Goal: Transaction & Acquisition: Book appointment/travel/reservation

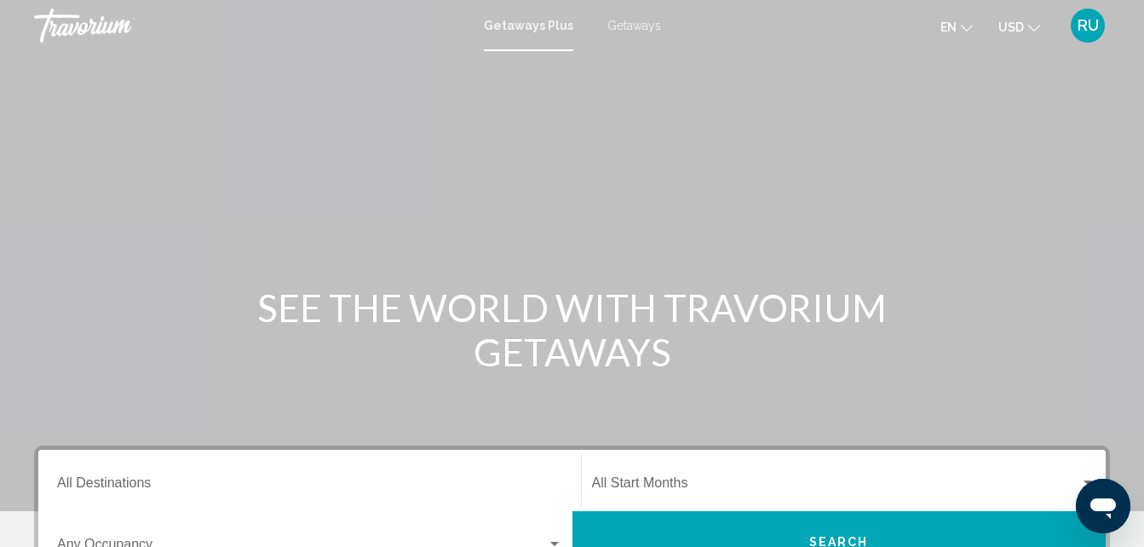
click at [629, 23] on span "Getaways" at bounding box center [634, 26] width 54 height 14
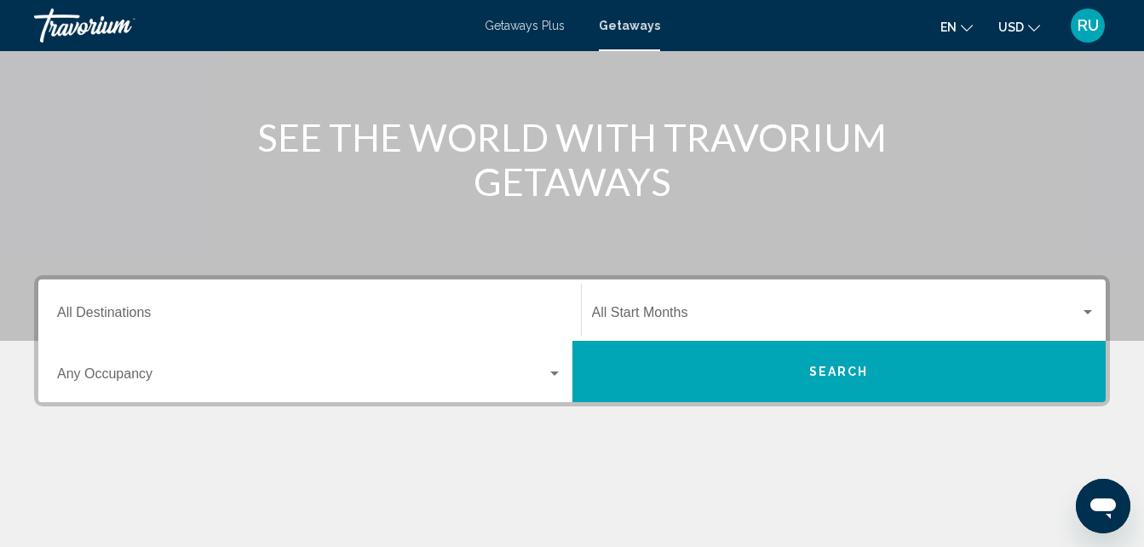
click at [223, 303] on div "Destination All Destinations" at bounding box center [309, 311] width 505 height 54
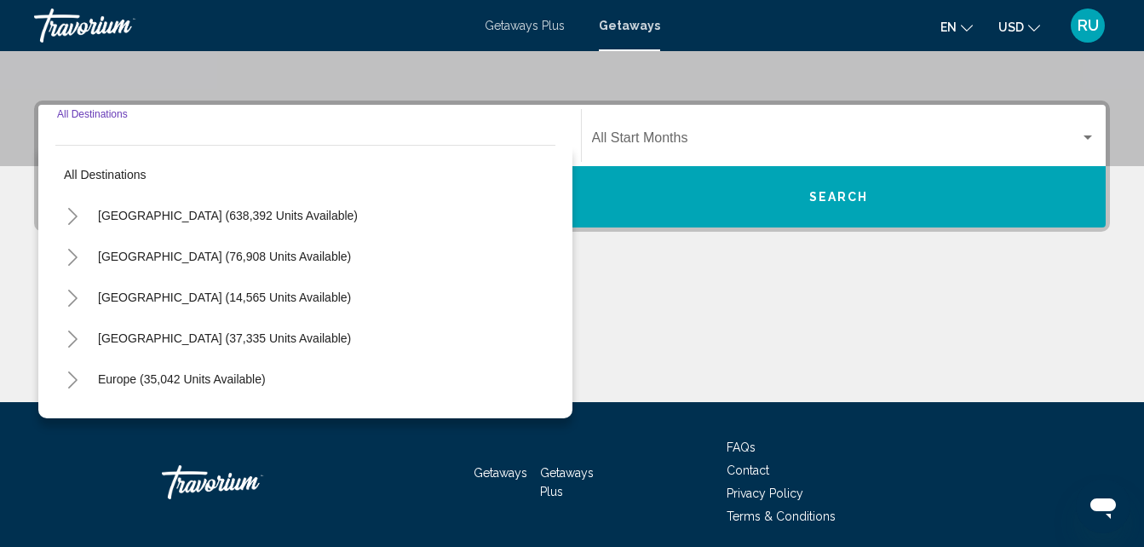
scroll to position [390, 0]
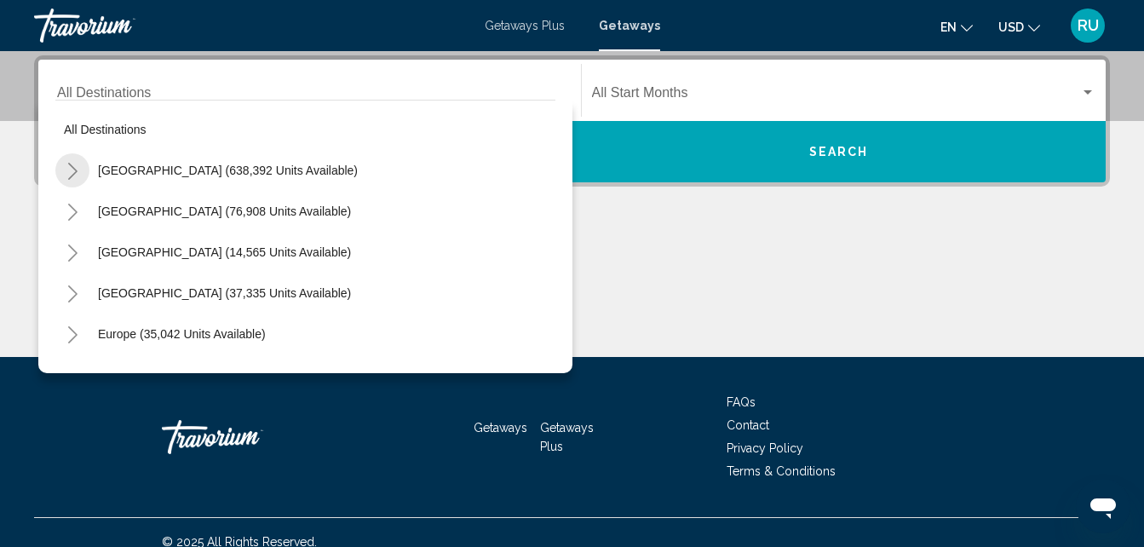
click at [76, 161] on button "Toggle United States (638,392 units available)" at bounding box center [72, 170] width 34 height 34
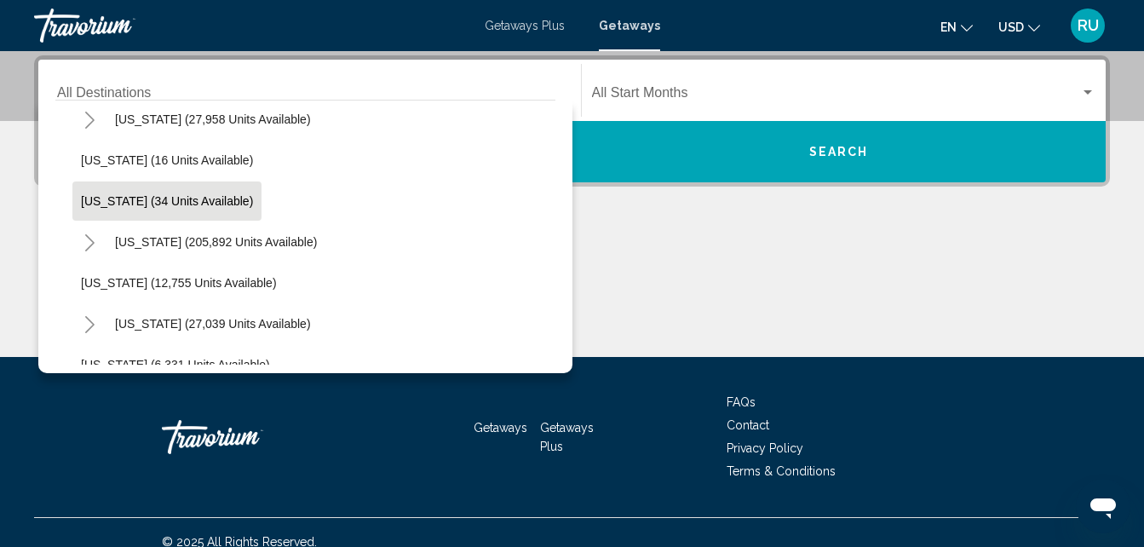
scroll to position [341, 0]
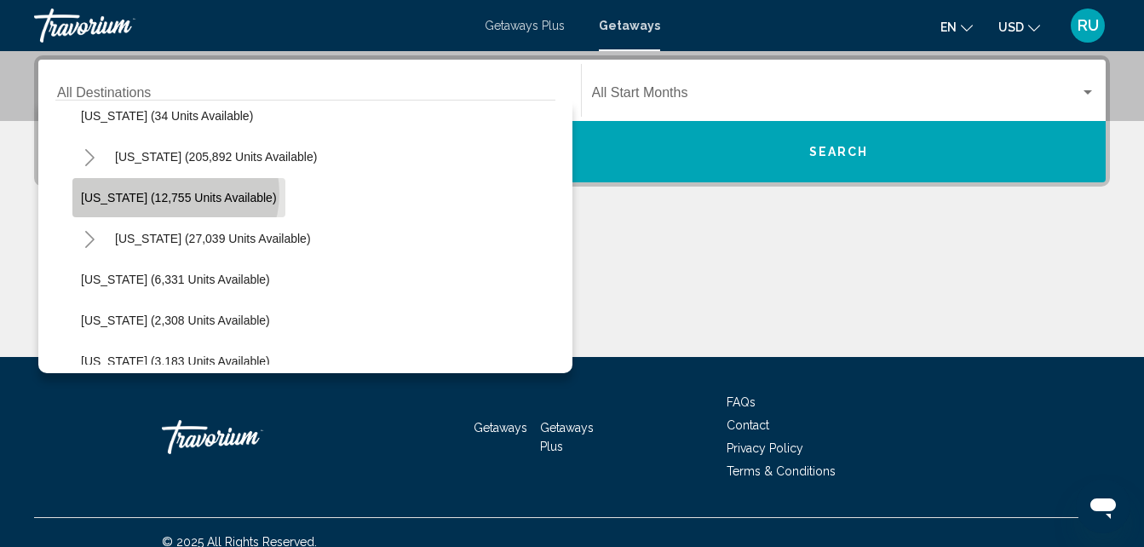
click at [175, 193] on span "[US_STATE] (12,755 units available)" at bounding box center [179, 198] width 196 height 14
type input "**********"
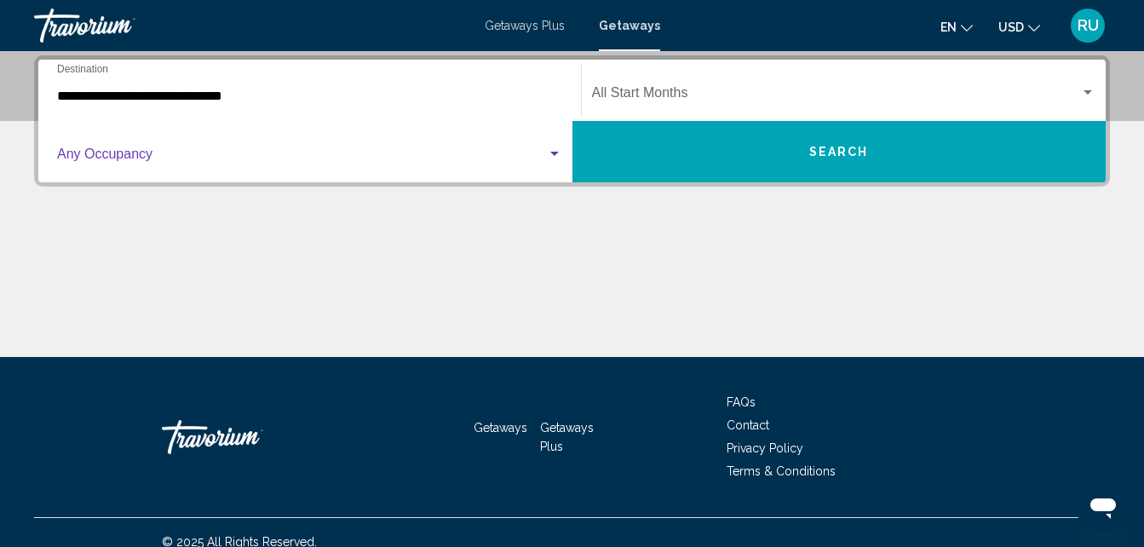
click at [408, 153] on span "Search widget" at bounding box center [302, 157] width 490 height 15
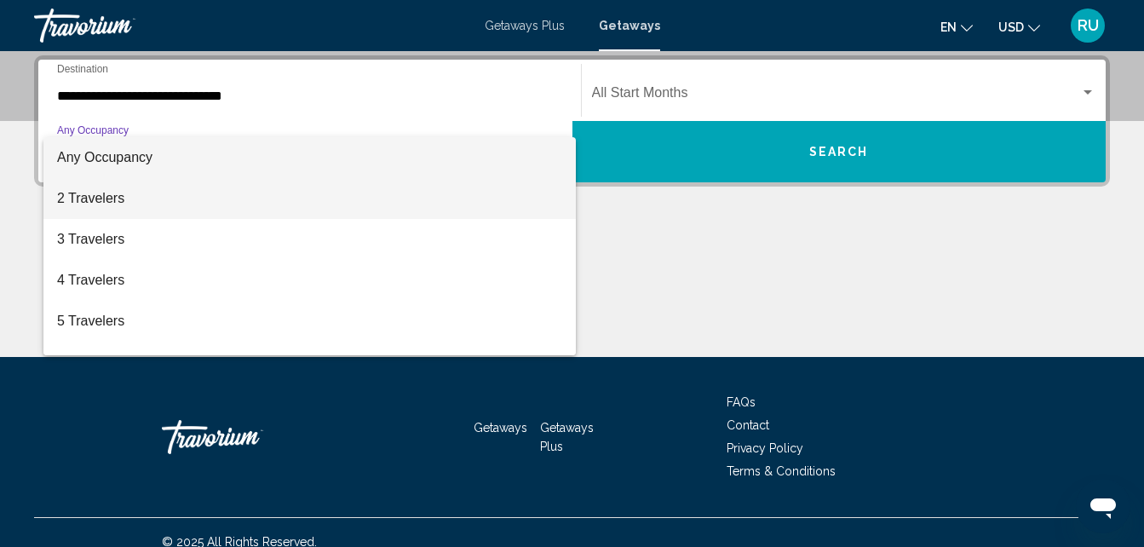
click at [147, 198] on span "2 Travelers" at bounding box center [309, 198] width 505 height 41
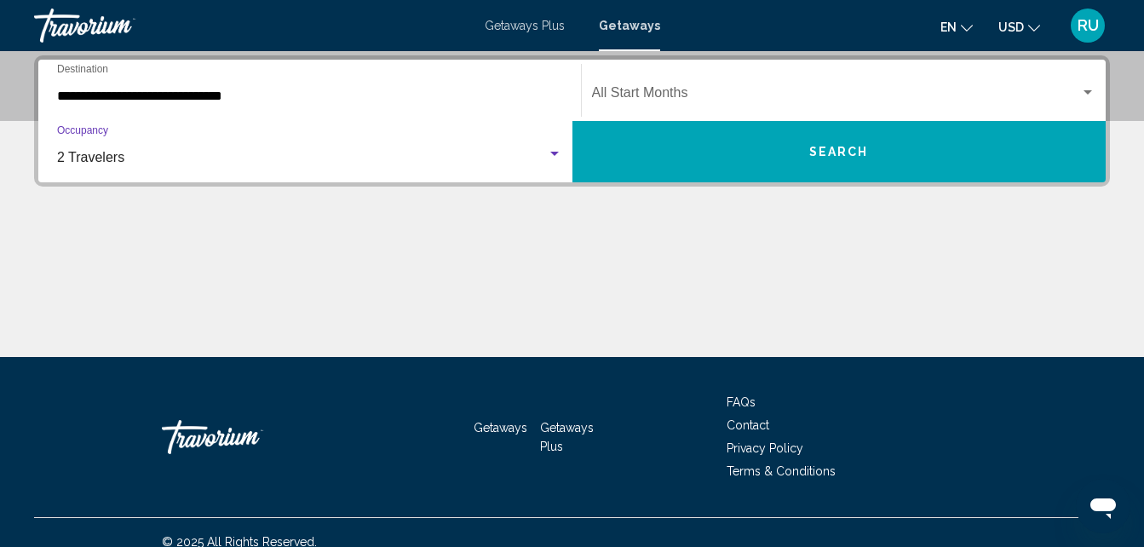
click at [876, 154] on button "Search" at bounding box center [839, 151] width 534 height 61
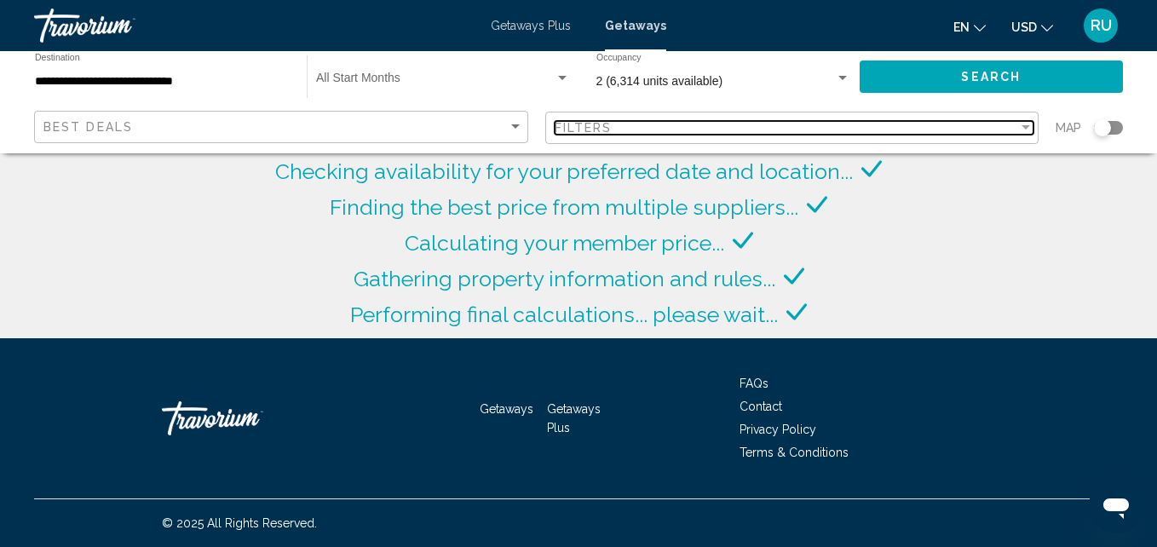
click at [739, 123] on div "Filters" at bounding box center [786, 128] width 464 height 14
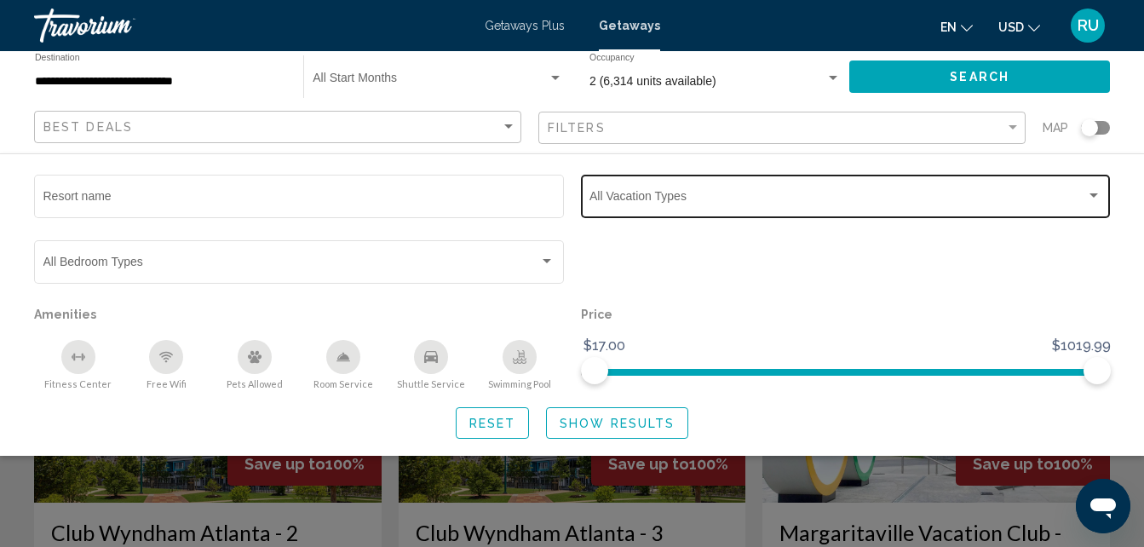
click at [711, 188] on div "Vacation Types All Vacation Types" at bounding box center [845, 194] width 512 height 47
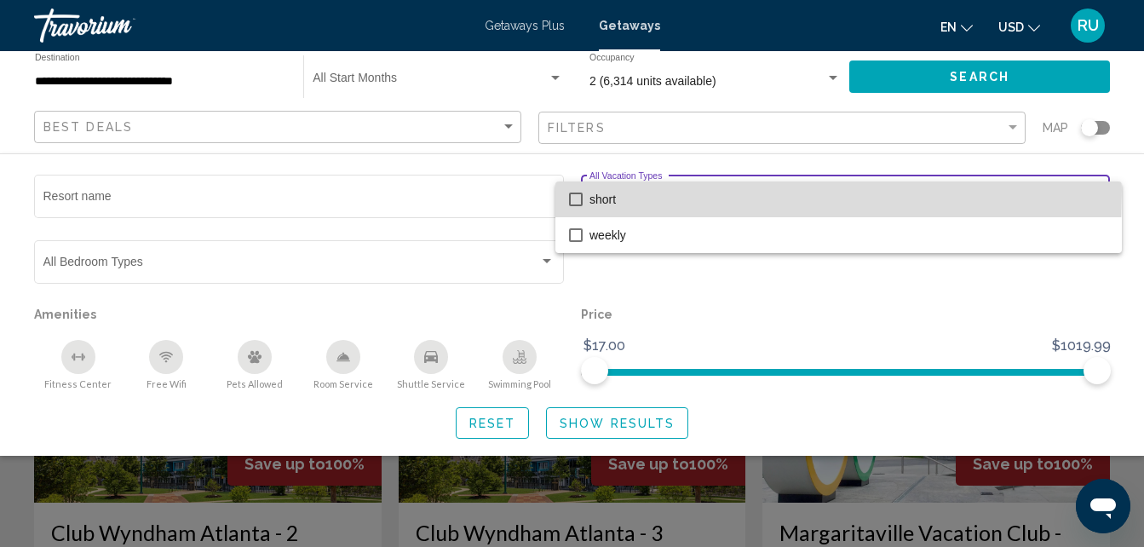
click at [579, 190] on mat-option "short" at bounding box center [838, 199] width 566 height 36
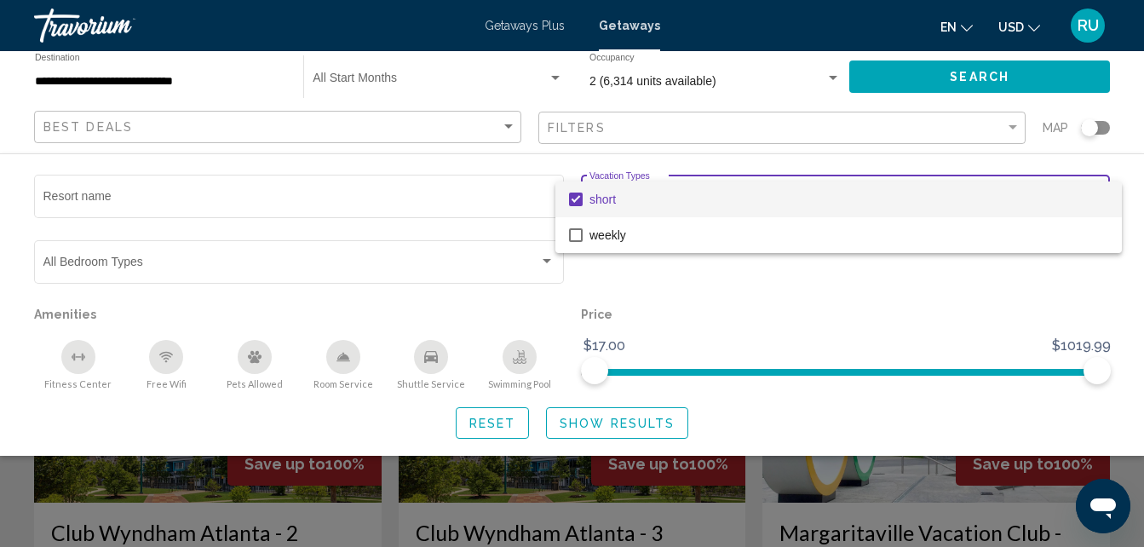
click at [626, 417] on div at bounding box center [572, 273] width 1144 height 547
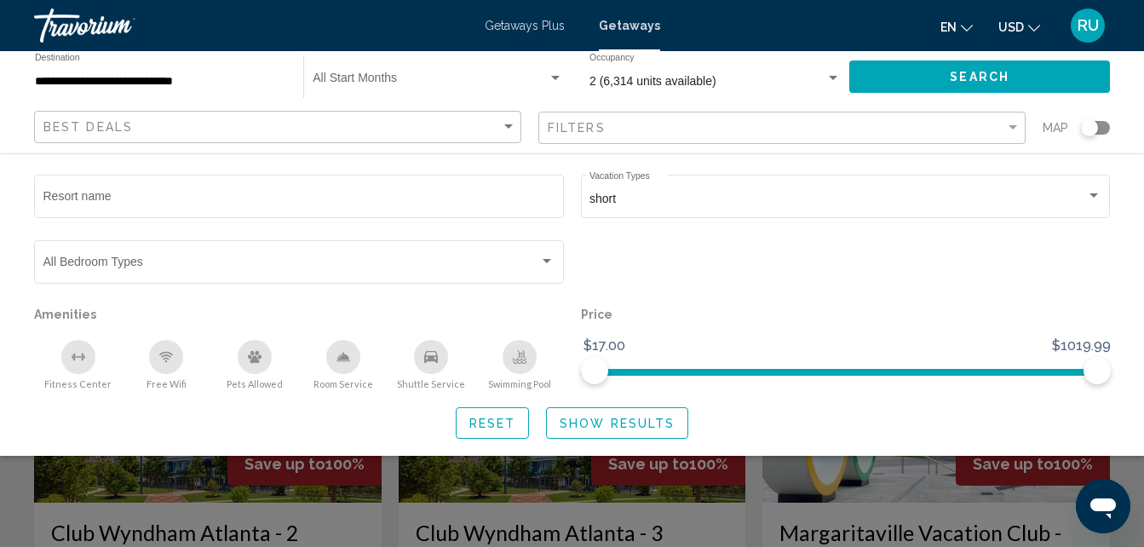
click at [621, 418] on span "Show Results" at bounding box center [617, 424] width 115 height 14
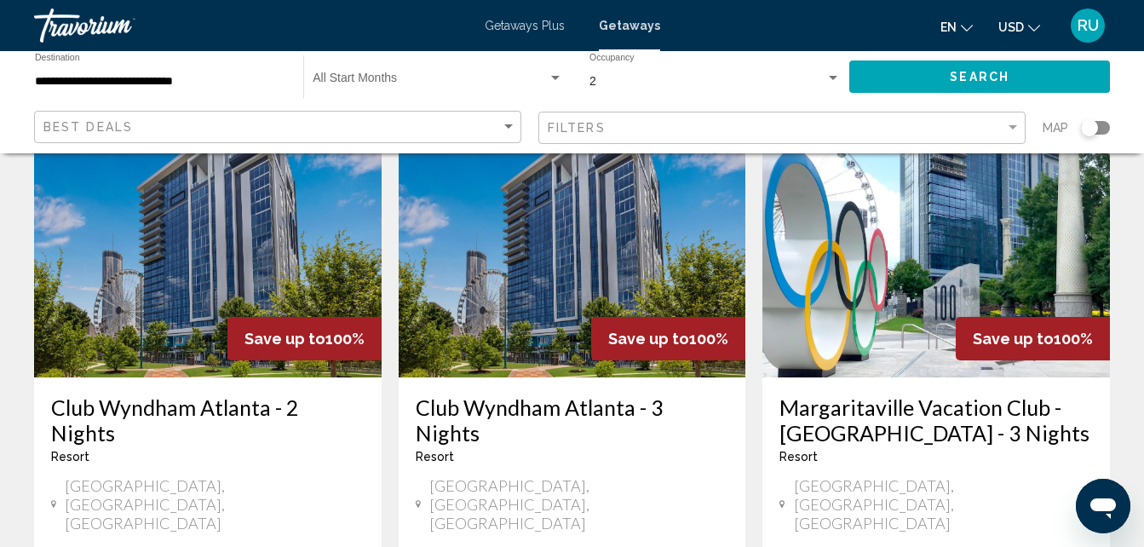
scroll to position [85, 0]
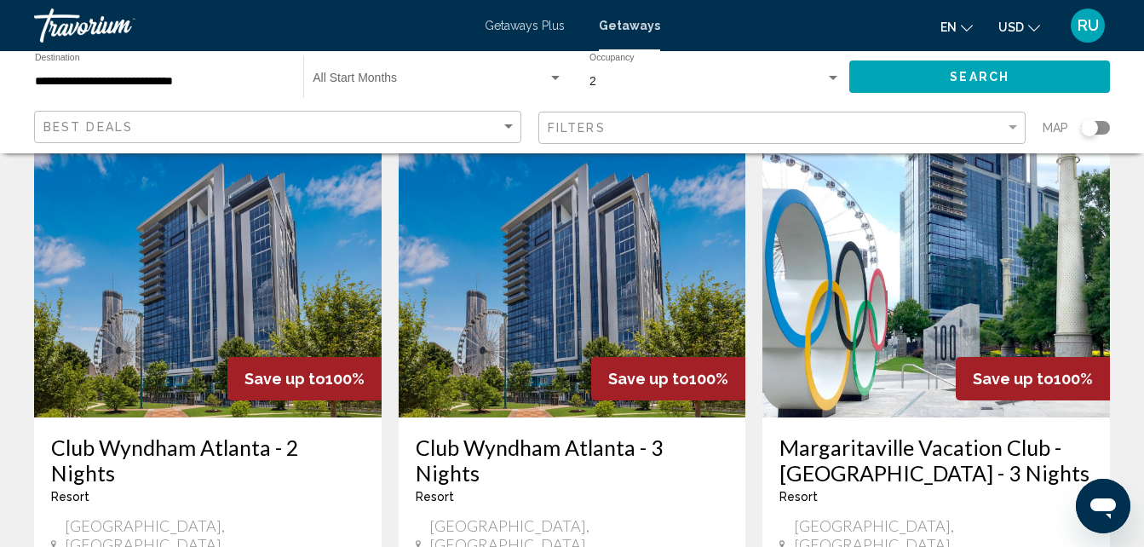
click at [996, 239] on img "Main content" at bounding box center [936, 281] width 348 height 273
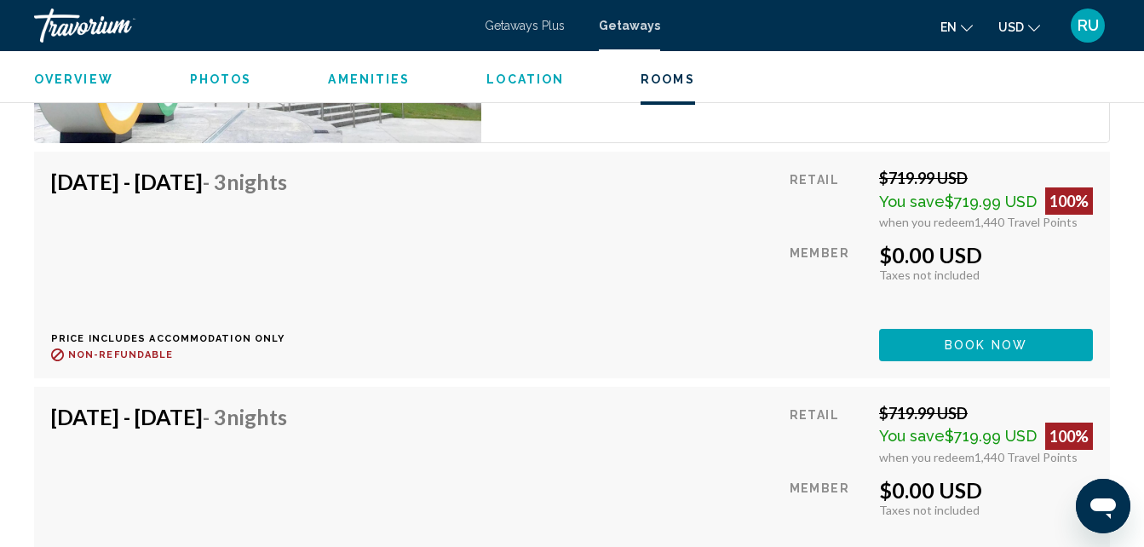
scroll to position [3760, 0]
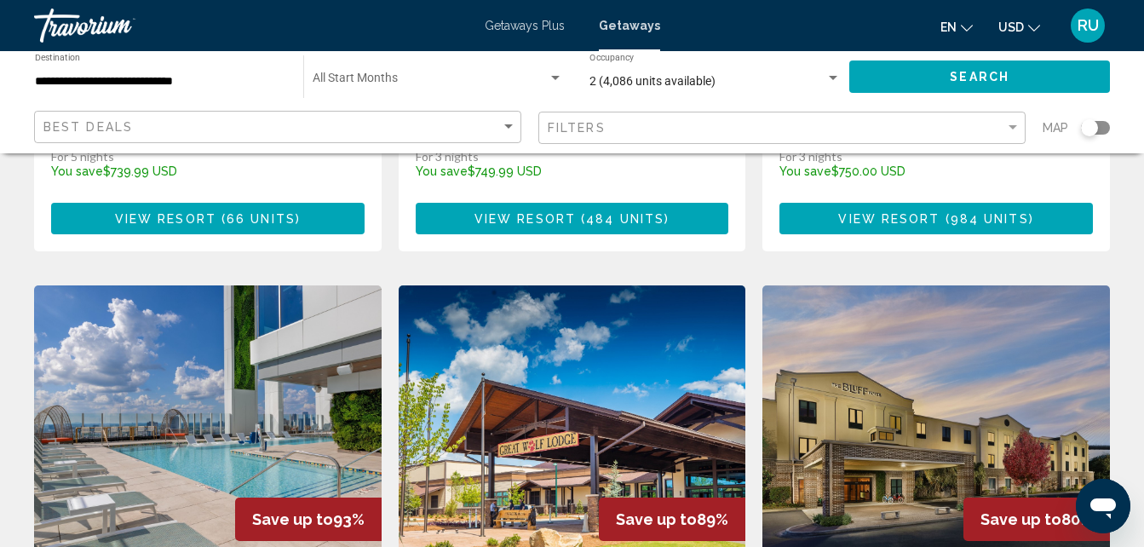
scroll to position [1874, 0]
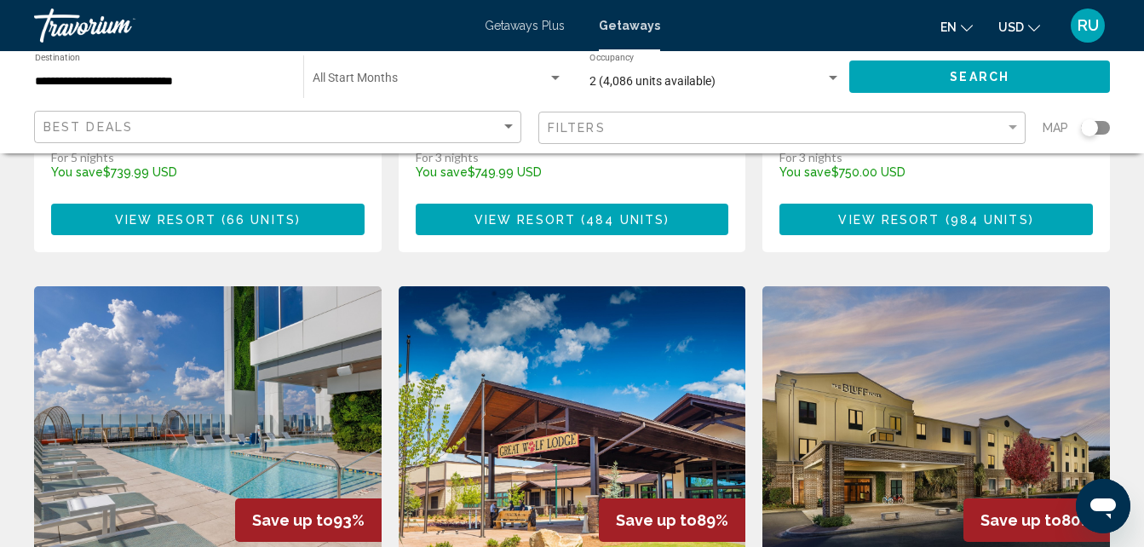
click at [928, 286] on img "Main content" at bounding box center [936, 422] width 348 height 273
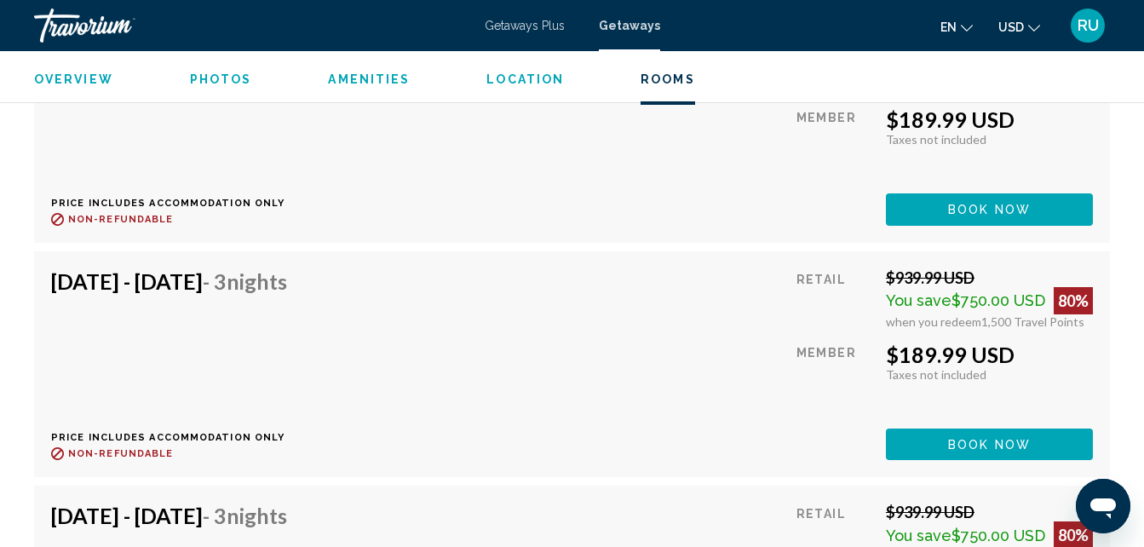
scroll to position [4015, 0]
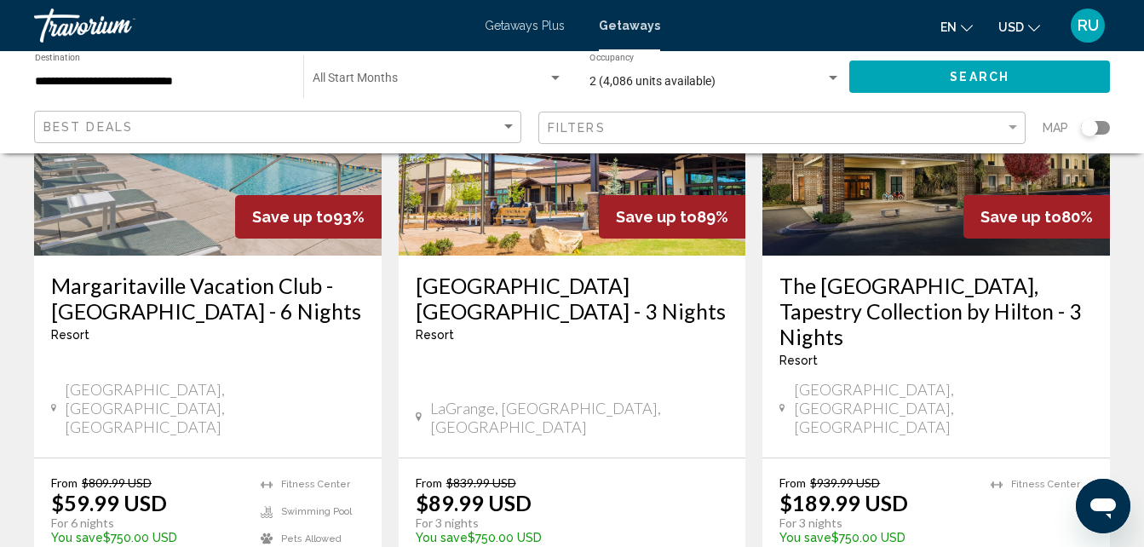
scroll to position [2300, 0]
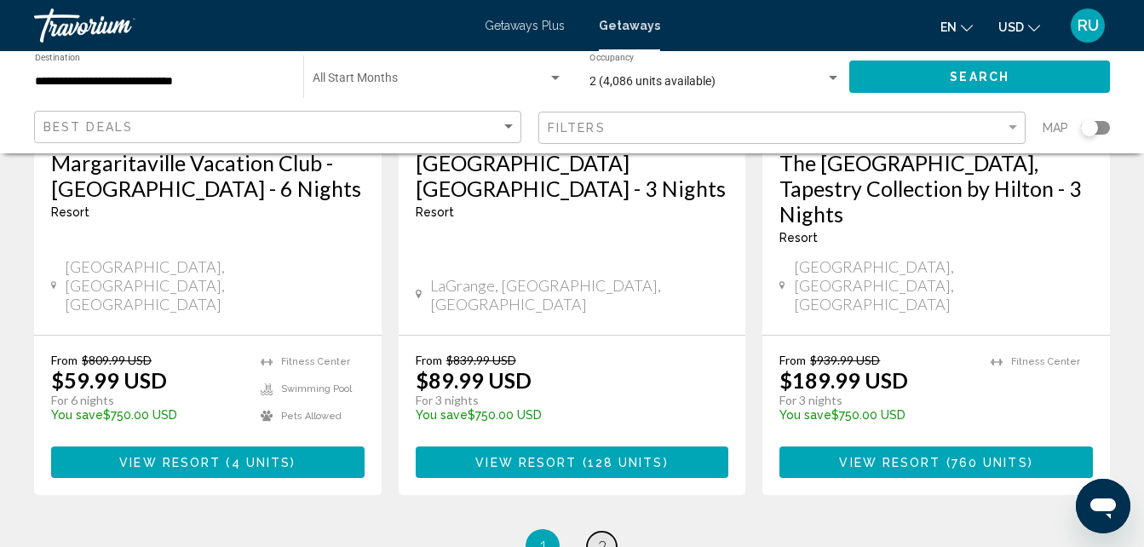
click at [602, 537] on span "2" at bounding box center [602, 546] width 9 height 19
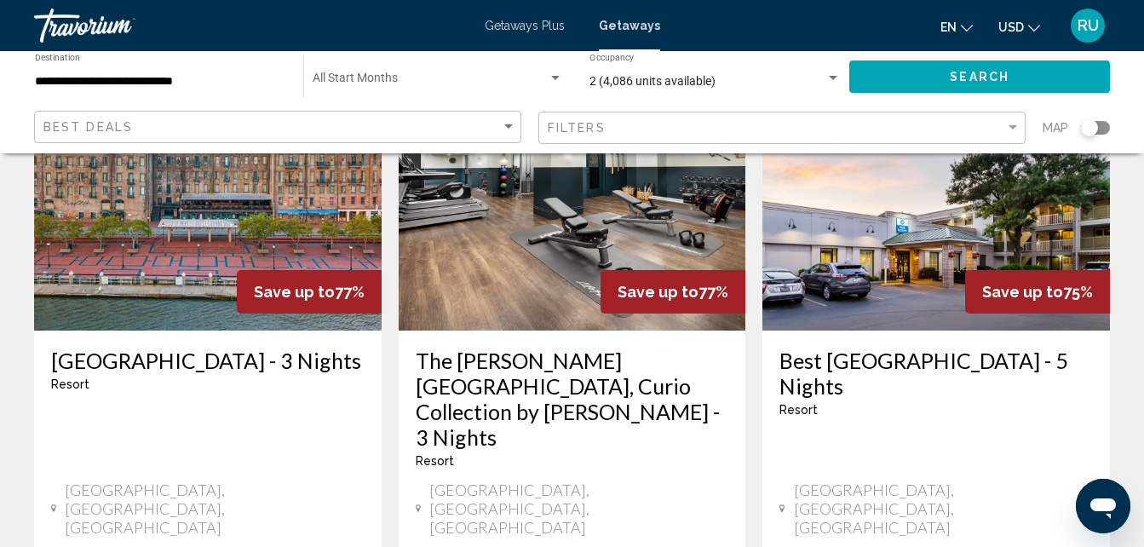
scroll to position [100, 0]
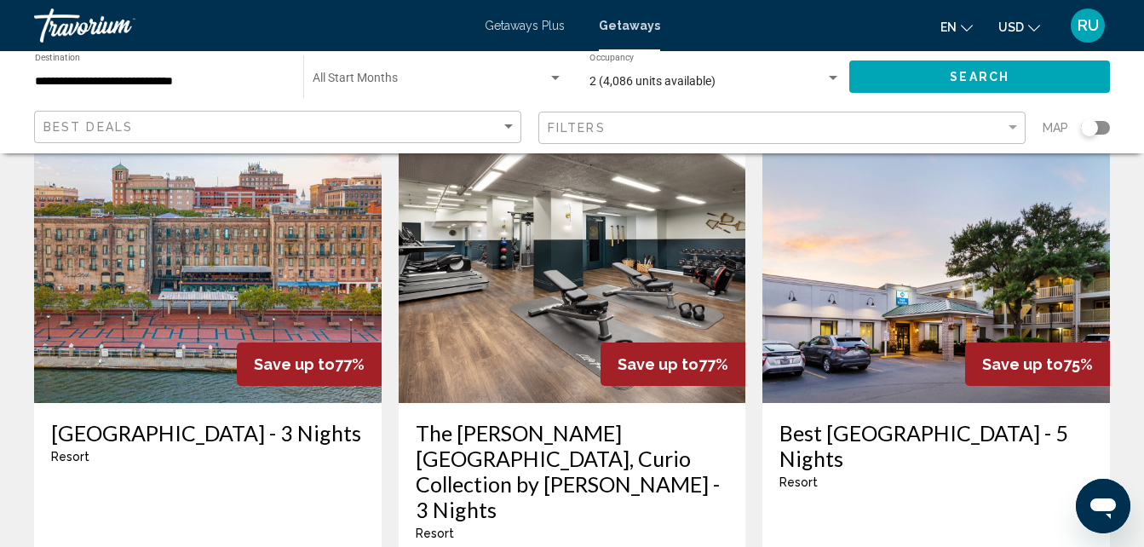
click at [185, 268] on img "Main content" at bounding box center [208, 266] width 348 height 273
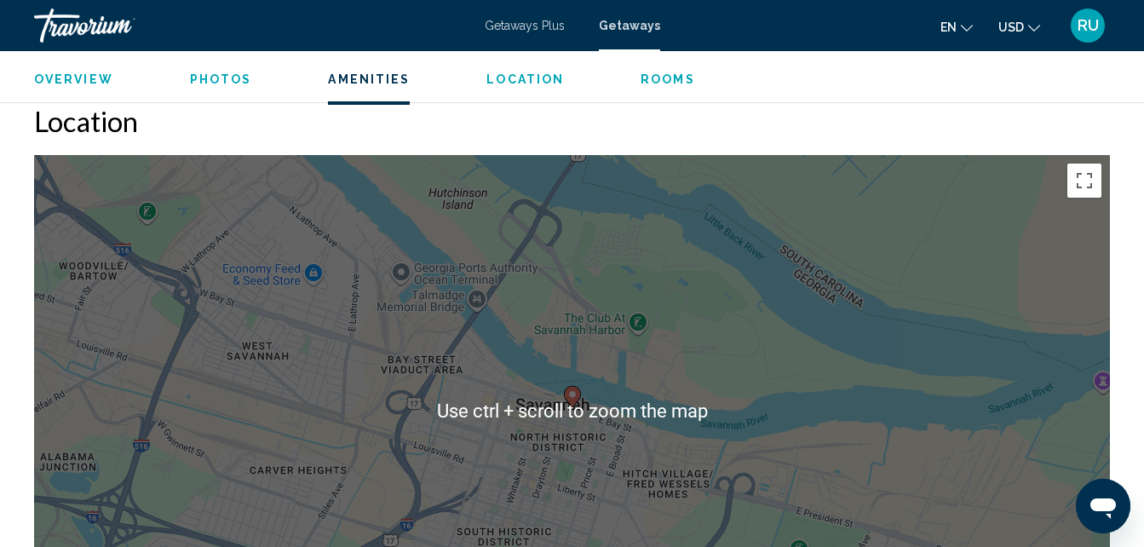
scroll to position [1886, 0]
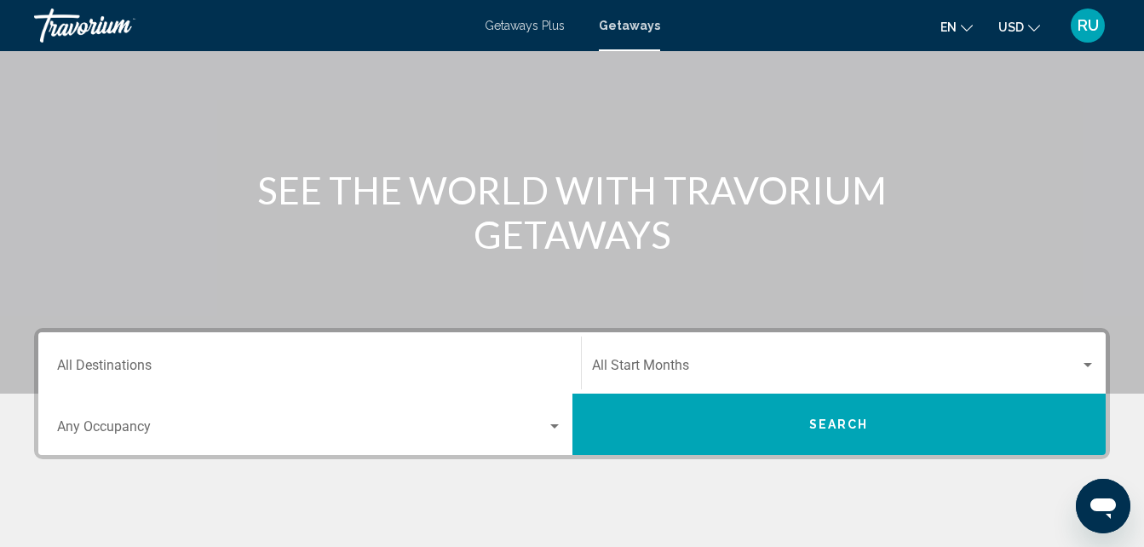
scroll to position [170, 0]
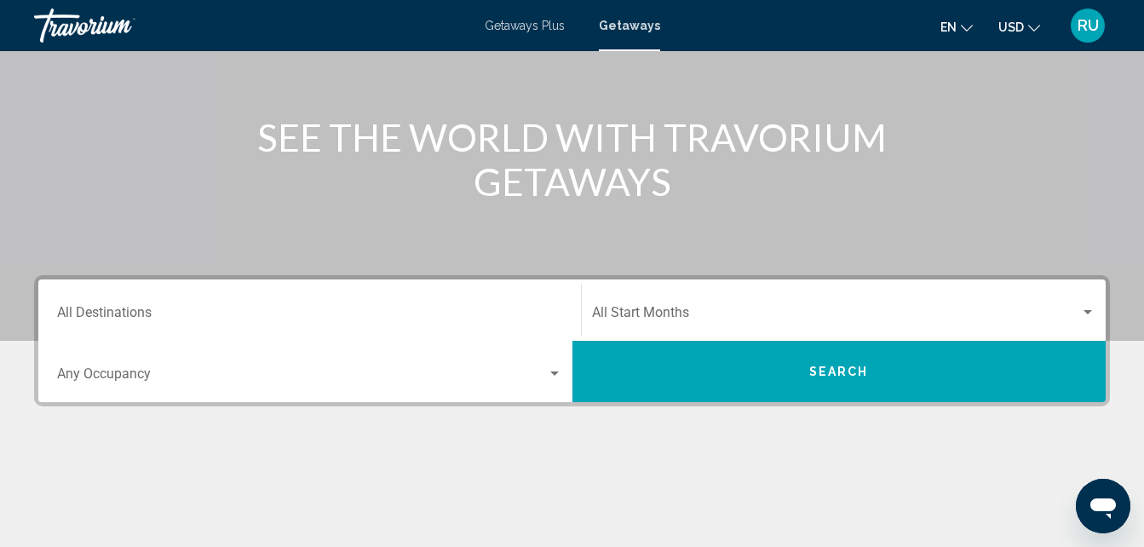
click at [179, 308] on input "Destination All Destinations" at bounding box center [309, 315] width 505 height 15
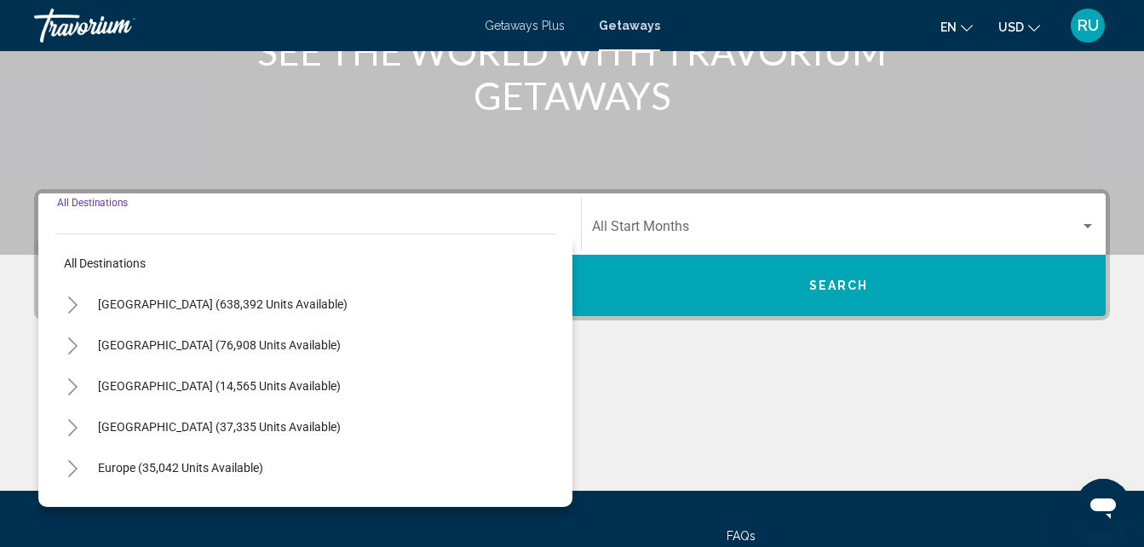
scroll to position [390, 0]
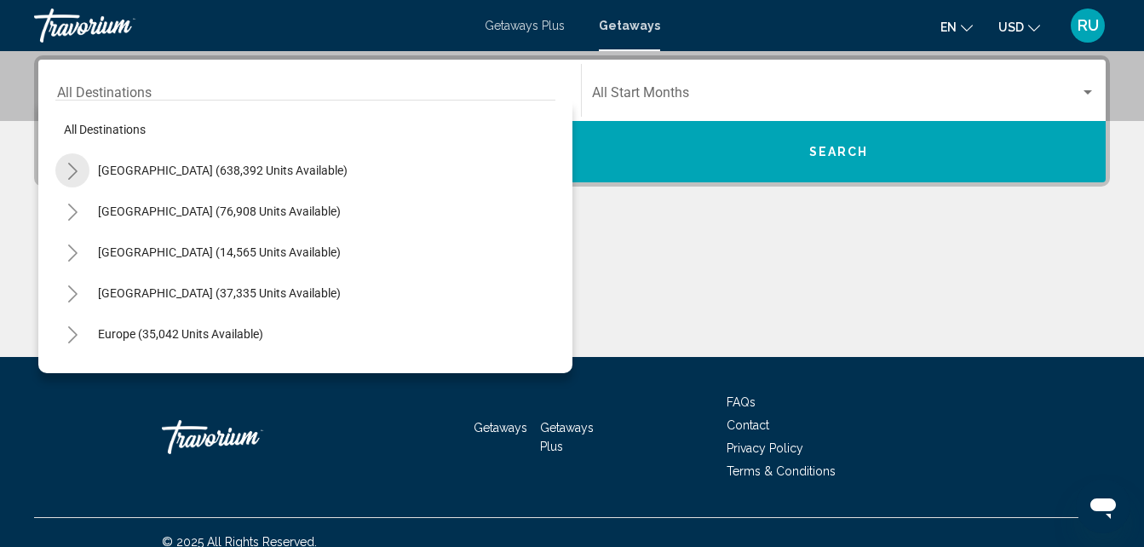
click at [71, 170] on icon "Toggle United States (638,392 units available)" at bounding box center [72, 171] width 13 height 17
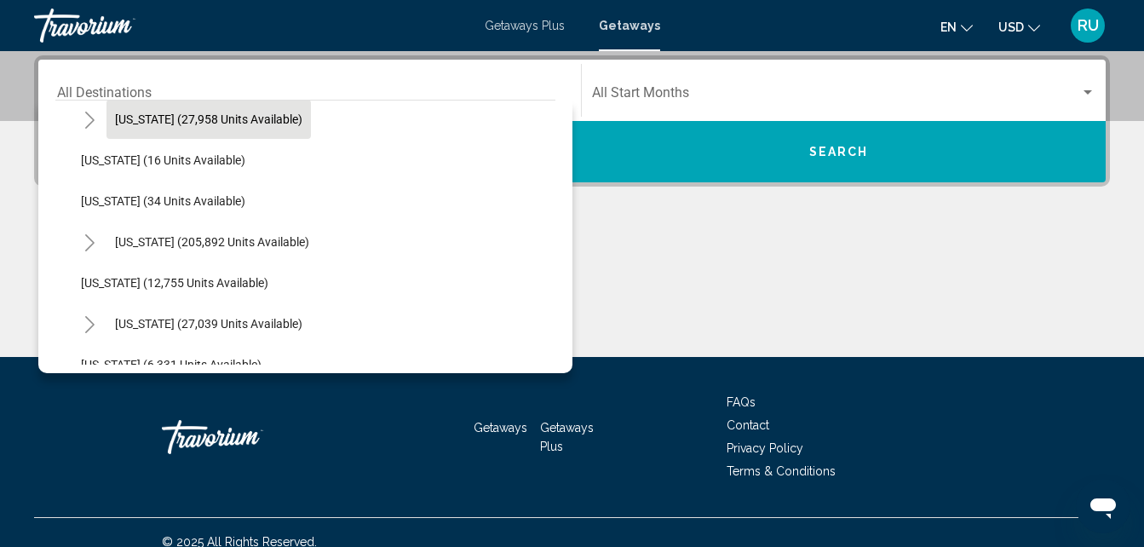
scroll to position [341, 0]
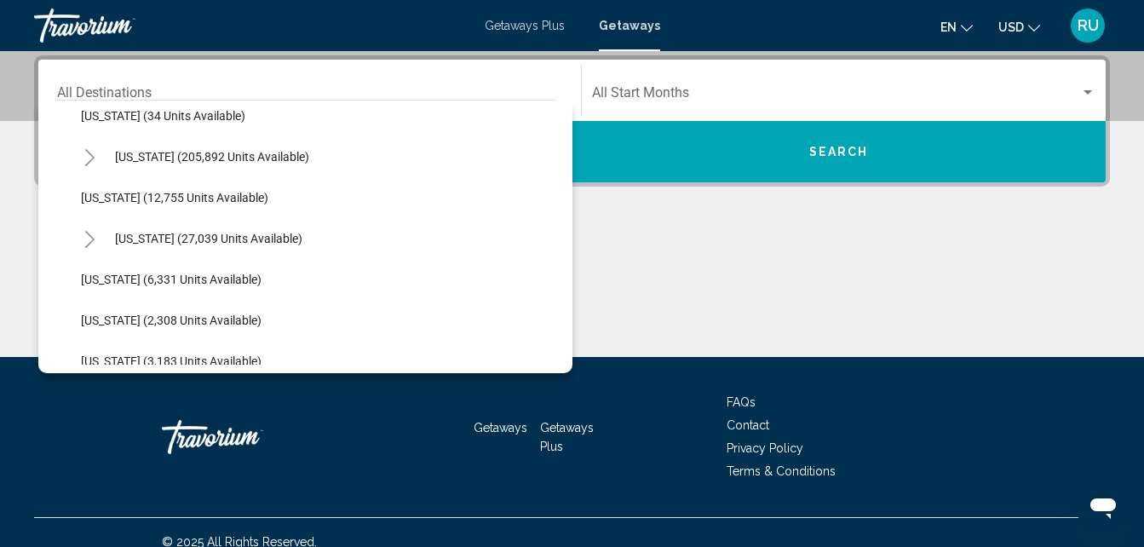
click at [83, 157] on icon "Toggle Florida (205,892 units available)" at bounding box center [89, 157] width 13 height 17
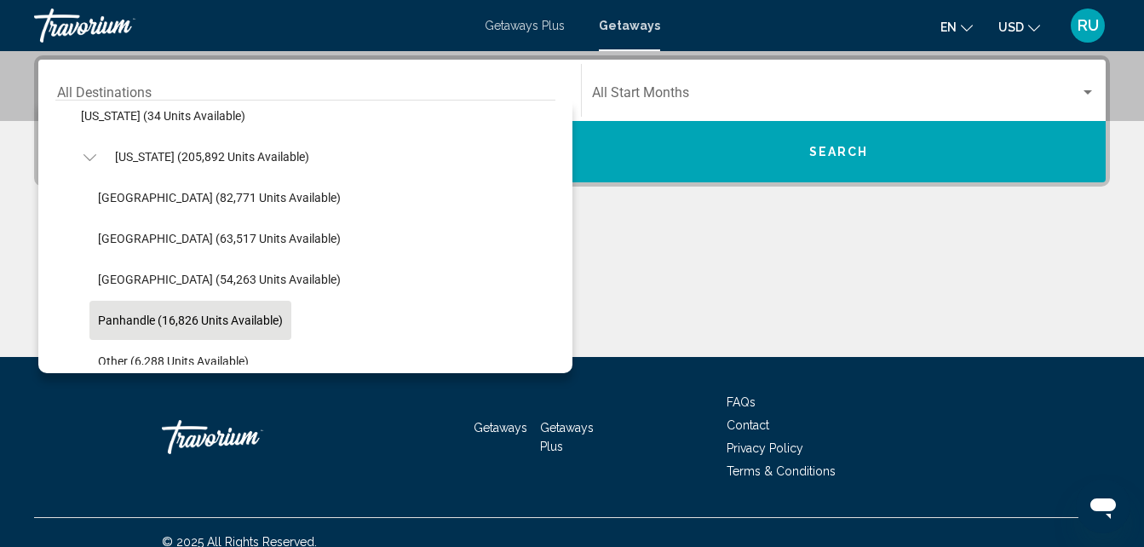
scroll to position [426, 0]
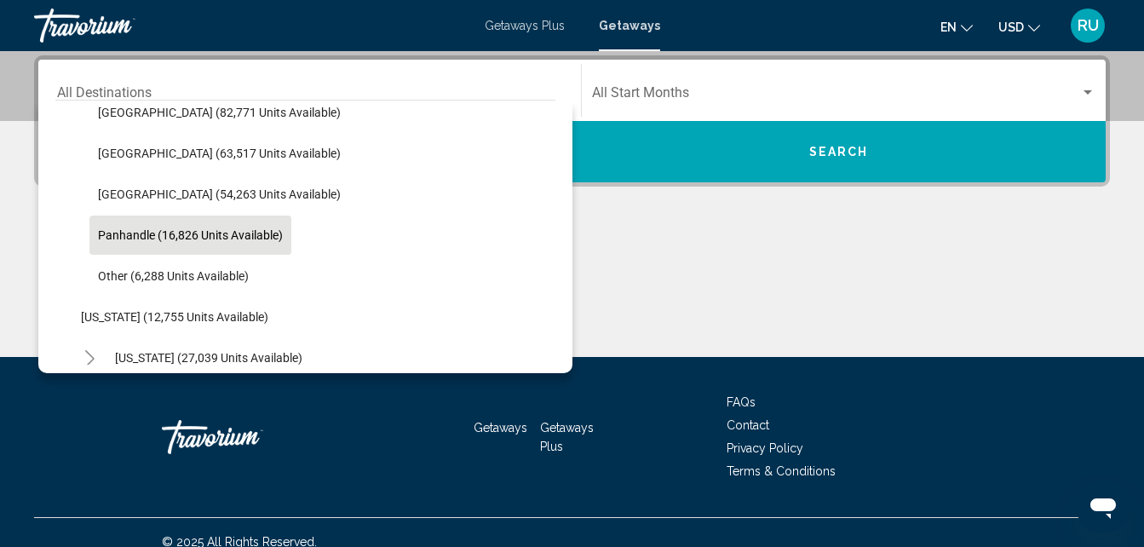
click at [130, 227] on button "Panhandle (16,826 units available)" at bounding box center [190, 234] width 202 height 39
type input "**********"
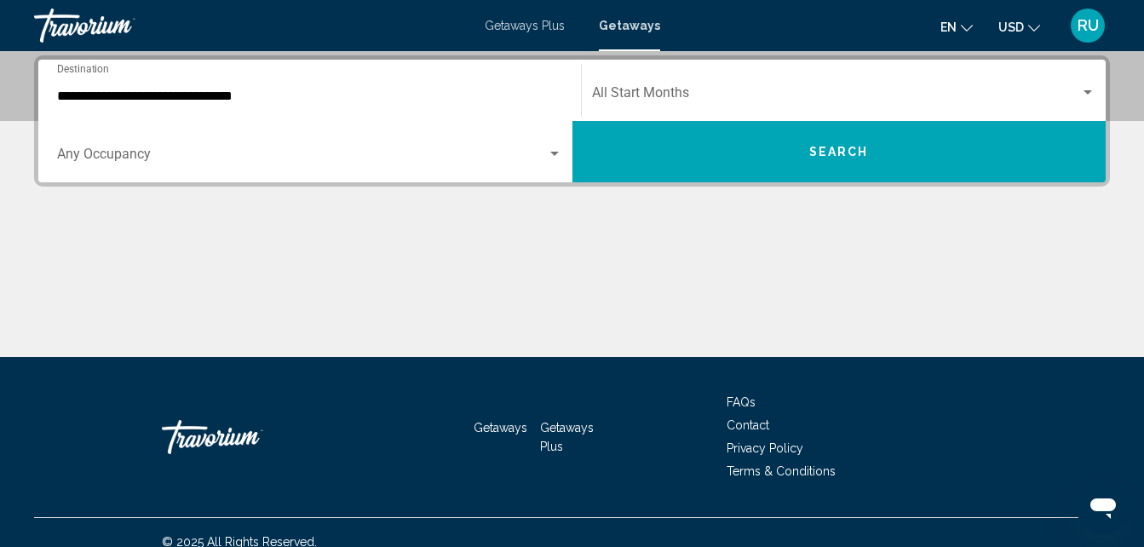
click at [207, 167] on div "Occupancy Any Occupancy" at bounding box center [309, 152] width 505 height 54
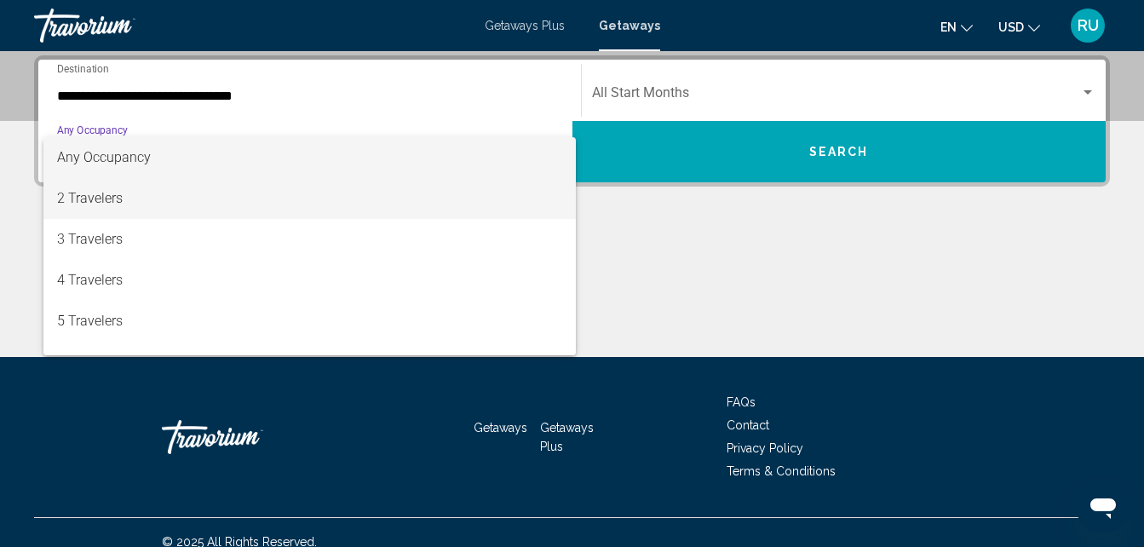
click at [118, 192] on span "2 Travelers" at bounding box center [309, 198] width 505 height 41
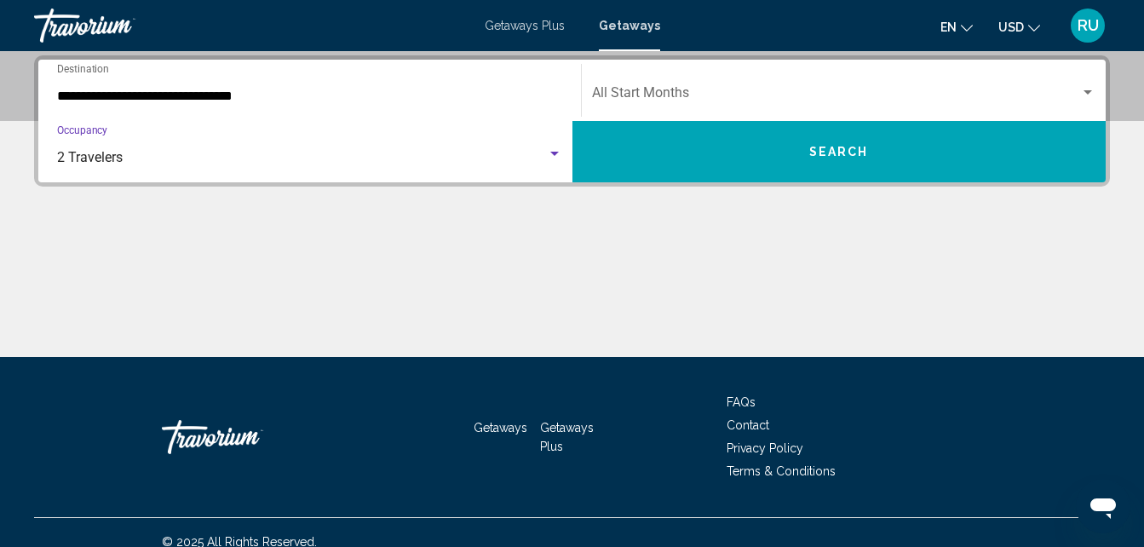
click at [852, 151] on span "Search" at bounding box center [839, 153] width 60 height 14
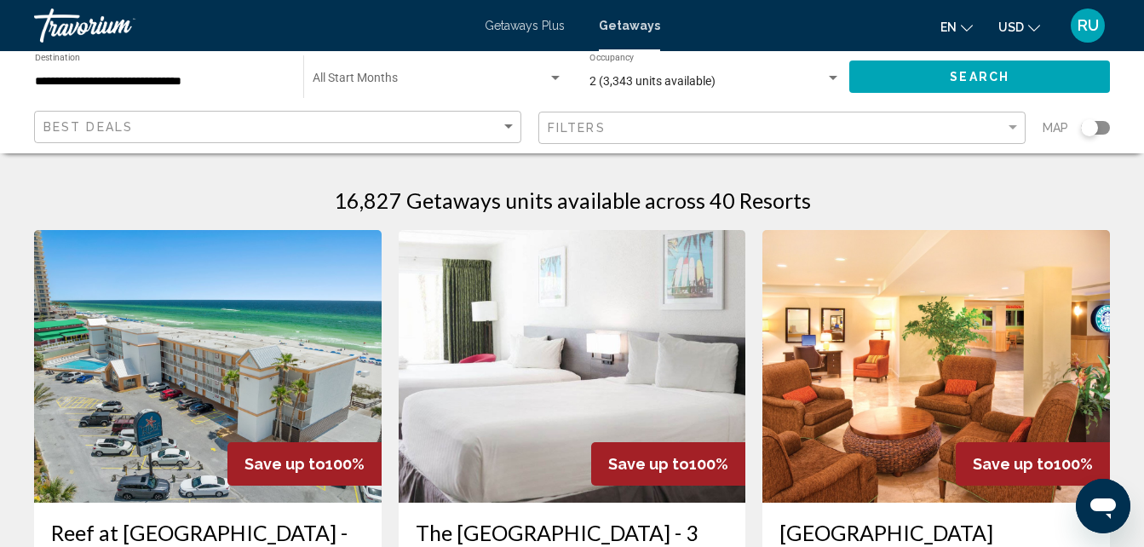
click at [668, 135] on div "Filters" at bounding box center [784, 128] width 473 height 32
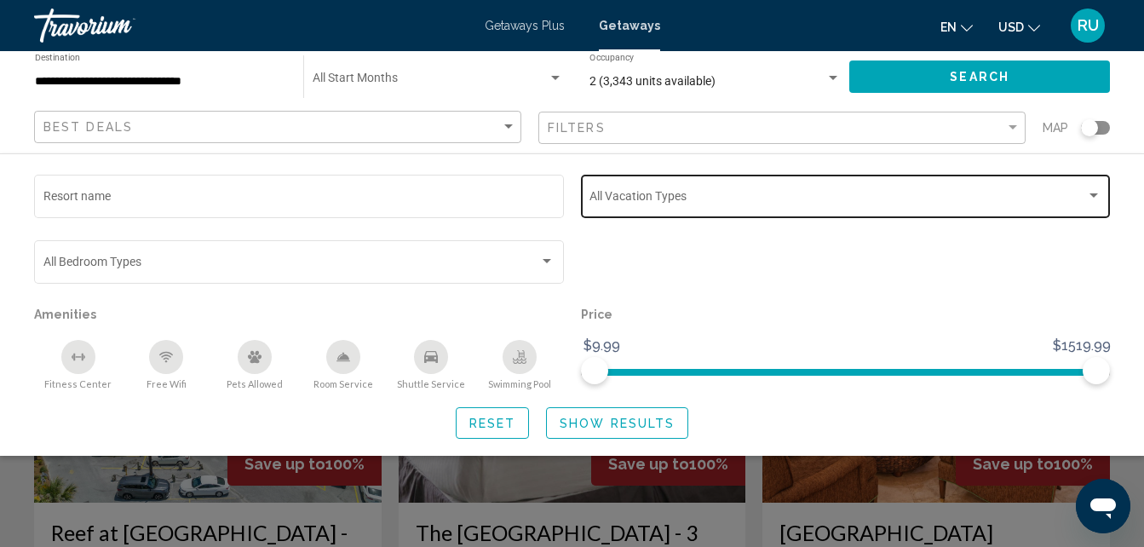
click at [697, 197] on span "Search widget" at bounding box center [837, 199] width 497 height 14
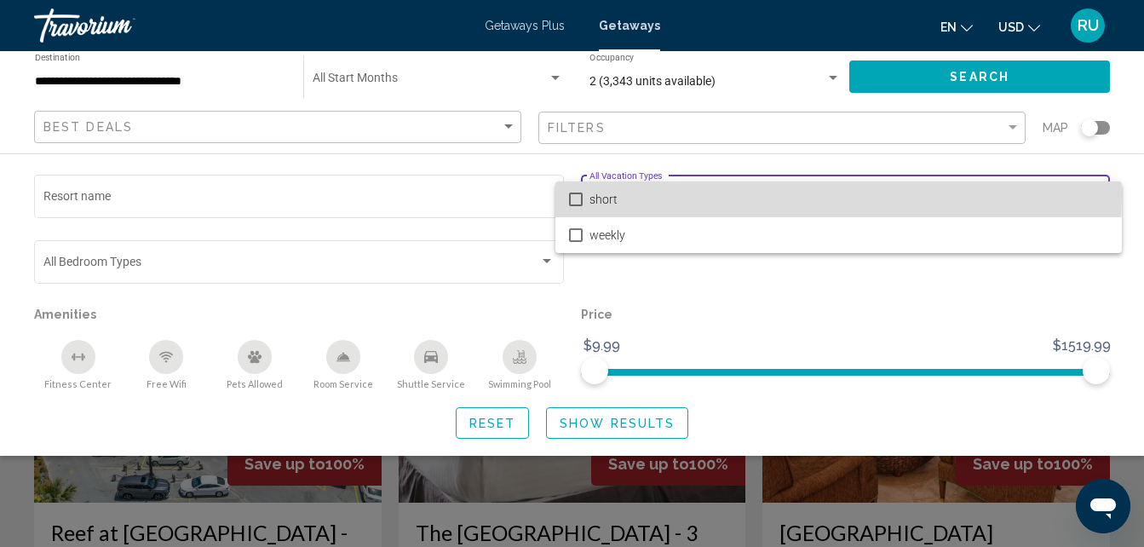
click at [618, 193] on span "short" at bounding box center [848, 199] width 519 height 36
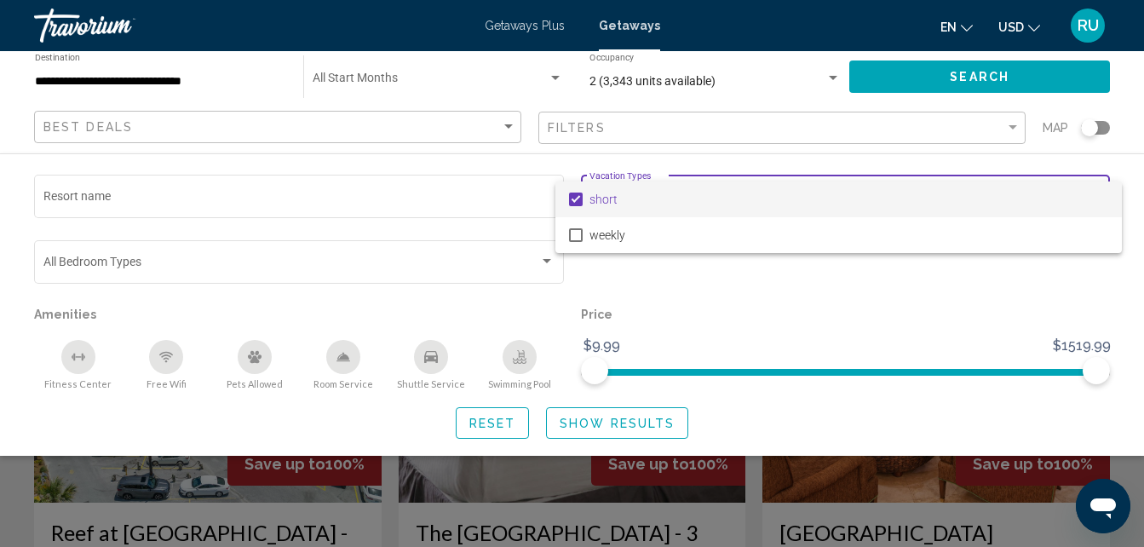
click at [629, 419] on div at bounding box center [572, 273] width 1144 height 547
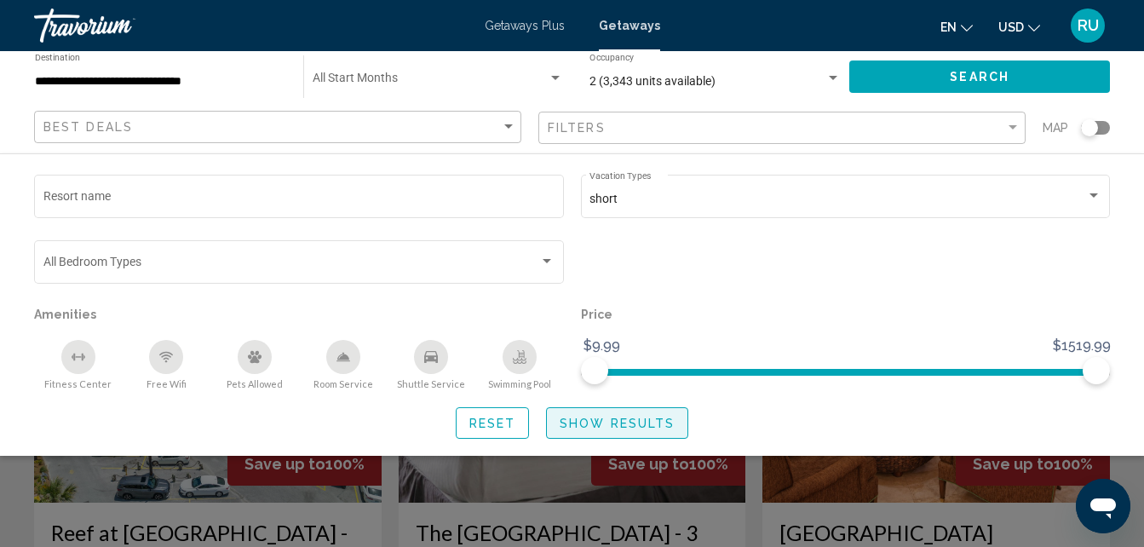
click at [620, 424] on span "Show Results" at bounding box center [617, 424] width 115 height 14
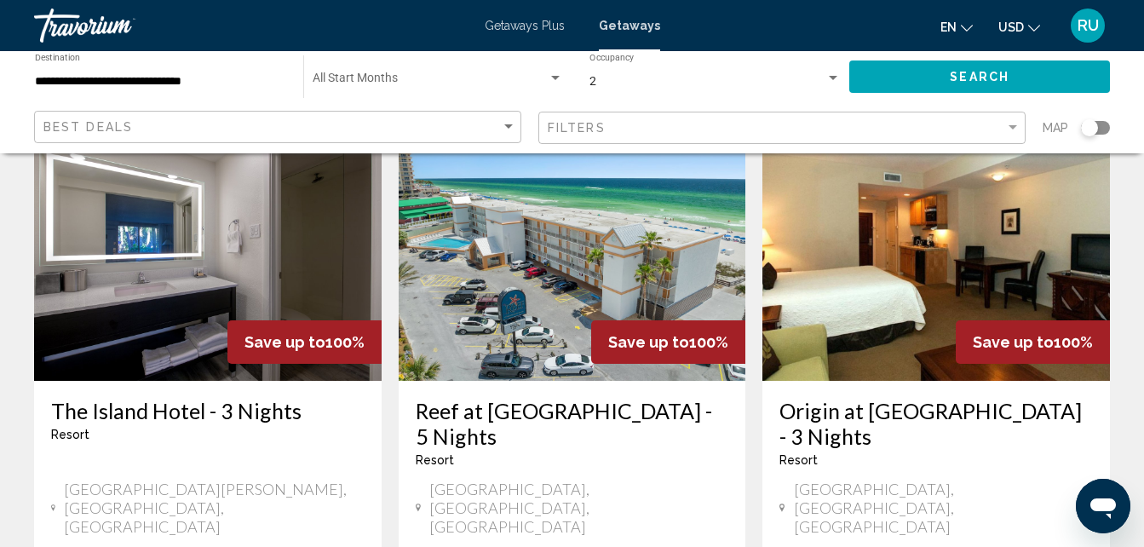
scroll to position [767, 0]
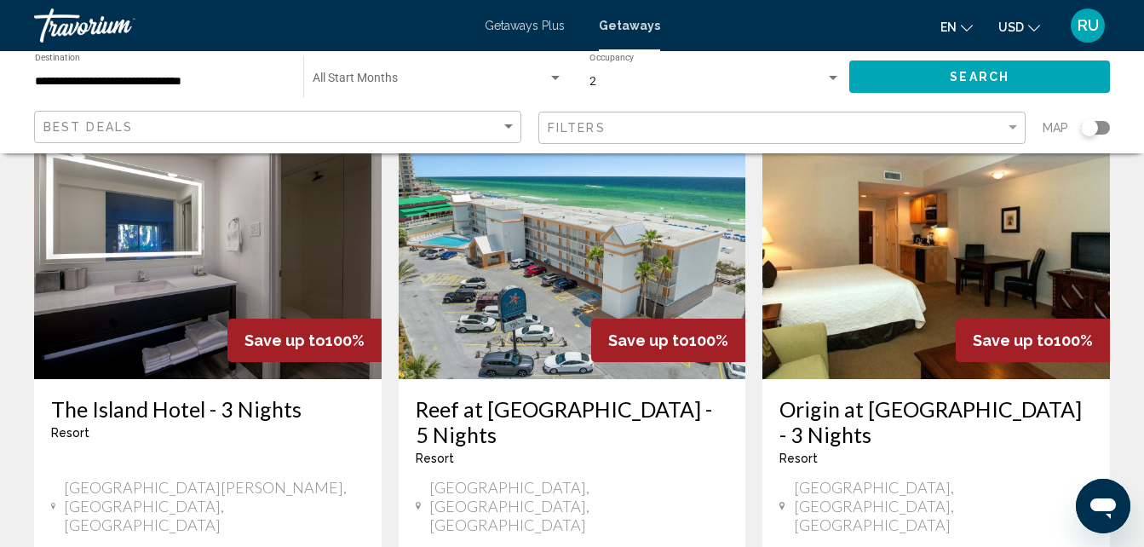
click at [196, 224] on img "Main content" at bounding box center [208, 242] width 348 height 273
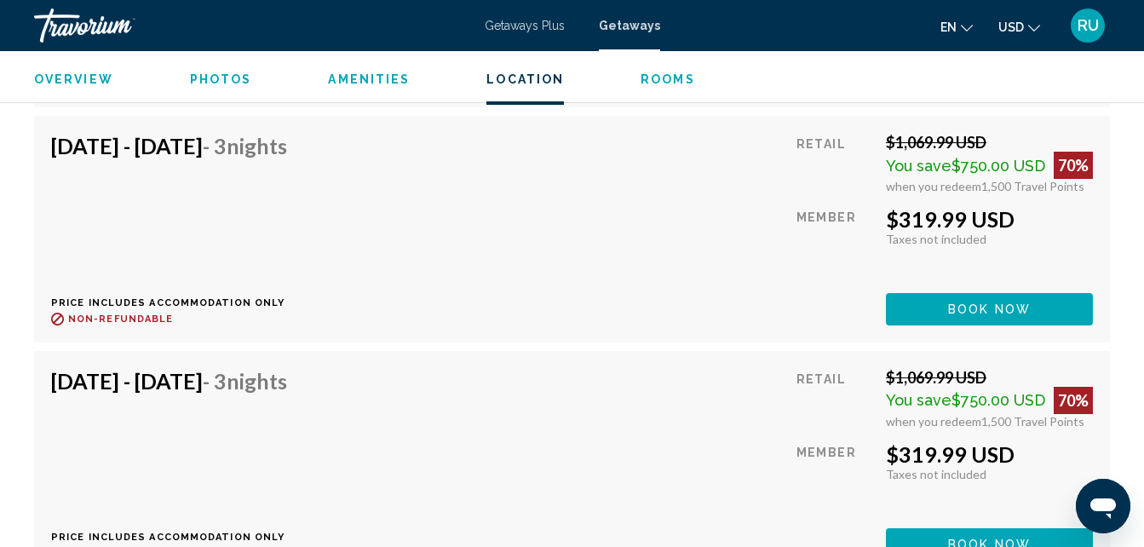
scroll to position [4100, 0]
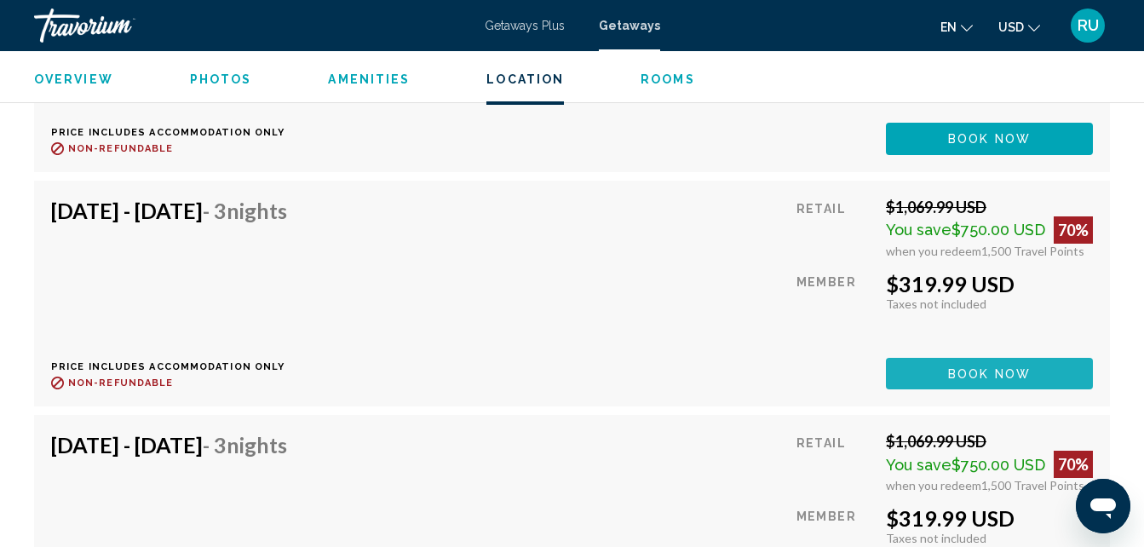
click at [990, 372] on span "Book now" at bounding box center [989, 374] width 83 height 14
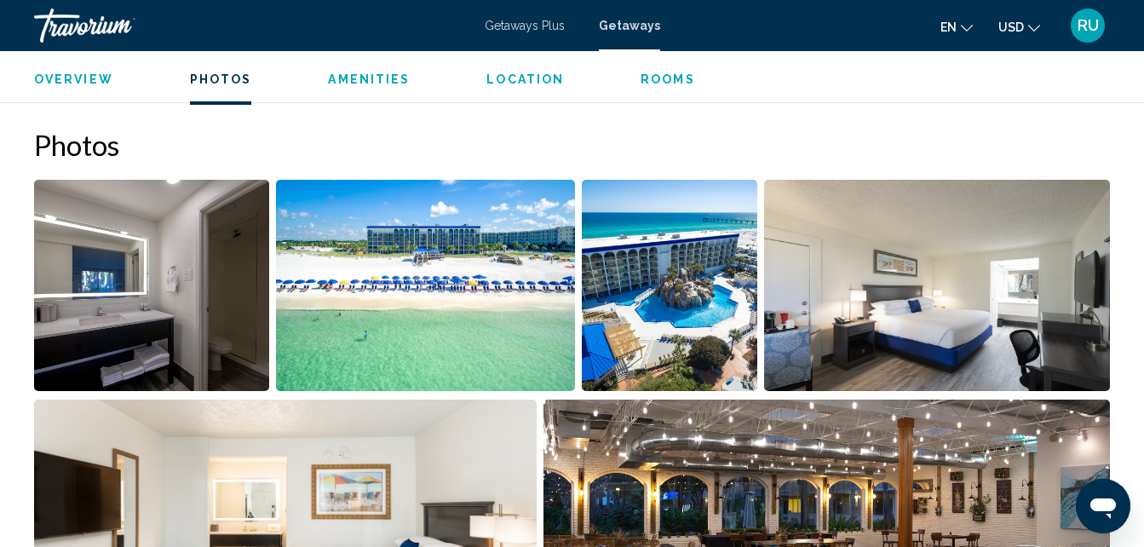
scroll to position [949, 0]
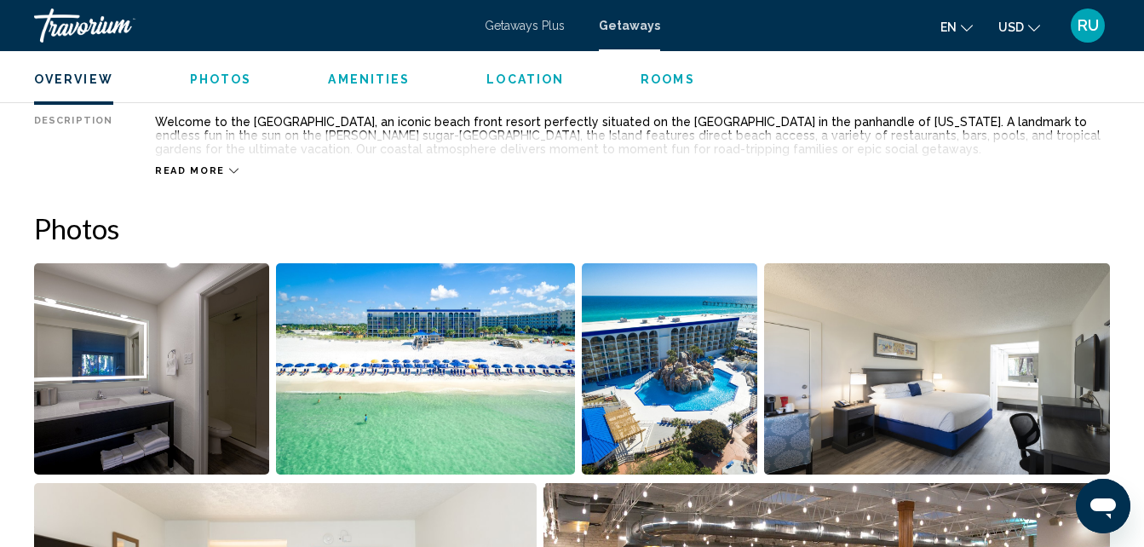
click at [124, 340] on img "Open full-screen image slider" at bounding box center [151, 368] width 235 height 211
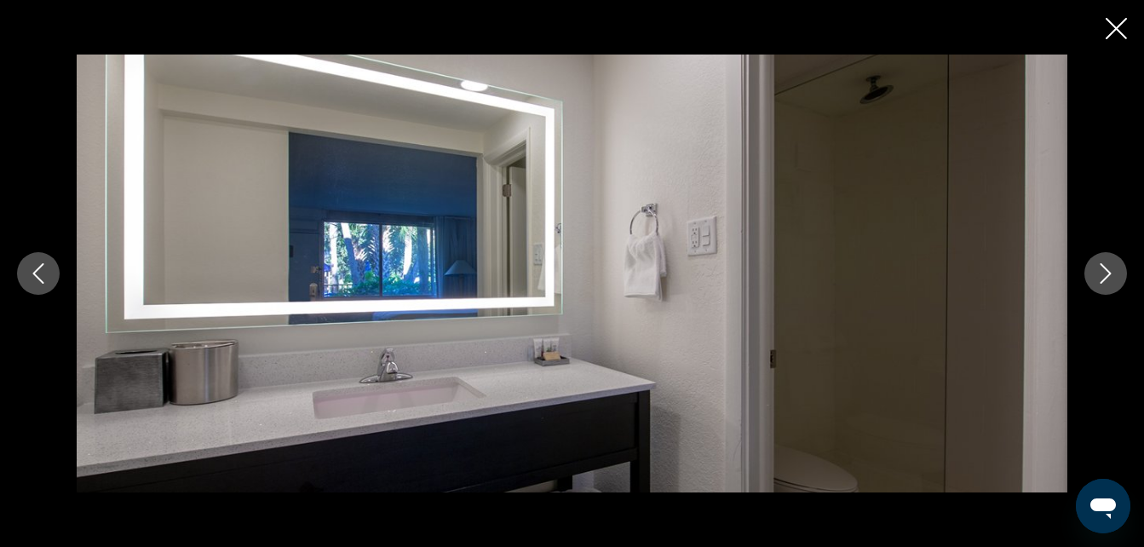
click at [1105, 273] on icon "Next image" at bounding box center [1105, 273] width 20 height 20
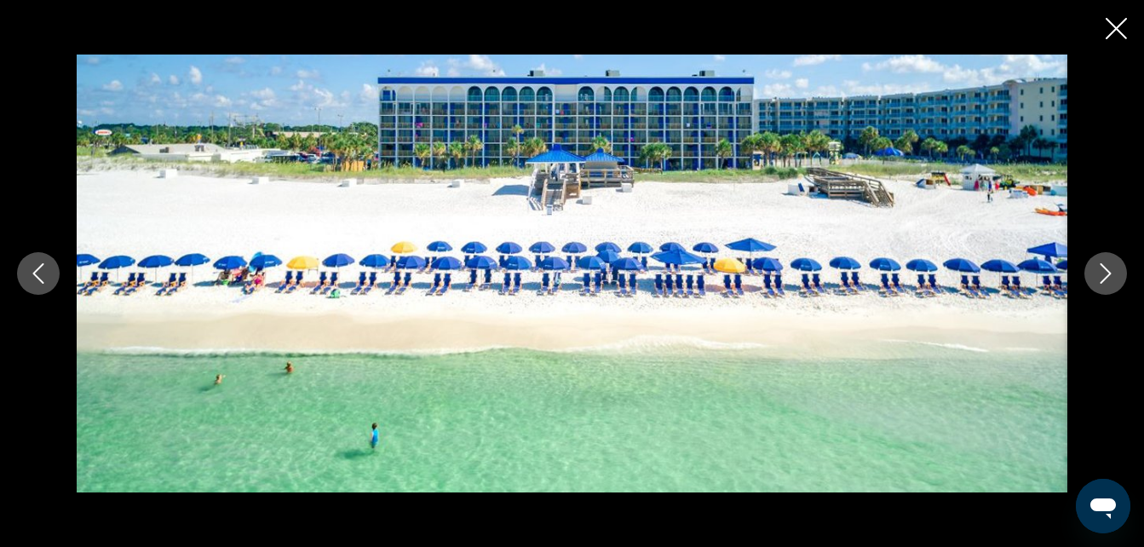
click at [1105, 272] on icon "Next image" at bounding box center [1105, 273] width 20 height 20
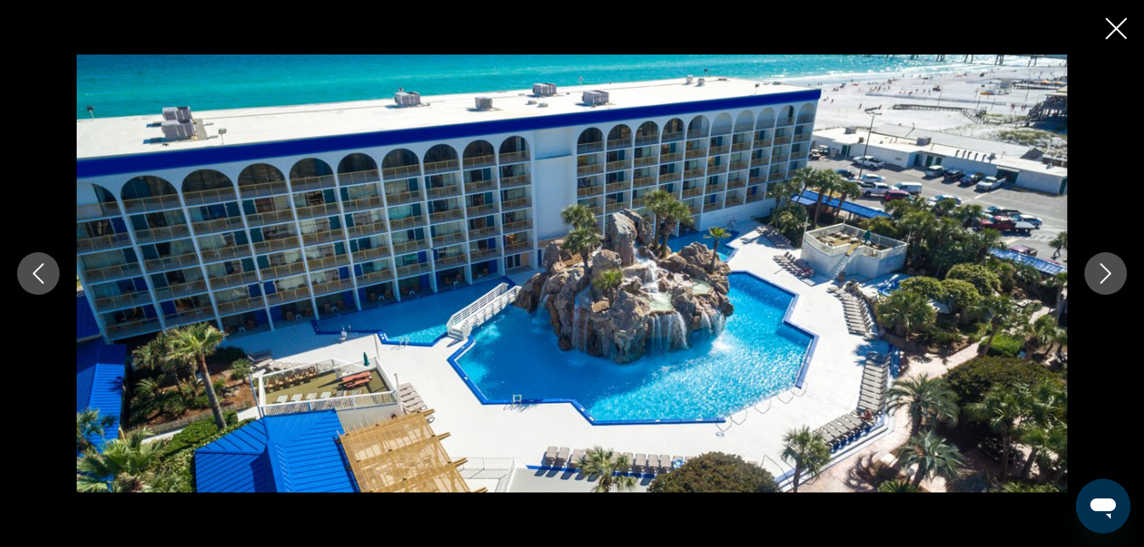
click at [1105, 272] on icon "Next image" at bounding box center [1105, 273] width 20 height 20
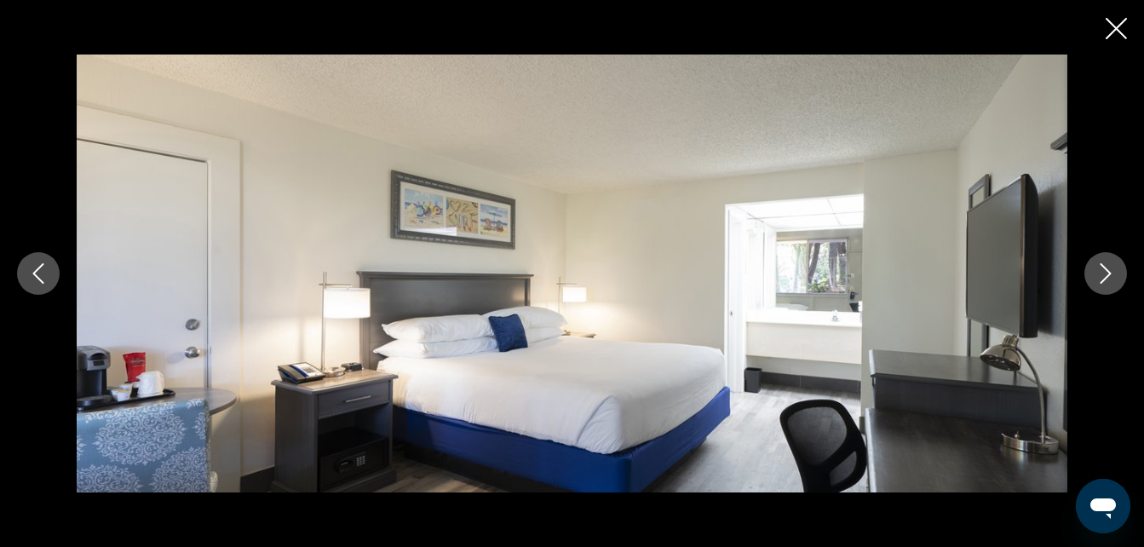
click at [1106, 267] on icon "Next image" at bounding box center [1105, 273] width 20 height 20
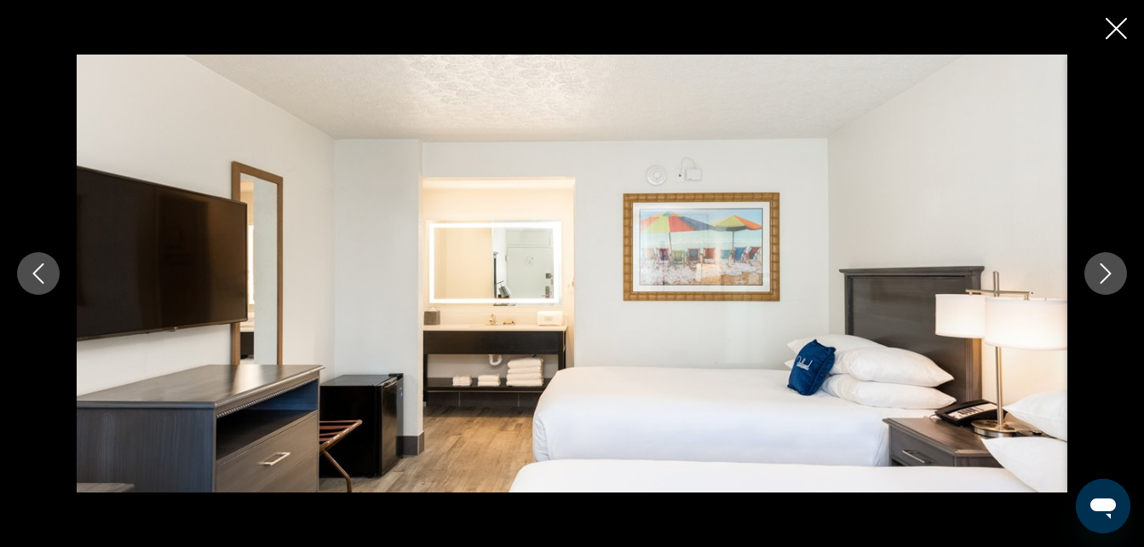
click at [1106, 267] on icon "Next image" at bounding box center [1105, 273] width 20 height 20
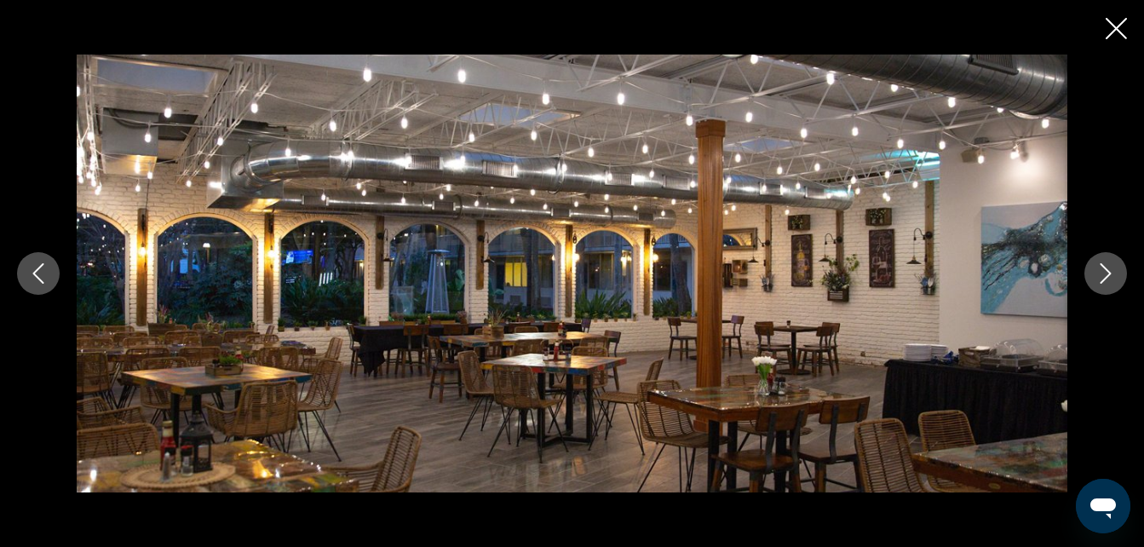
click at [1106, 267] on icon "Next image" at bounding box center [1105, 273] width 20 height 20
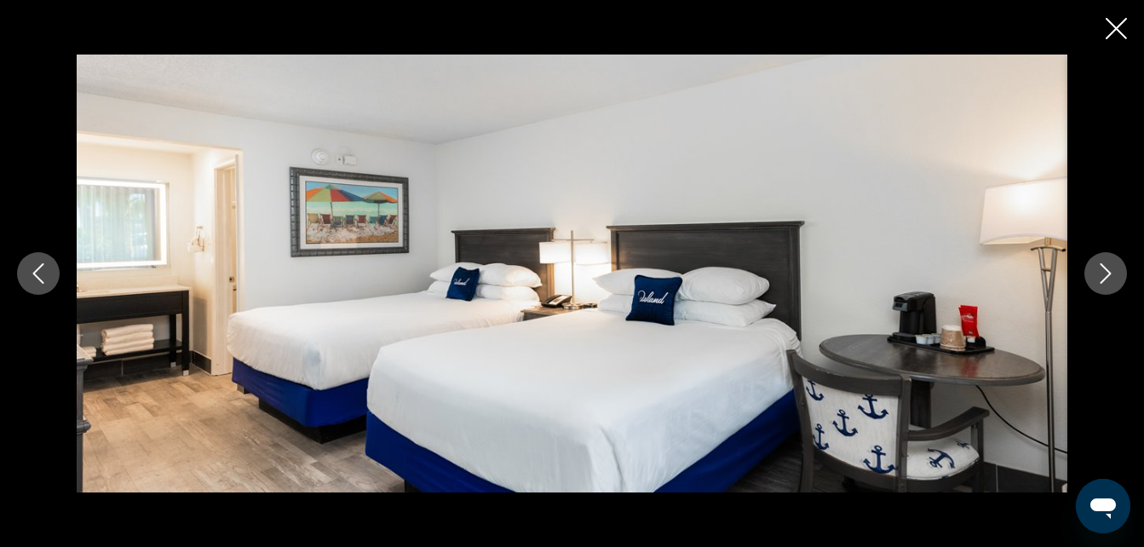
click at [1106, 267] on icon "Next image" at bounding box center [1105, 273] width 20 height 20
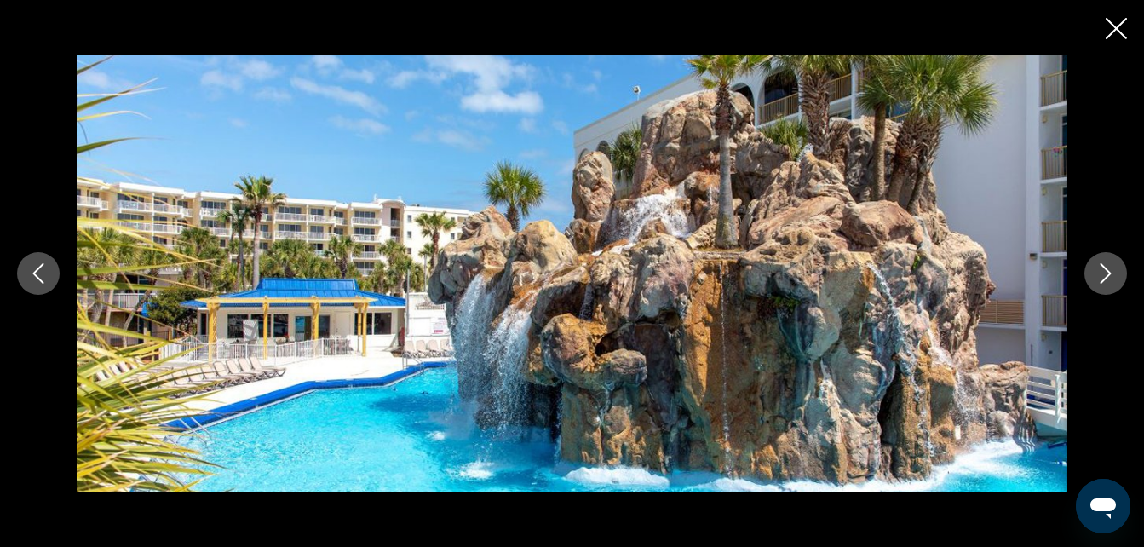
click at [1106, 267] on icon "Next image" at bounding box center [1105, 273] width 20 height 20
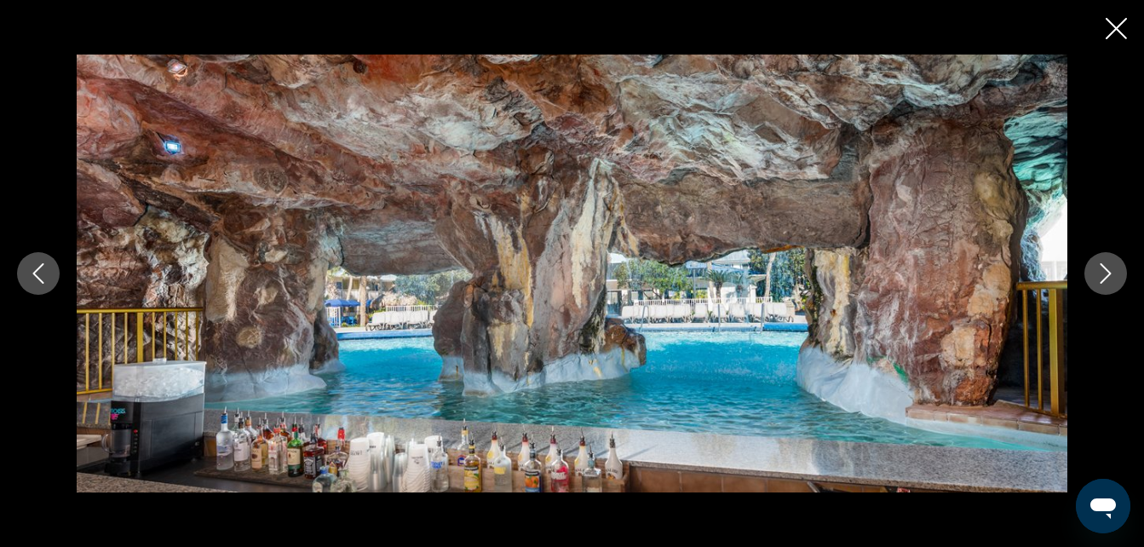
click at [1106, 267] on icon "Next image" at bounding box center [1105, 273] width 20 height 20
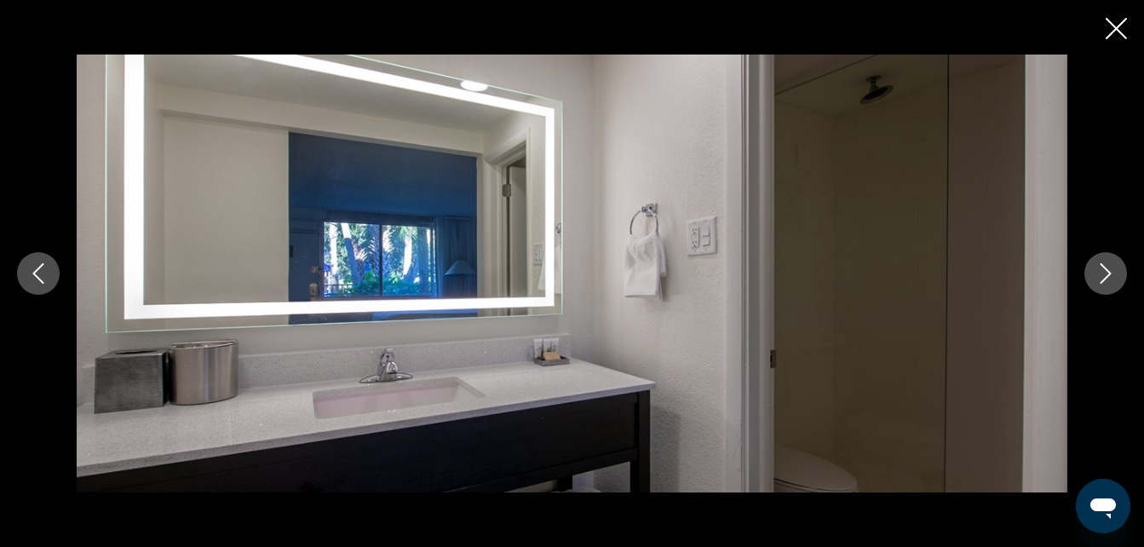
click at [1106, 267] on icon "Next image" at bounding box center [1105, 273] width 20 height 20
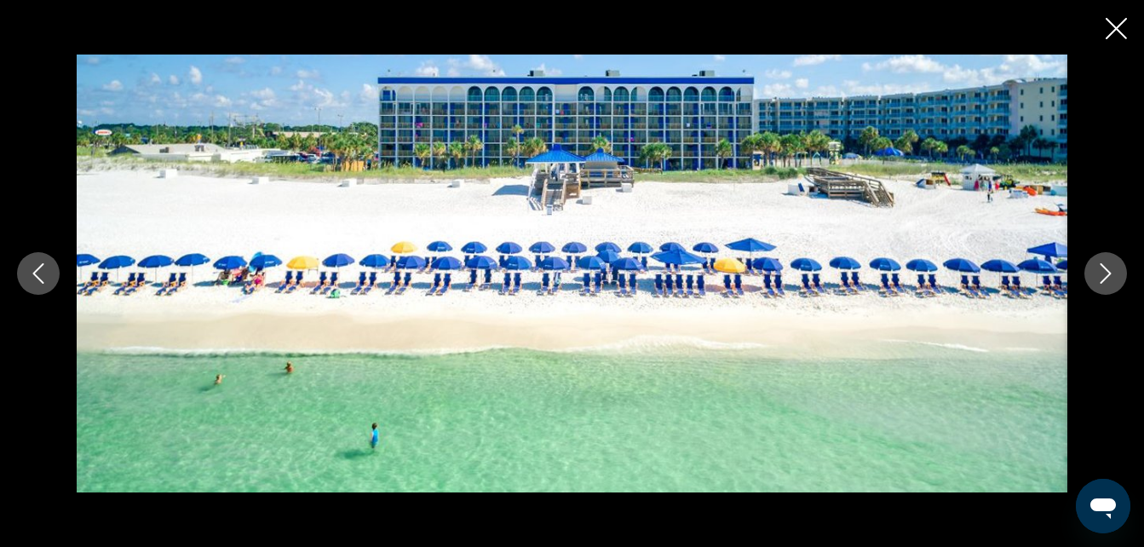
click at [1114, 20] on icon "Close slideshow" at bounding box center [1116, 28] width 21 height 21
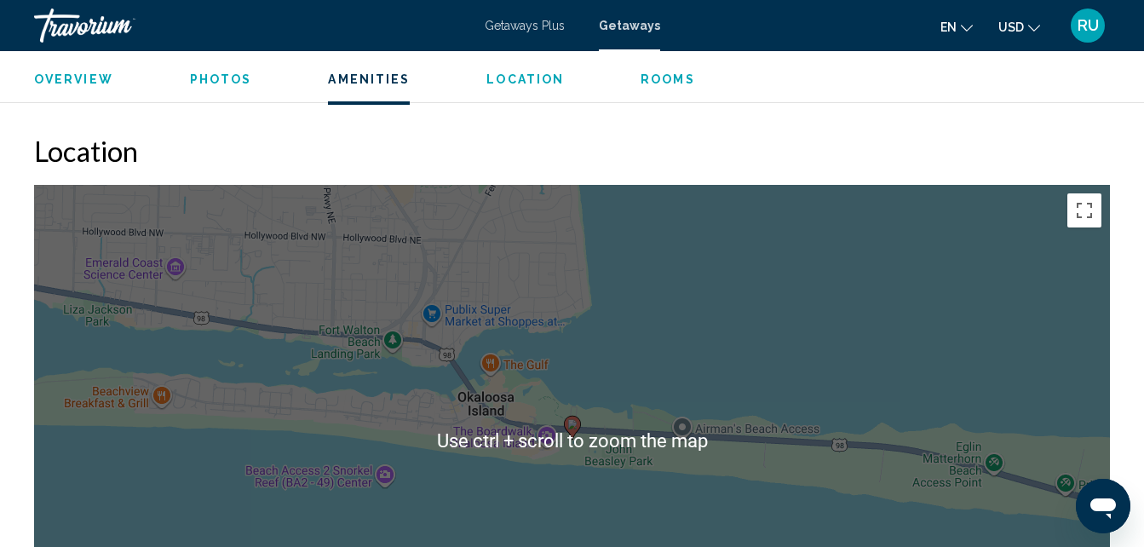
scroll to position [2056, 0]
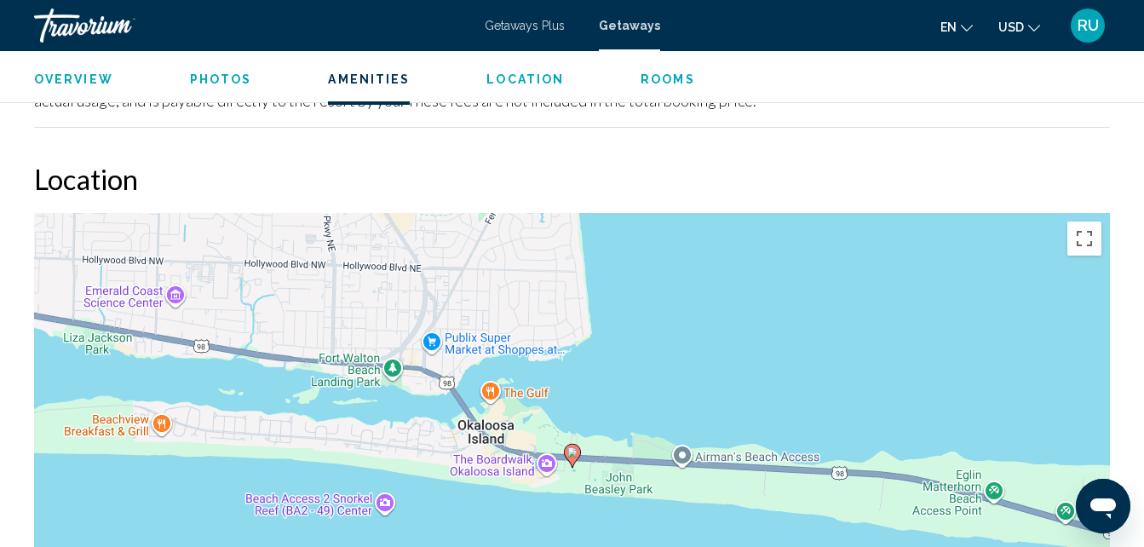
click at [725, 377] on div "To activate drag with keyboard, press Alt + Enter. Once in keyboard drag state,…" at bounding box center [572, 468] width 1076 height 511
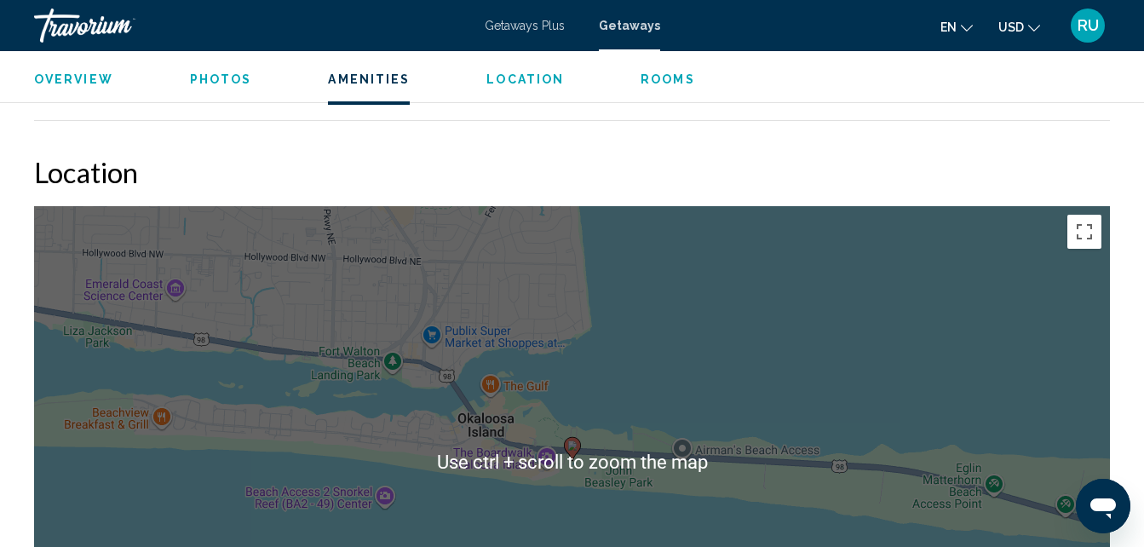
scroll to position [2141, 0]
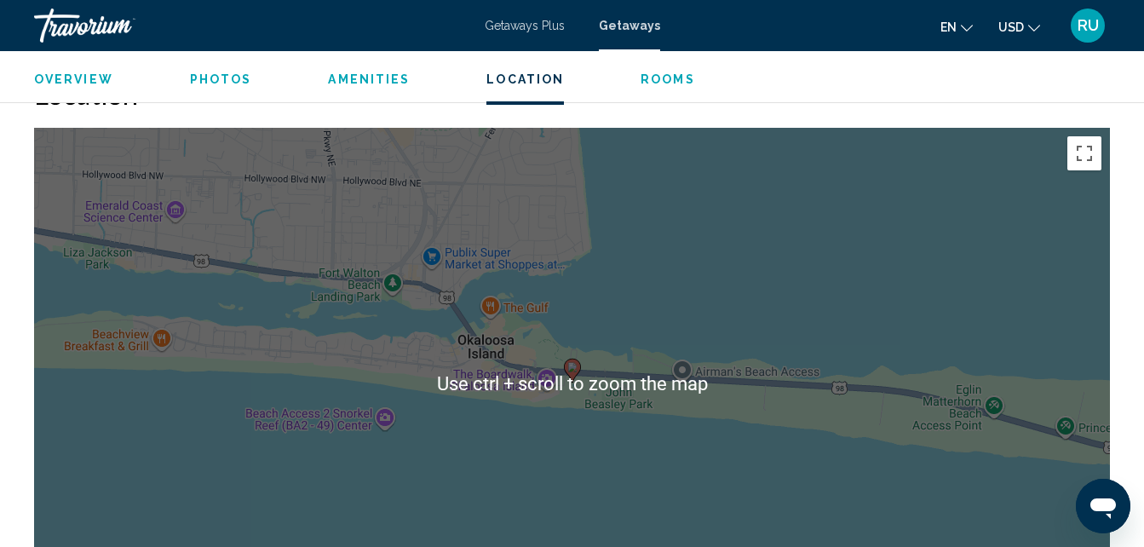
click at [661, 318] on div "To activate drag with keyboard, press Alt + Enter. Once in keyboard drag state,…" at bounding box center [572, 383] width 1076 height 511
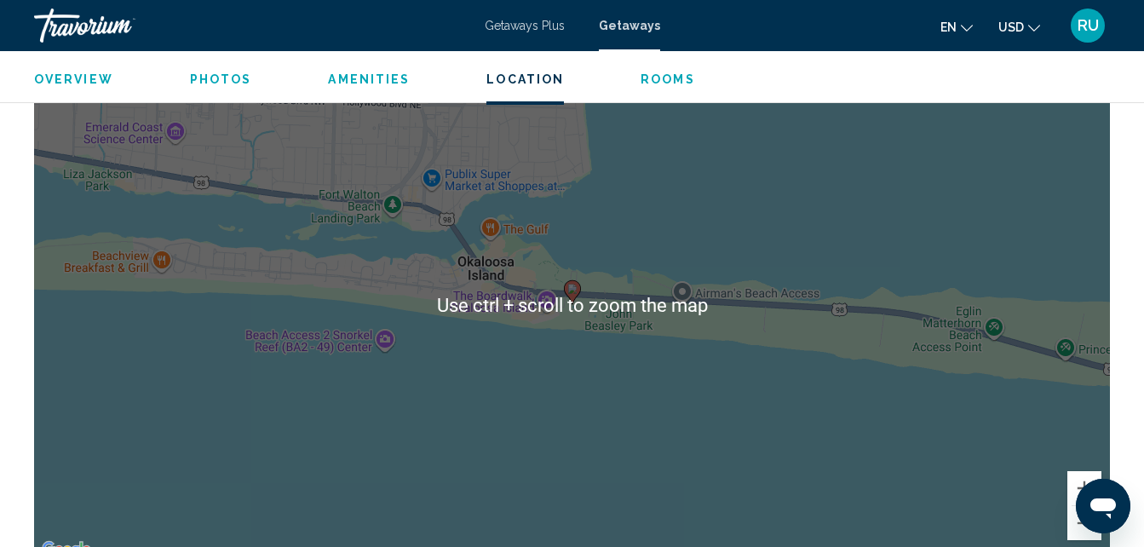
scroll to position [2226, 0]
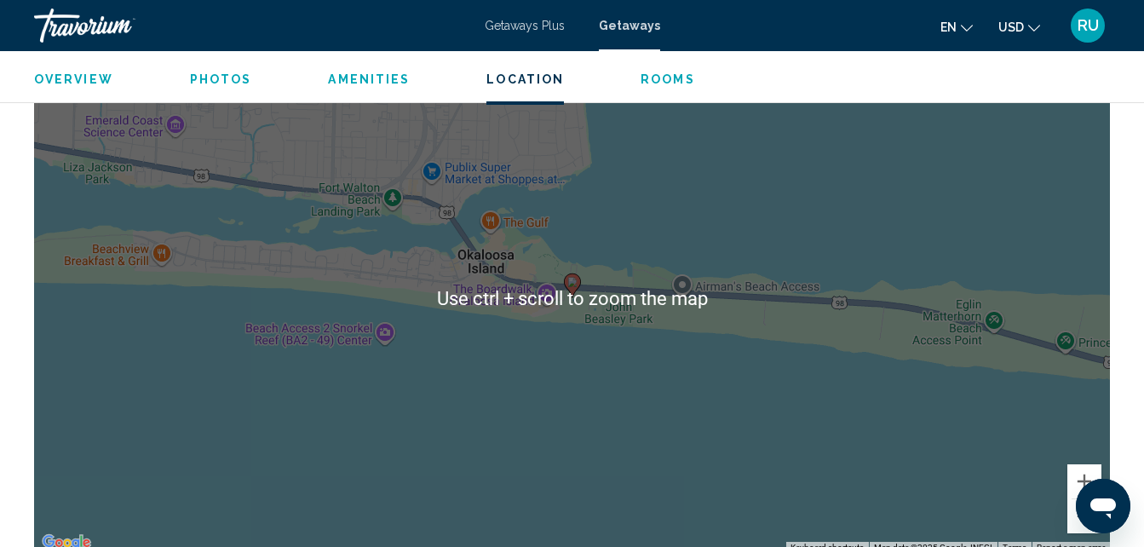
click at [650, 253] on div "To activate drag with keyboard, press Alt + Enter. Once in keyboard drag state,…" at bounding box center [572, 298] width 1076 height 511
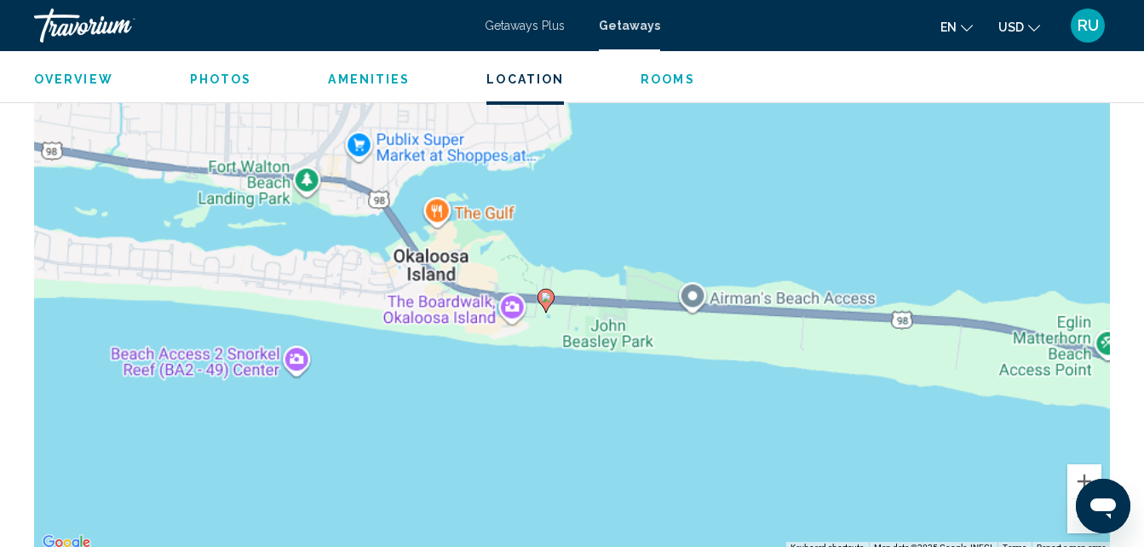
click at [650, 253] on div "To activate drag with keyboard, press Alt + Enter. Once in keyboard drag state,…" at bounding box center [572, 298] width 1076 height 511
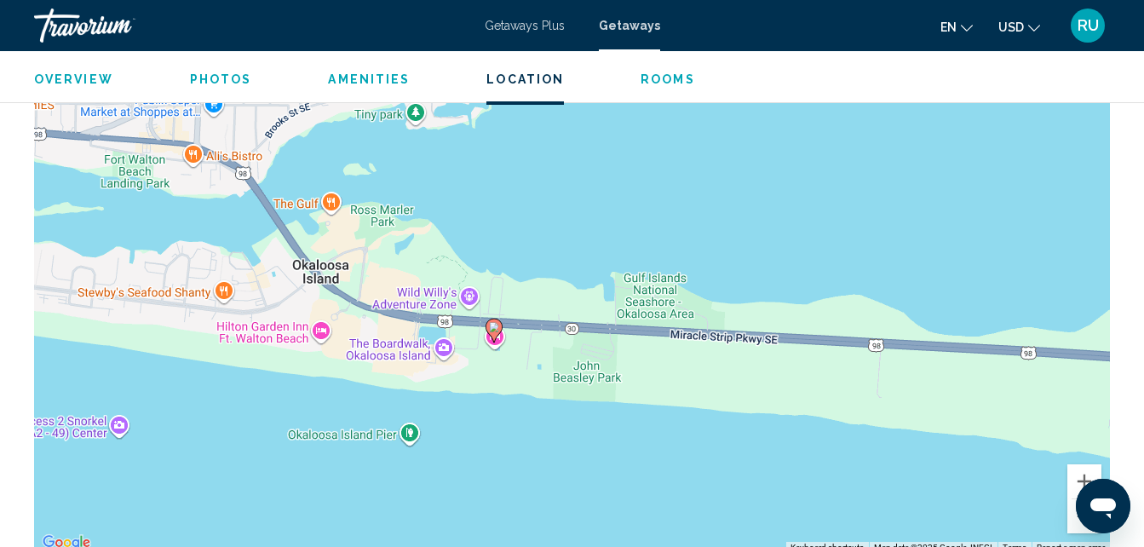
click at [594, 249] on div "To activate drag with keyboard, press Alt + Enter. Once in keyboard drag state,…" at bounding box center [572, 298] width 1076 height 511
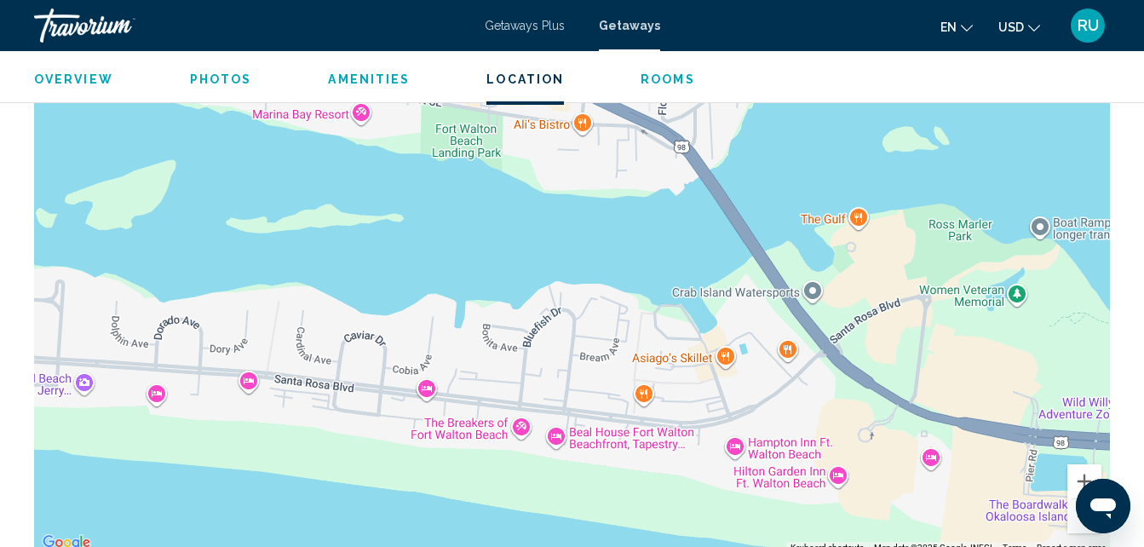
drag, startPoint x: 370, startPoint y: 253, endPoint x: 1159, endPoint y: 302, distance: 791.1
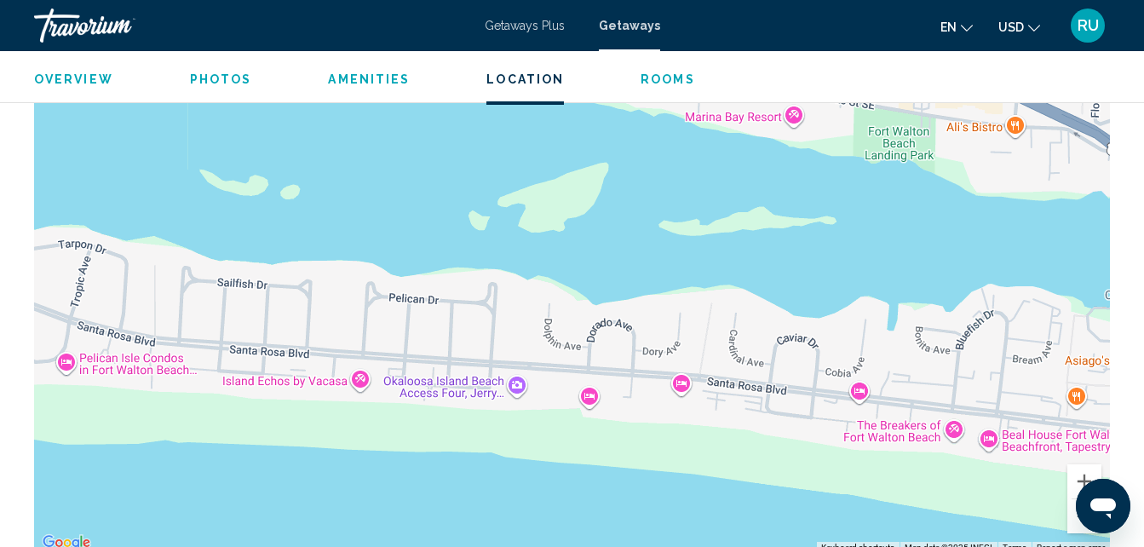
drag, startPoint x: 174, startPoint y: 453, endPoint x: 607, endPoint y: 457, distance: 433.6
click at [609, 457] on div "To activate drag with keyboard, press Alt + Enter. Once in keyboard drag state,…" at bounding box center [572, 298] width 1076 height 511
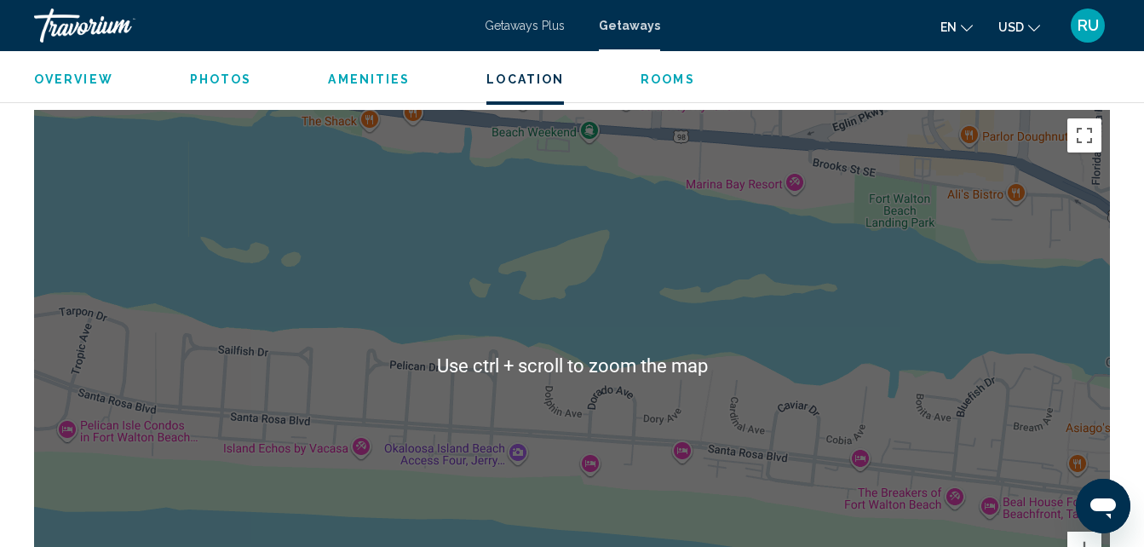
scroll to position [2141, 0]
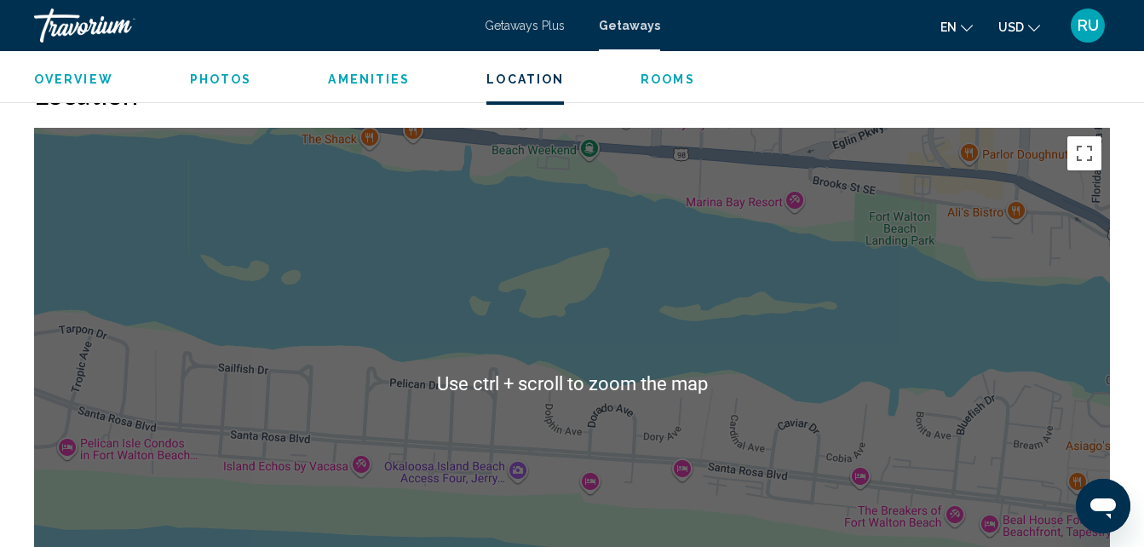
click at [623, 316] on div "Main content" at bounding box center [572, 383] width 1076 height 511
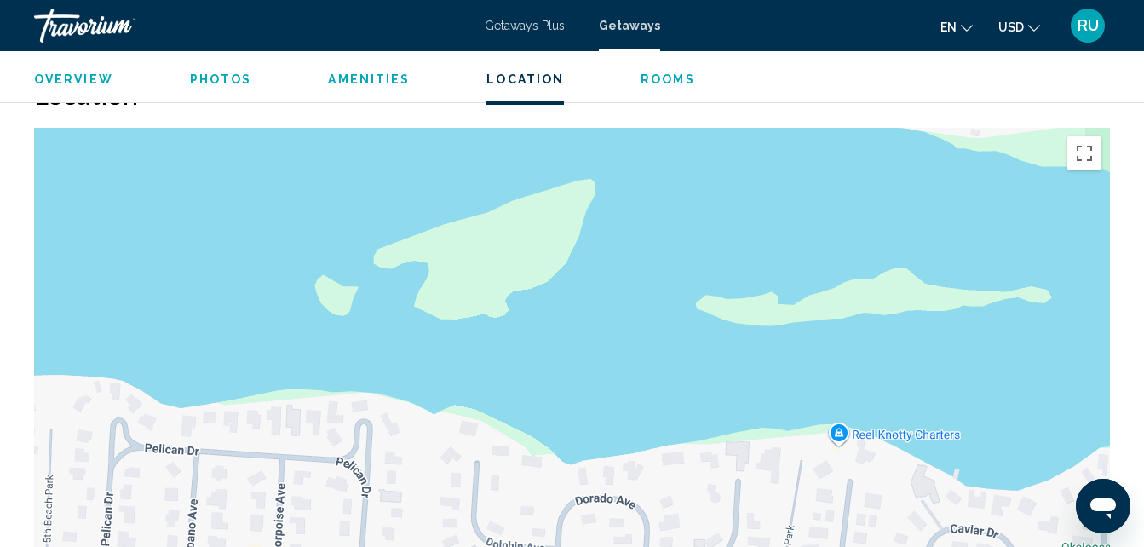
click at [623, 316] on div "Main content" at bounding box center [572, 383] width 1076 height 511
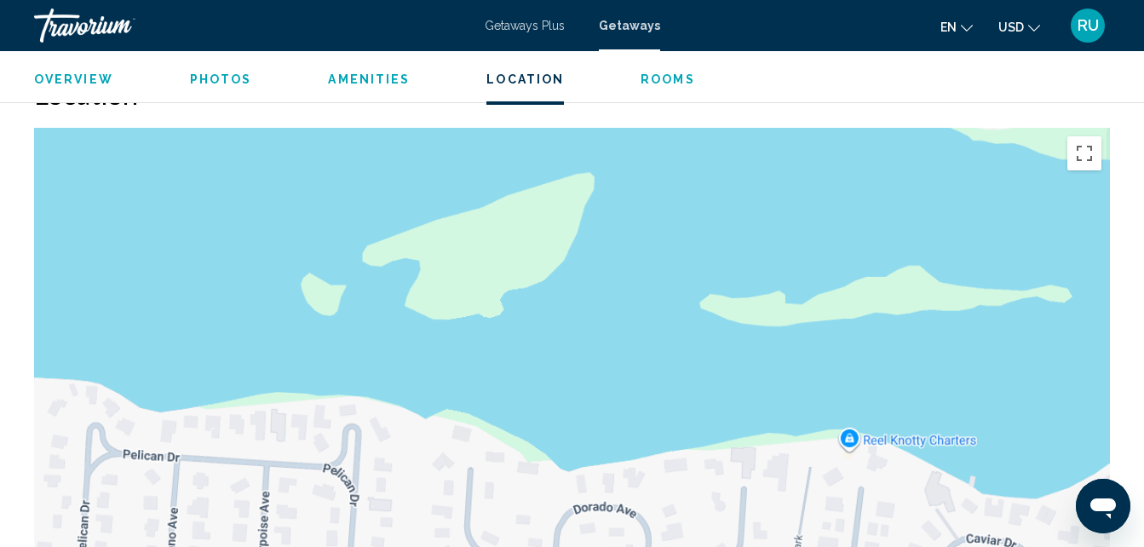
click at [623, 316] on div "Main content" at bounding box center [572, 383] width 1076 height 511
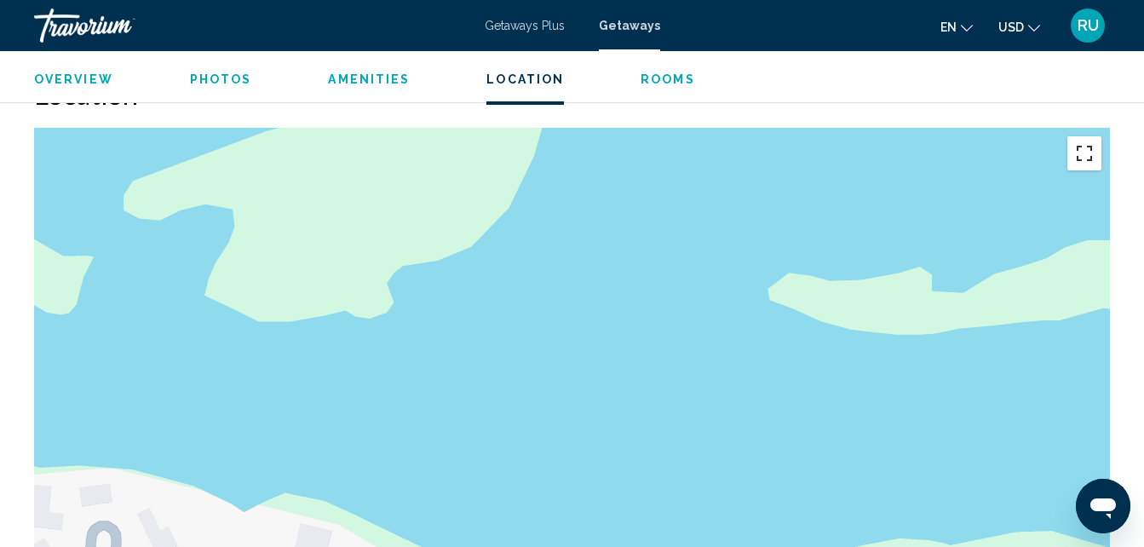
click at [1078, 152] on button "Toggle fullscreen view" at bounding box center [1084, 153] width 34 height 34
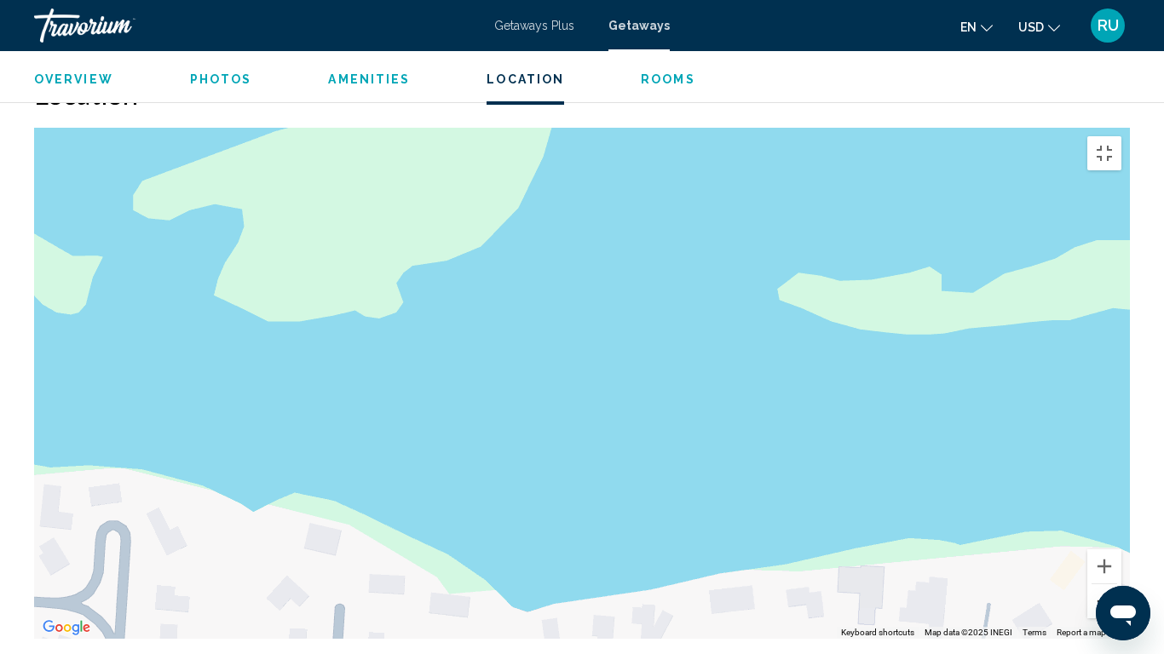
click at [1121, 546] on button "Zoom out" at bounding box center [1104, 601] width 34 height 34
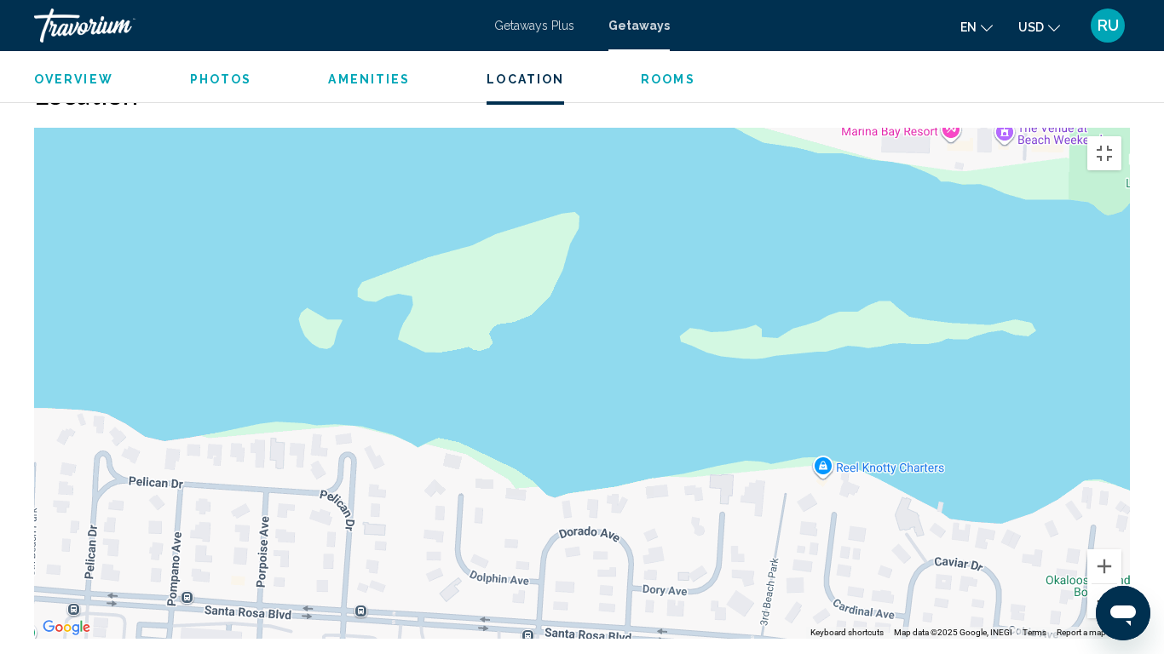
click at [1121, 546] on button "Zoom out" at bounding box center [1104, 601] width 34 height 34
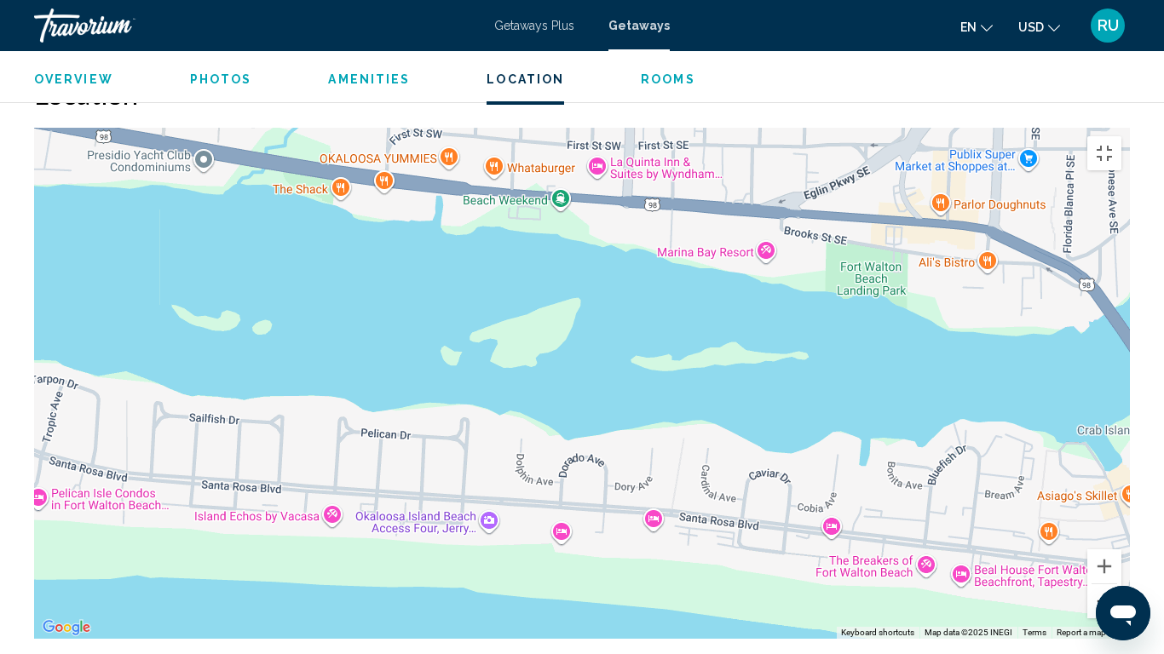
click at [1121, 546] on button "Zoom out" at bounding box center [1104, 601] width 34 height 34
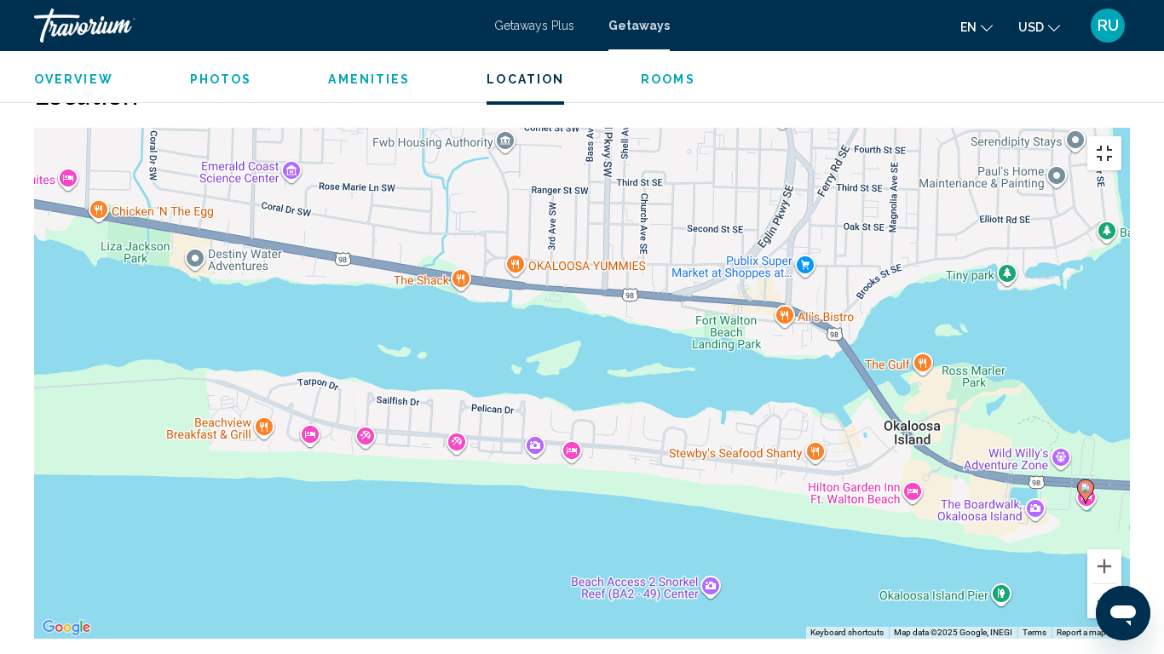
click at [1121, 136] on button "Toggle fullscreen view" at bounding box center [1104, 153] width 34 height 34
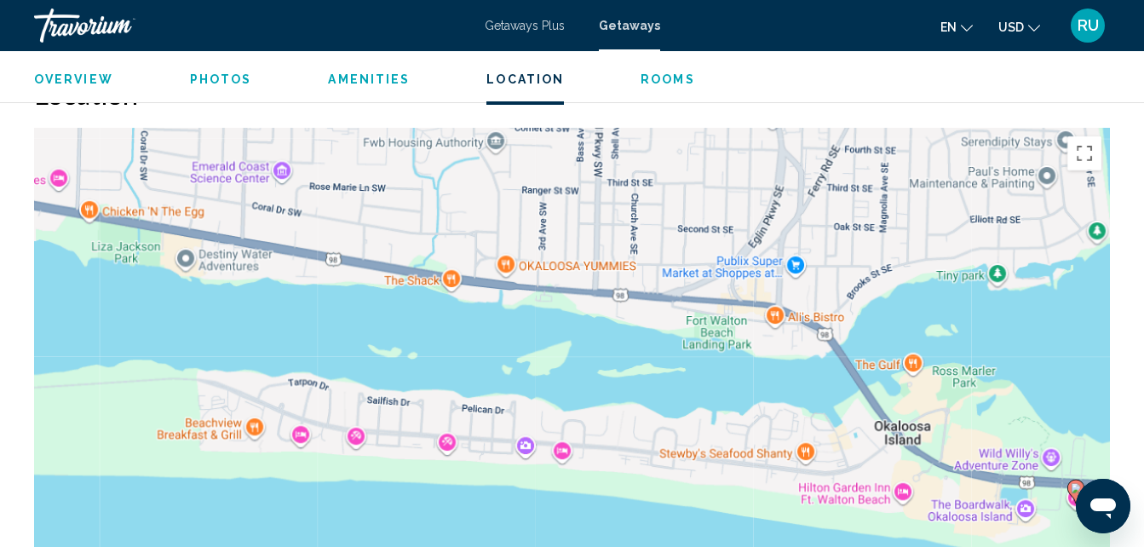
click at [648, 198] on div "To activate drag with keyboard, press Alt + Enter. Once in keyboard drag state,…" at bounding box center [572, 383] width 1076 height 511
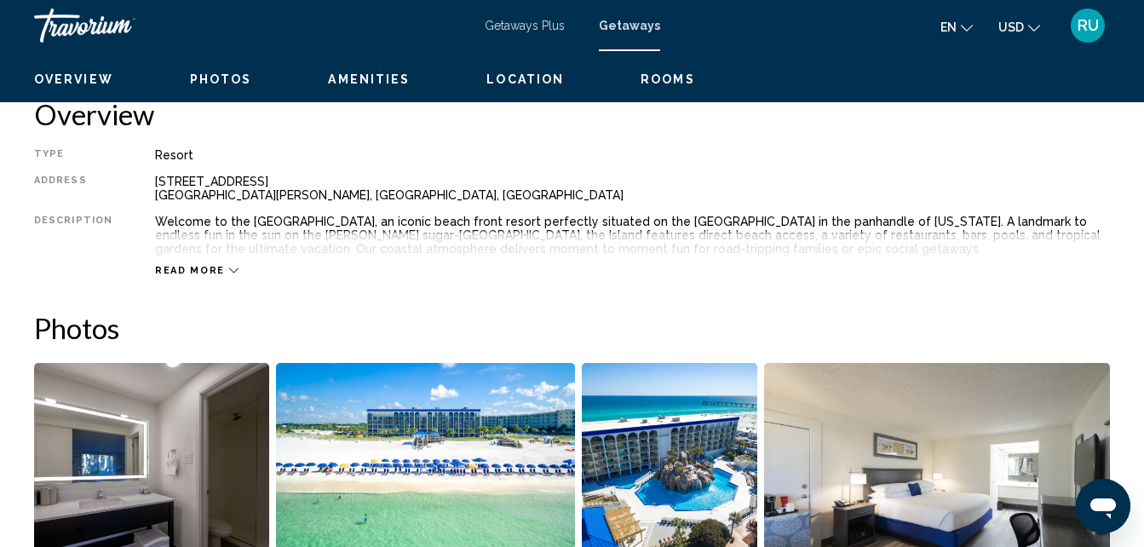
scroll to position [779, 0]
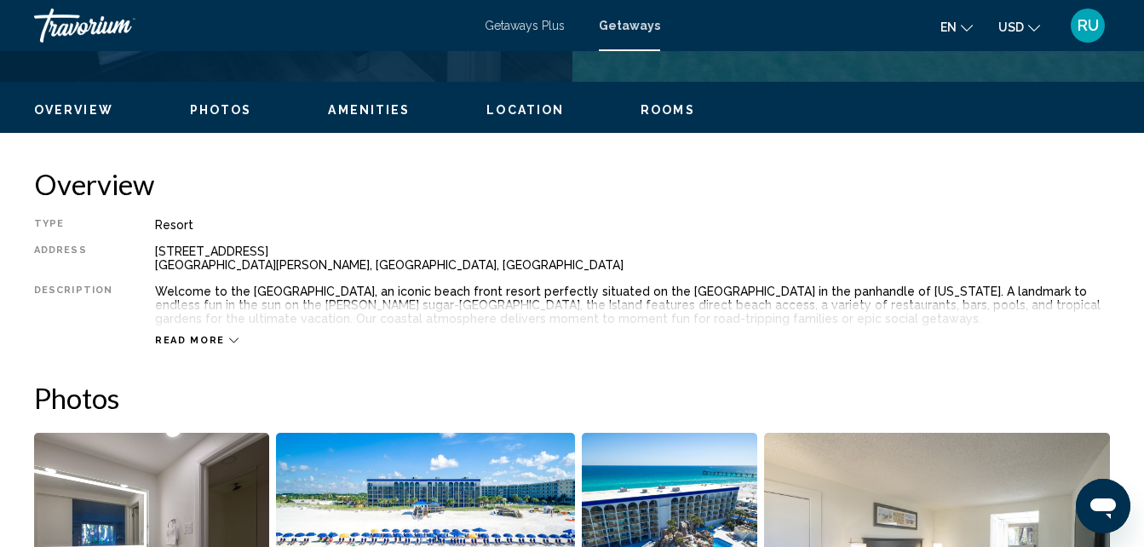
click at [217, 334] on button "Read more" at bounding box center [196, 340] width 83 height 13
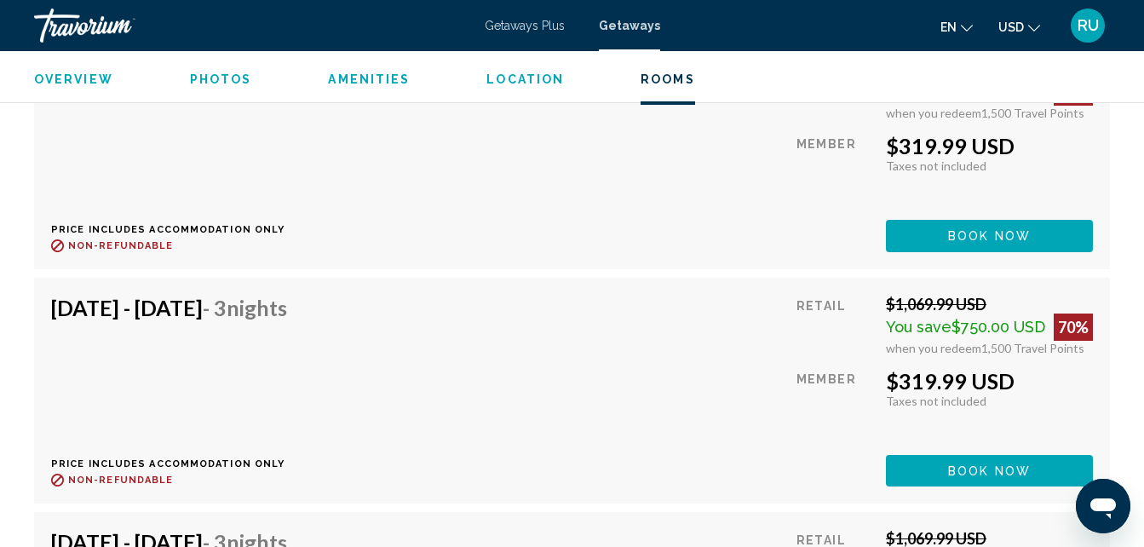
scroll to position [4088, 0]
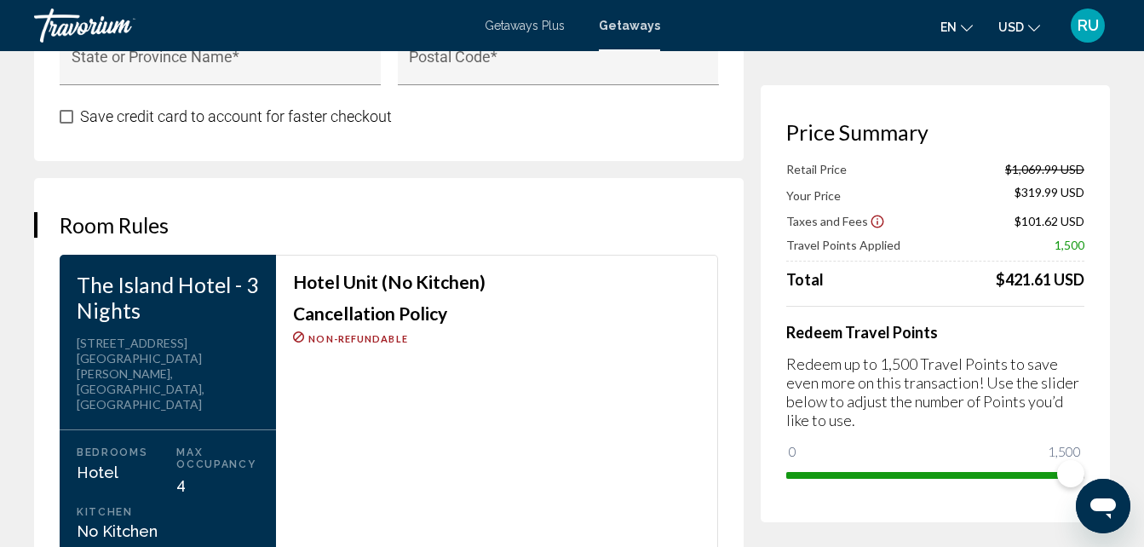
scroll to position [2129, 0]
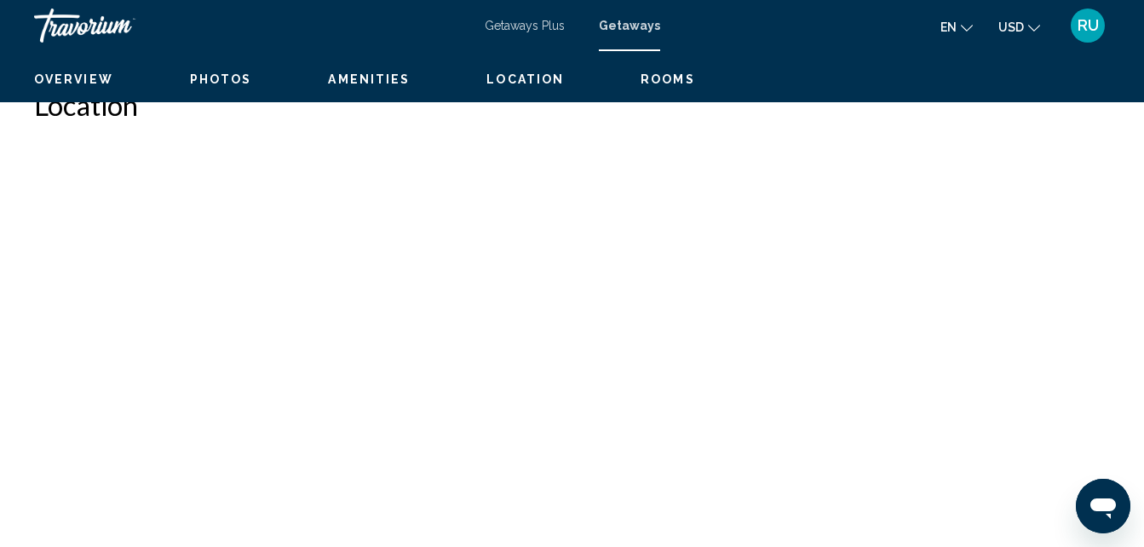
scroll to position [182, 0]
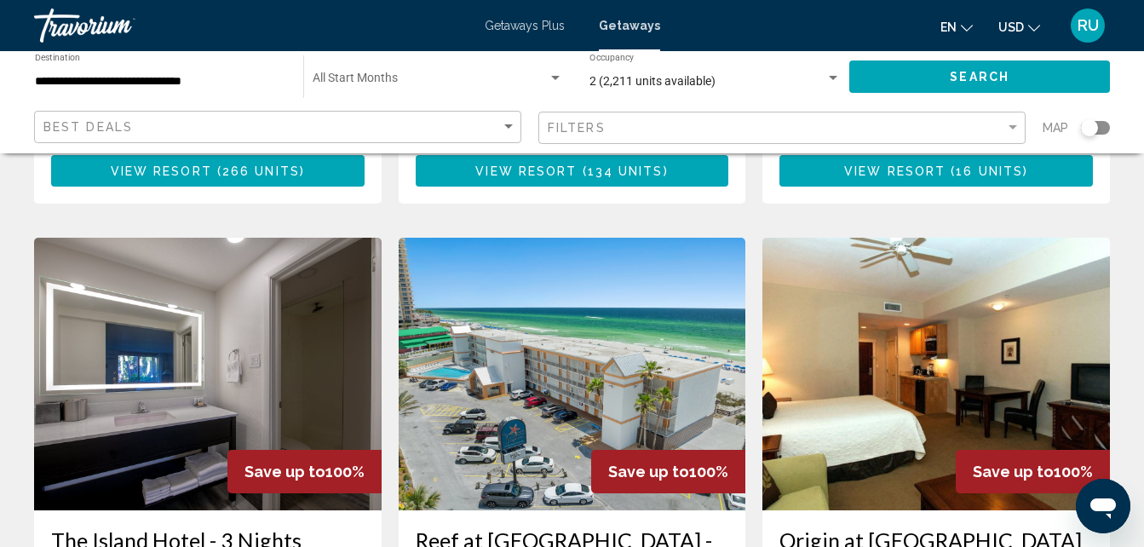
scroll to position [681, 0]
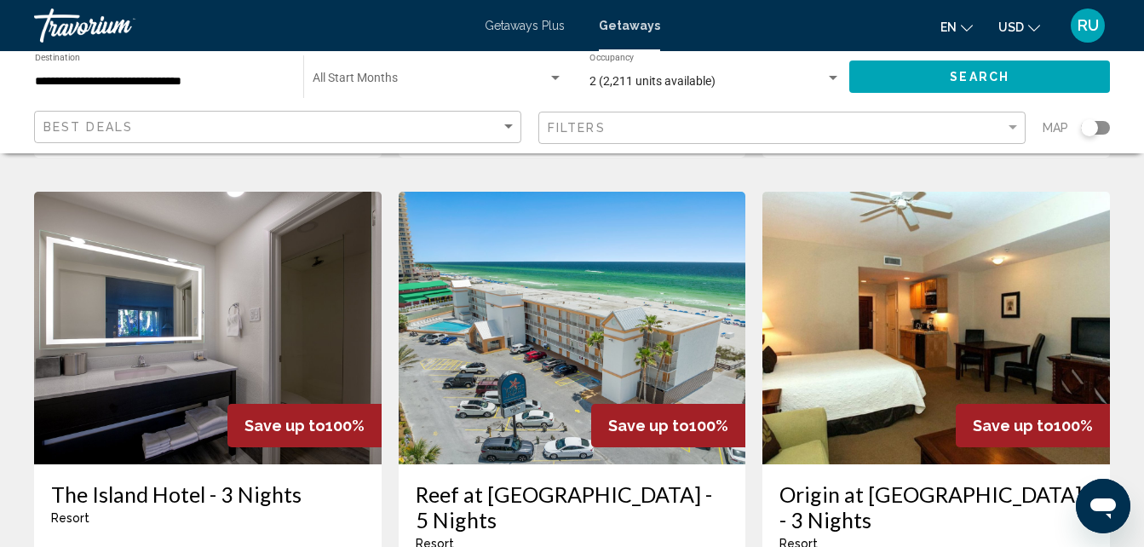
click at [213, 298] on img "Main content" at bounding box center [208, 328] width 348 height 273
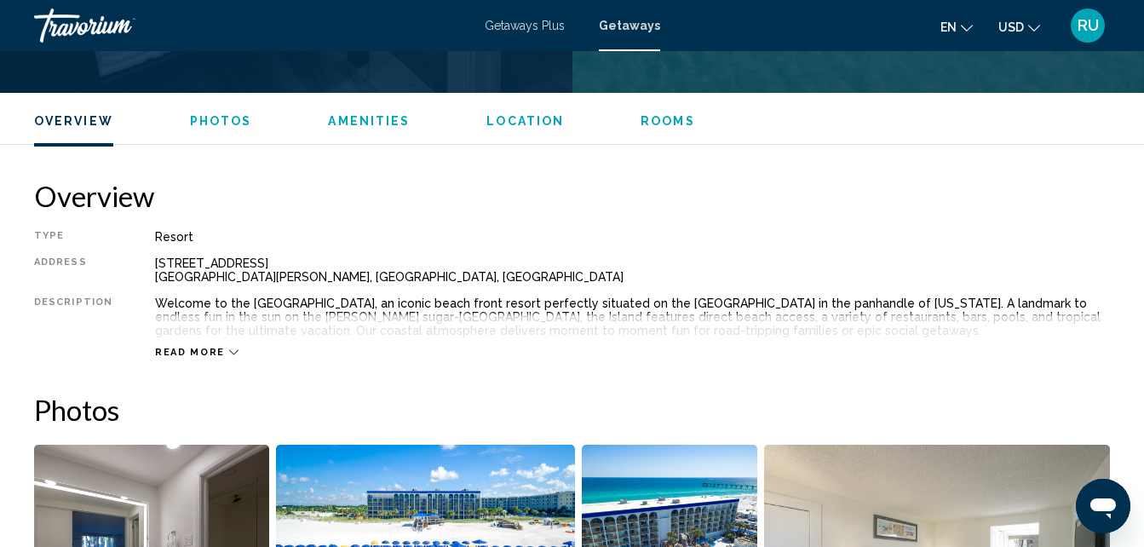
scroll to position [864, 0]
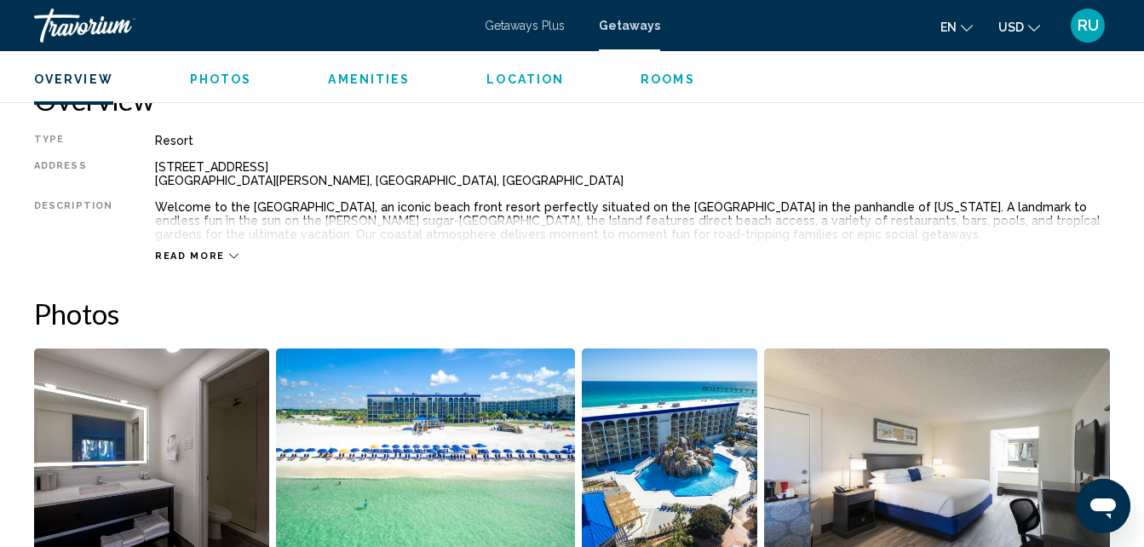
click at [213, 251] on span "Read more" at bounding box center [190, 255] width 70 height 11
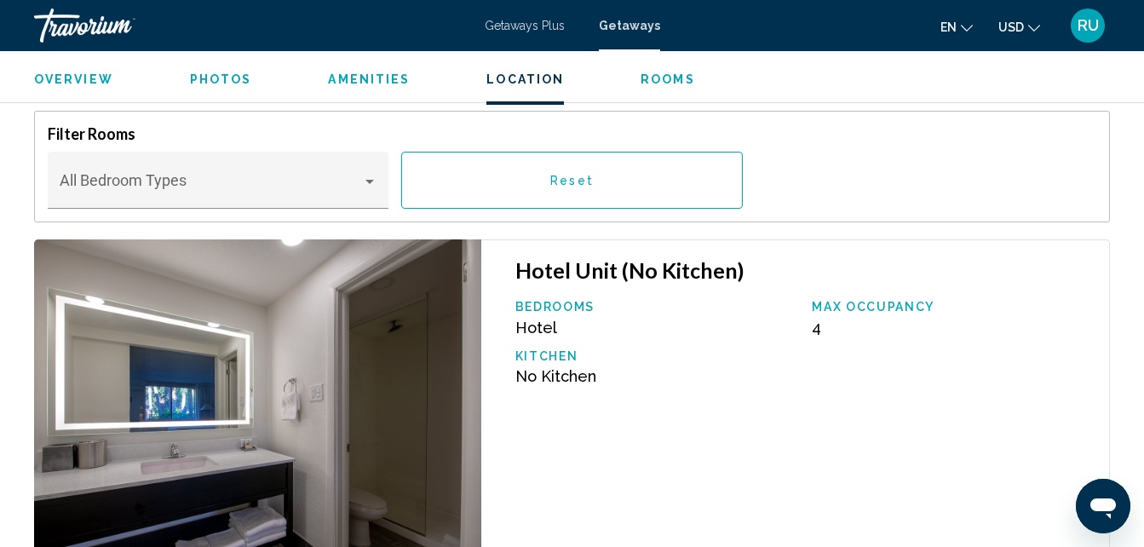
scroll to position [2652, 0]
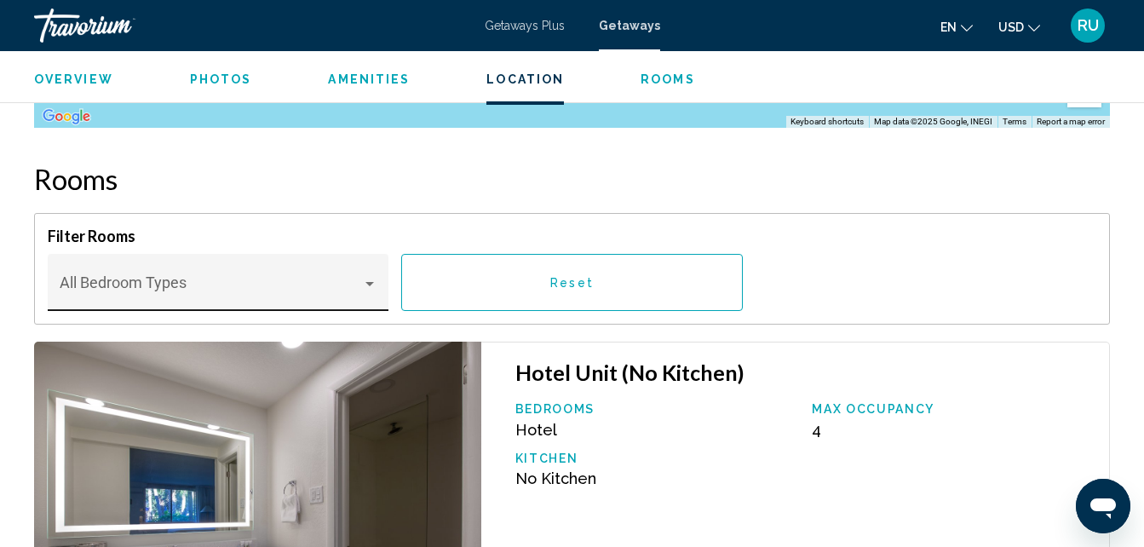
click at [368, 285] on div "Main content" at bounding box center [369, 284] width 9 height 4
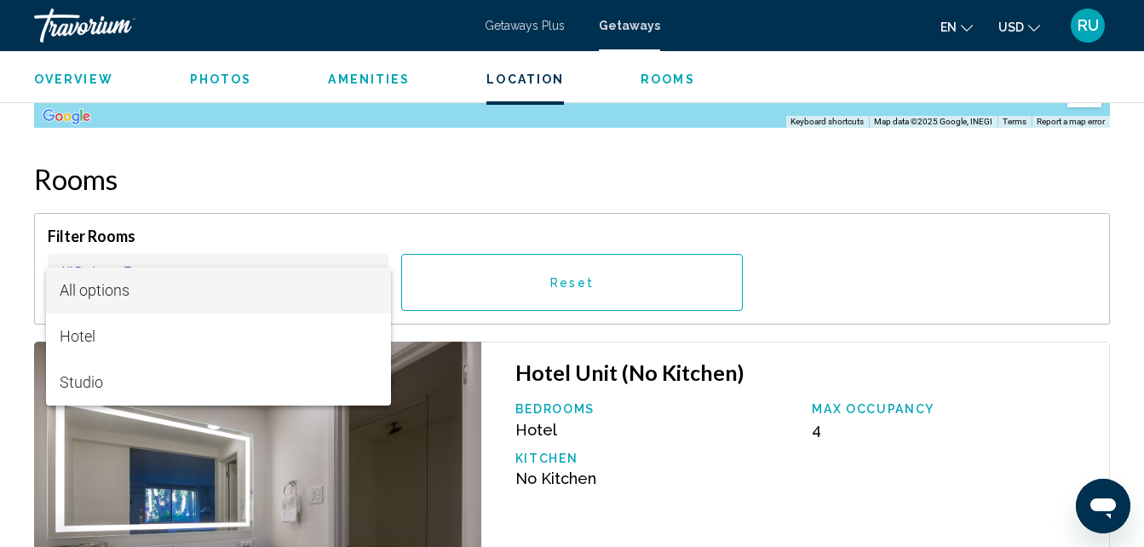
click at [694, 462] on div at bounding box center [572, 273] width 1144 height 547
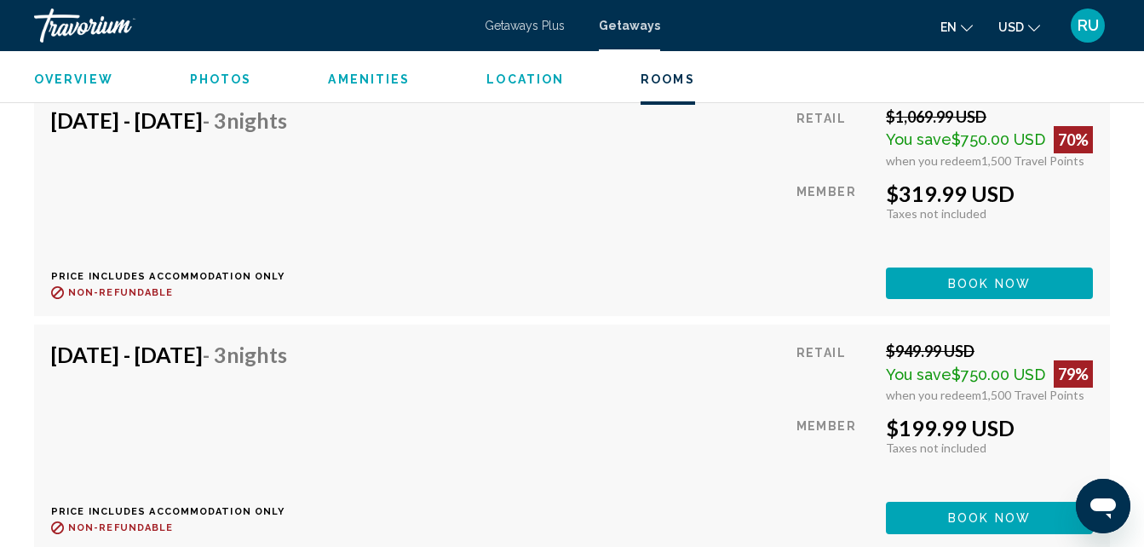
scroll to position [5634, 0]
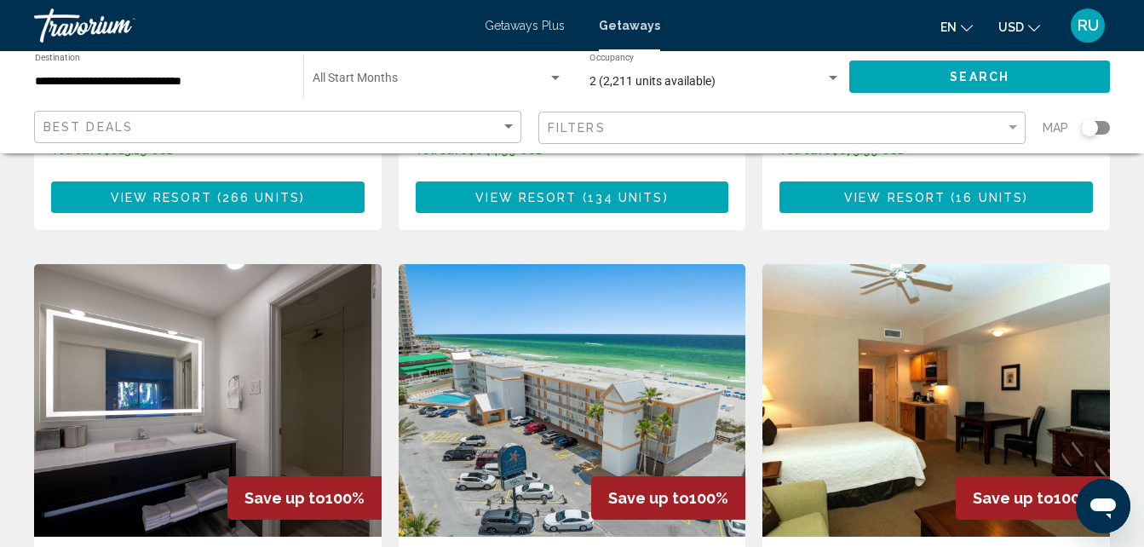
scroll to position [596, 0]
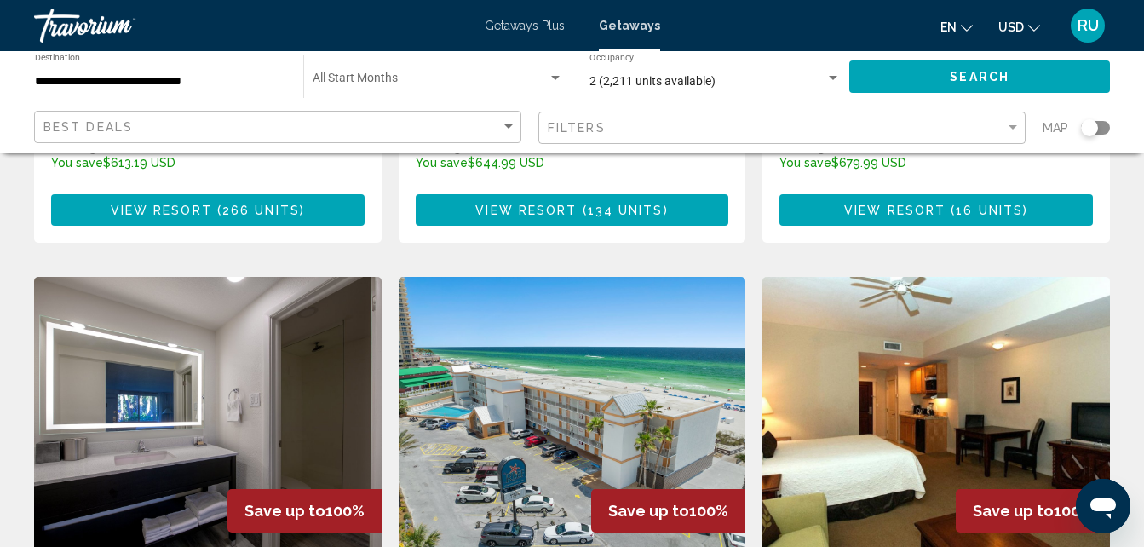
click at [945, 360] on img "Main content" at bounding box center [936, 413] width 348 height 273
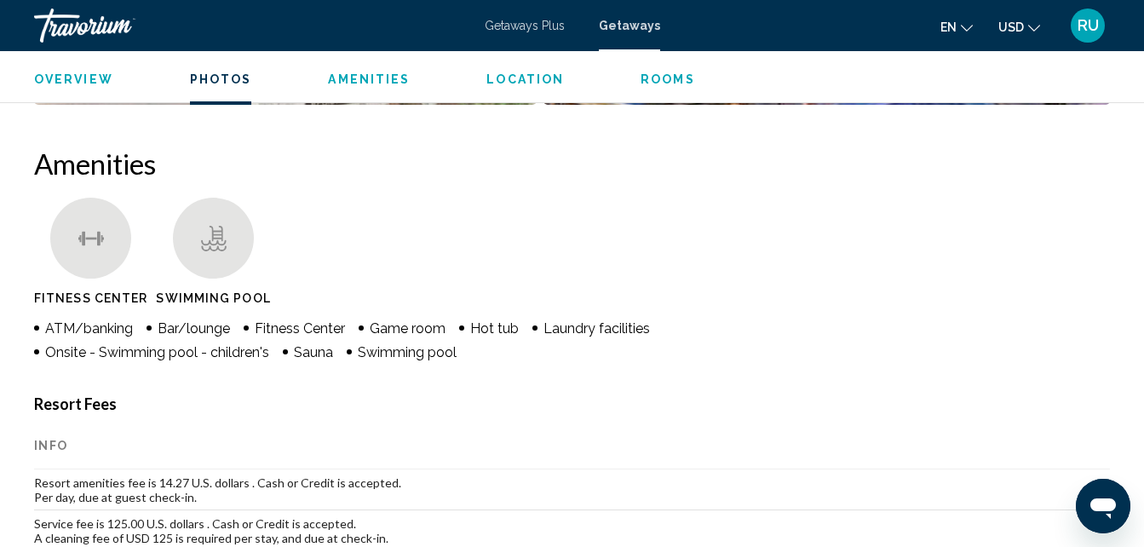
scroll to position [1545, 0]
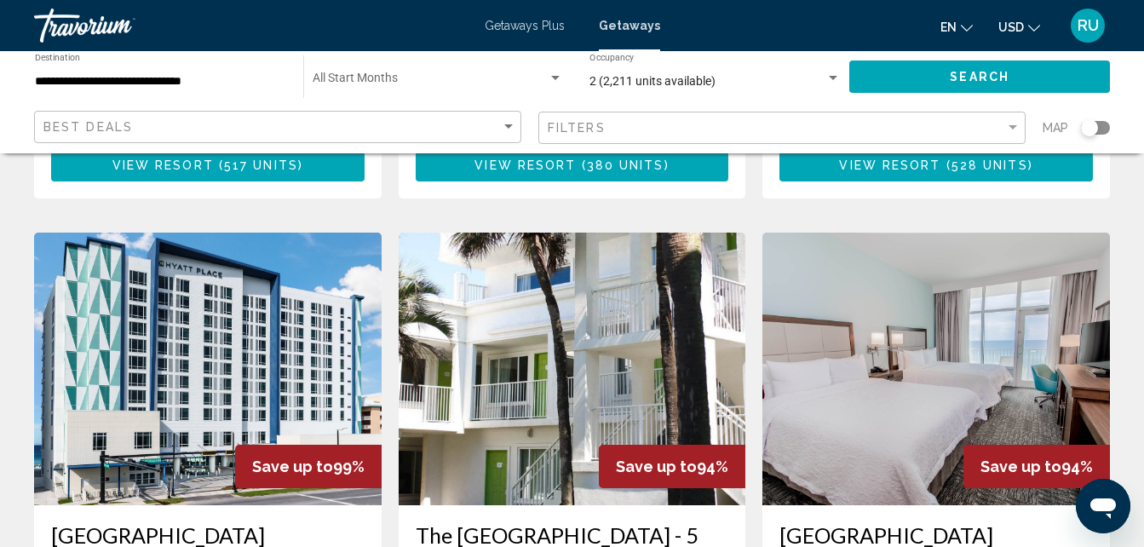
scroll to position [1278, 0]
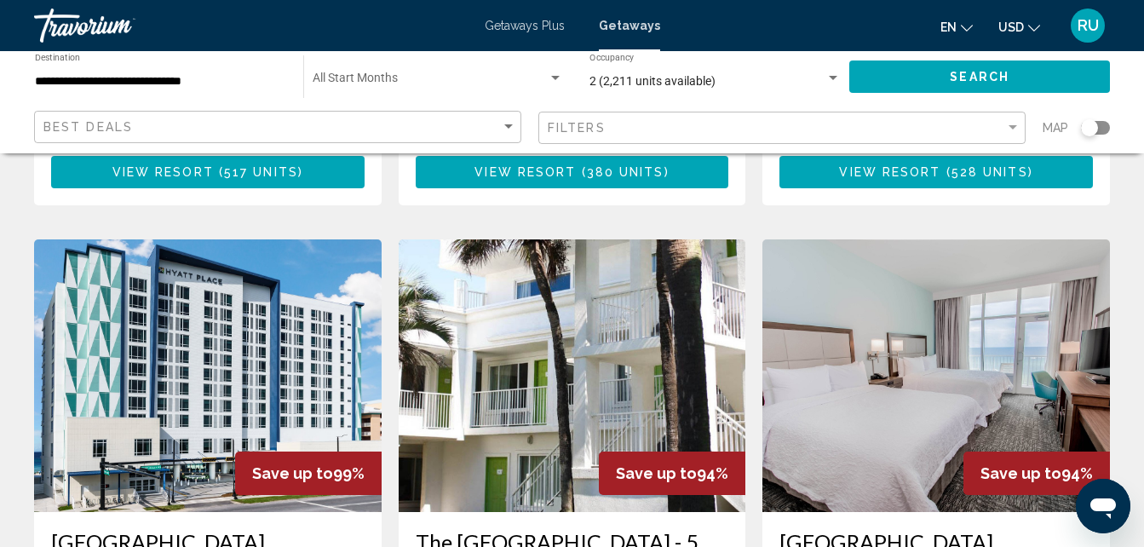
click at [198, 282] on img "Main content" at bounding box center [208, 375] width 348 height 273
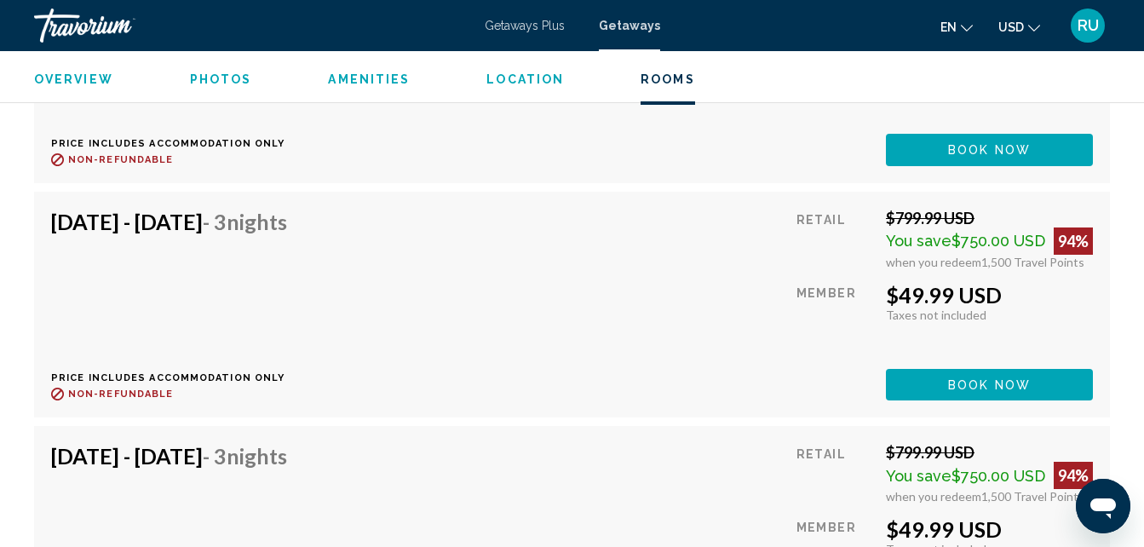
scroll to position [3419, 0]
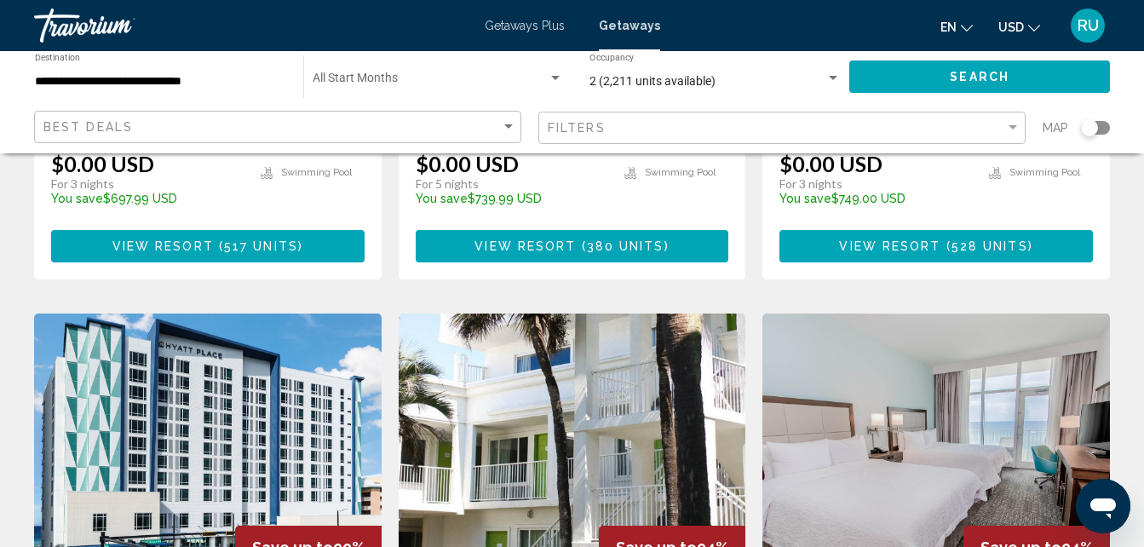
scroll to position [1278, 0]
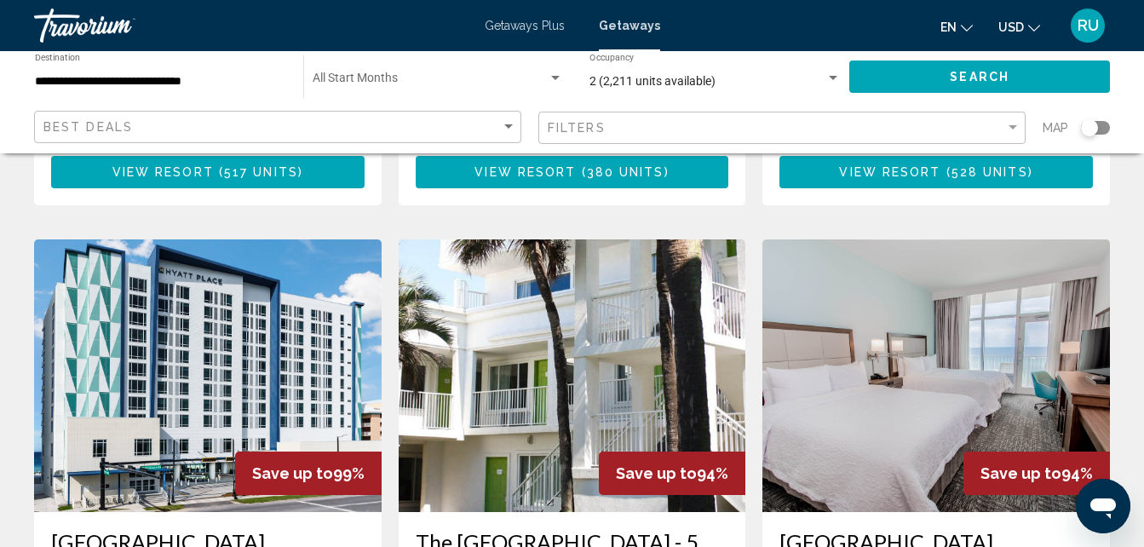
click at [944, 288] on img "Main content" at bounding box center [936, 375] width 348 height 273
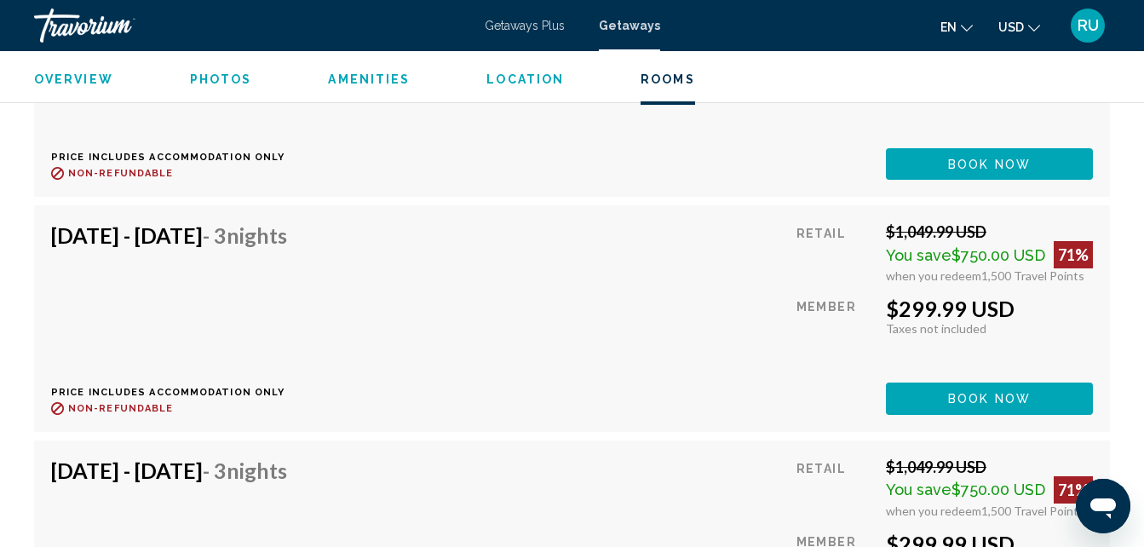
scroll to position [3444, 0]
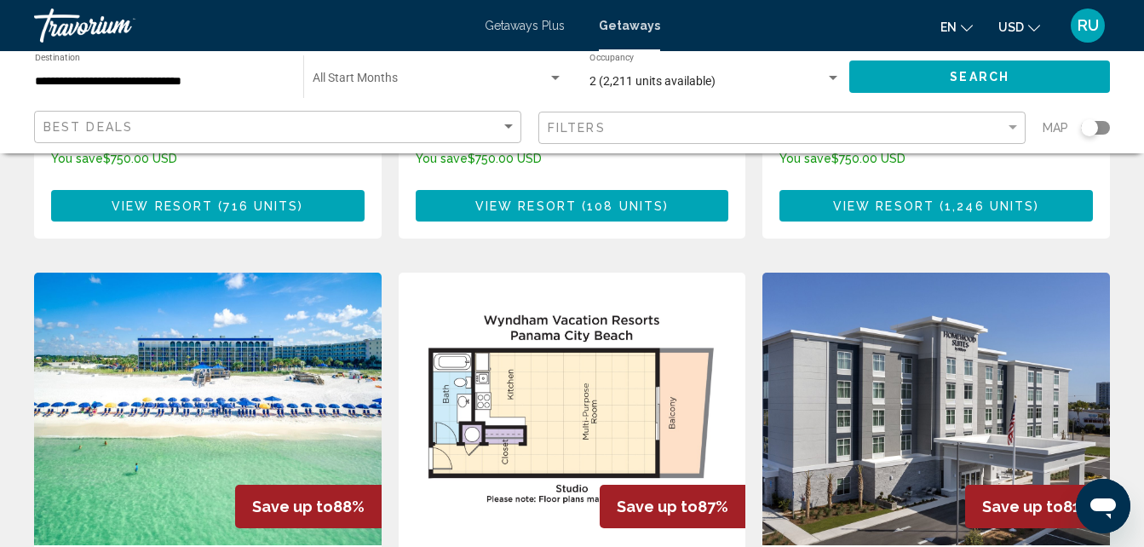
scroll to position [1874, 0]
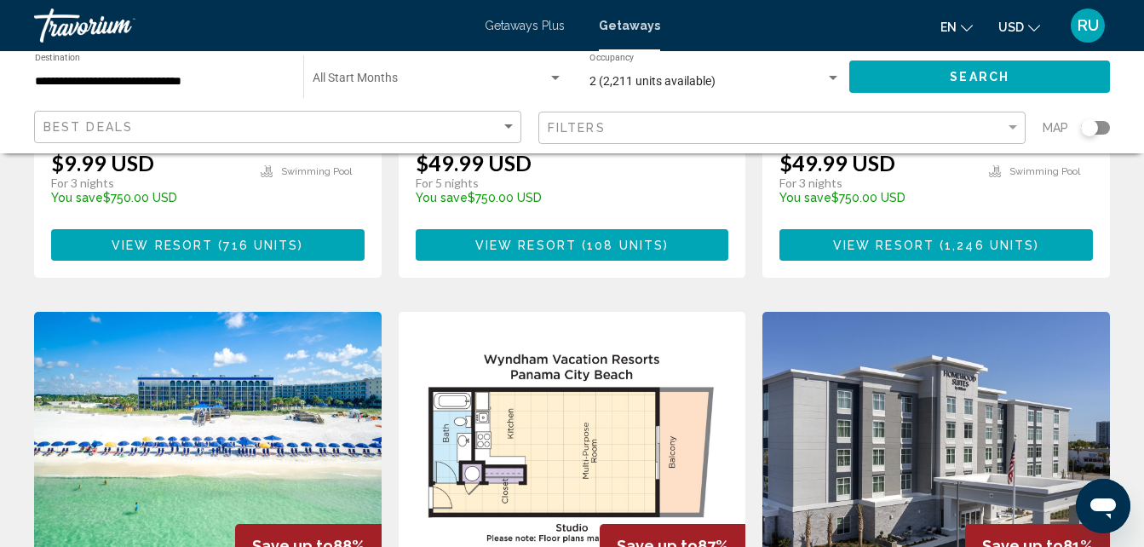
click at [898, 312] on img "Main content" at bounding box center [936, 448] width 348 height 273
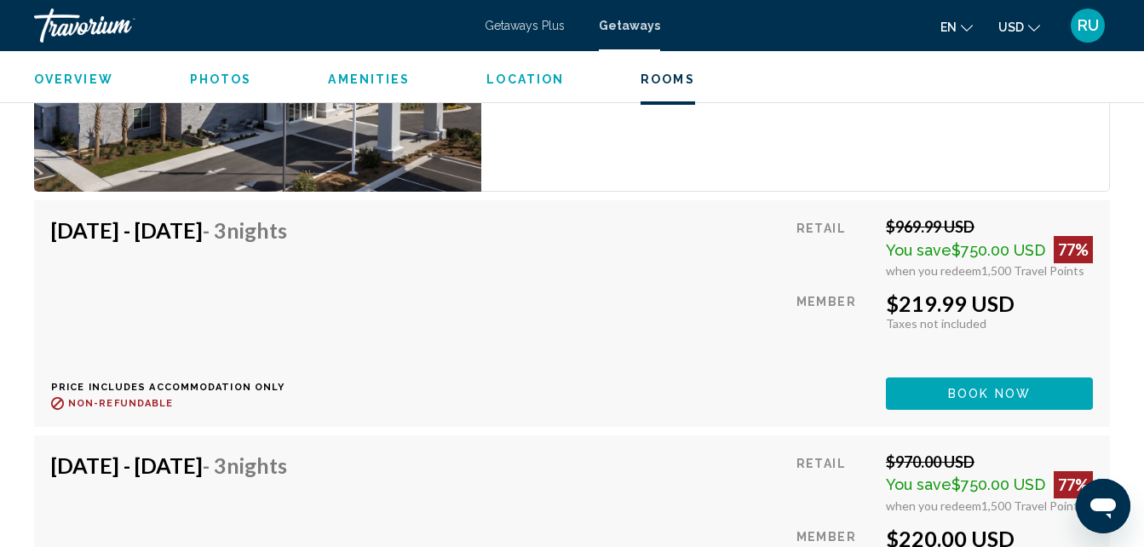
scroll to position [2851, 0]
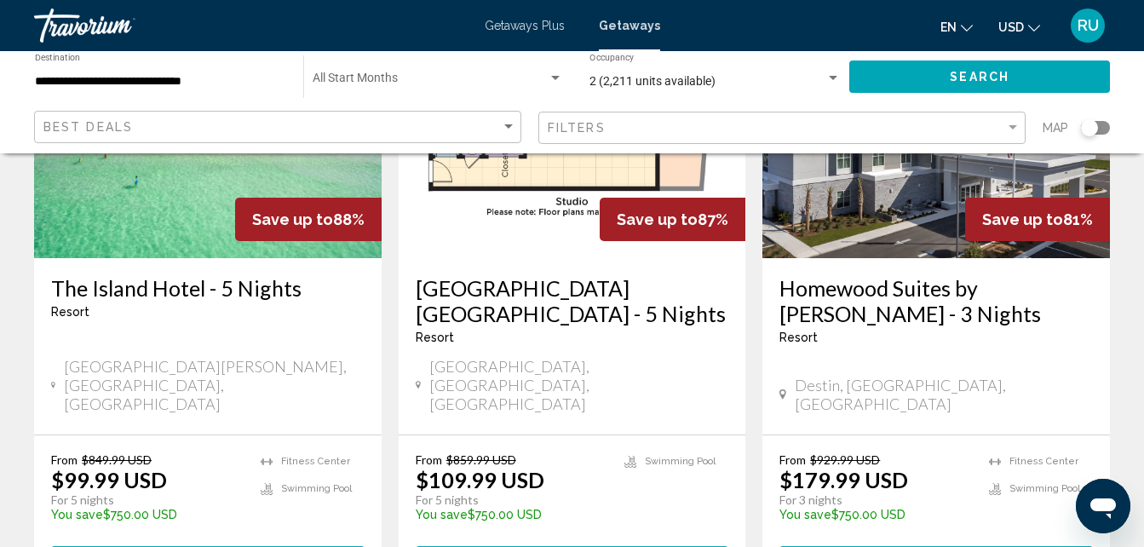
scroll to position [2300, 0]
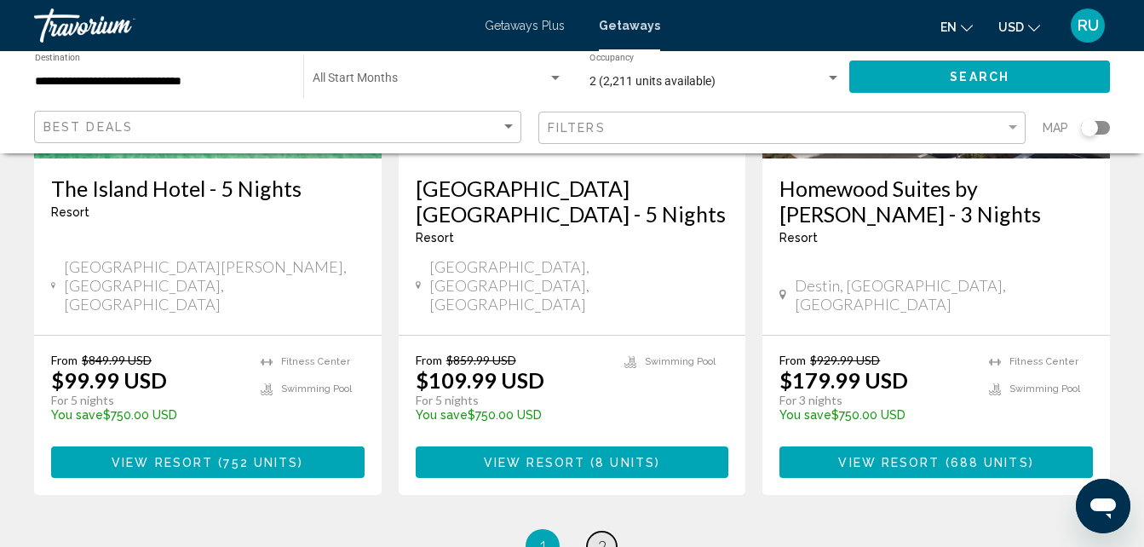
click at [603, 537] on span "2" at bounding box center [602, 546] width 9 height 19
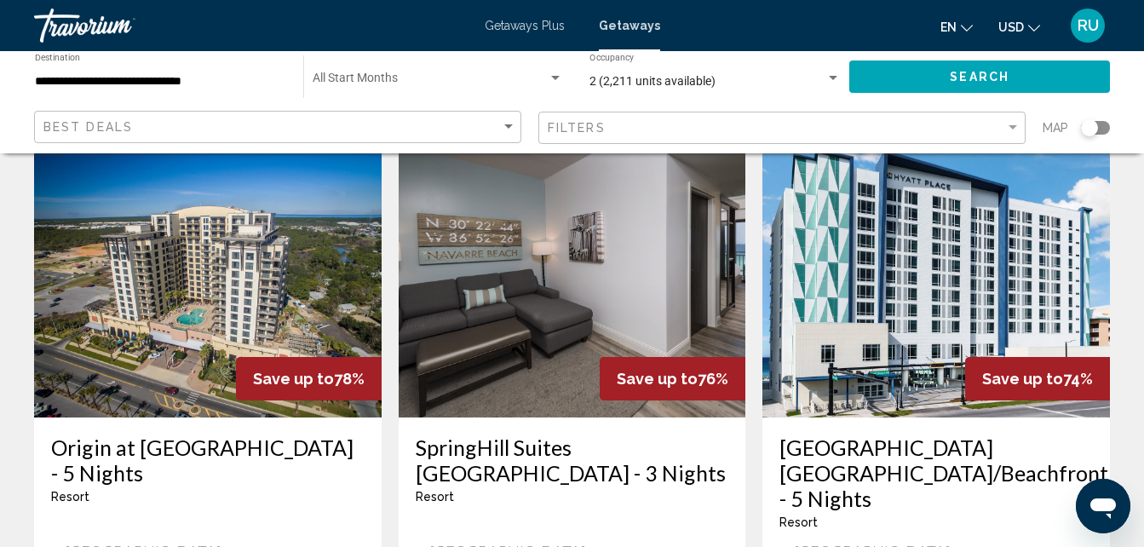
scroll to position [170, 0]
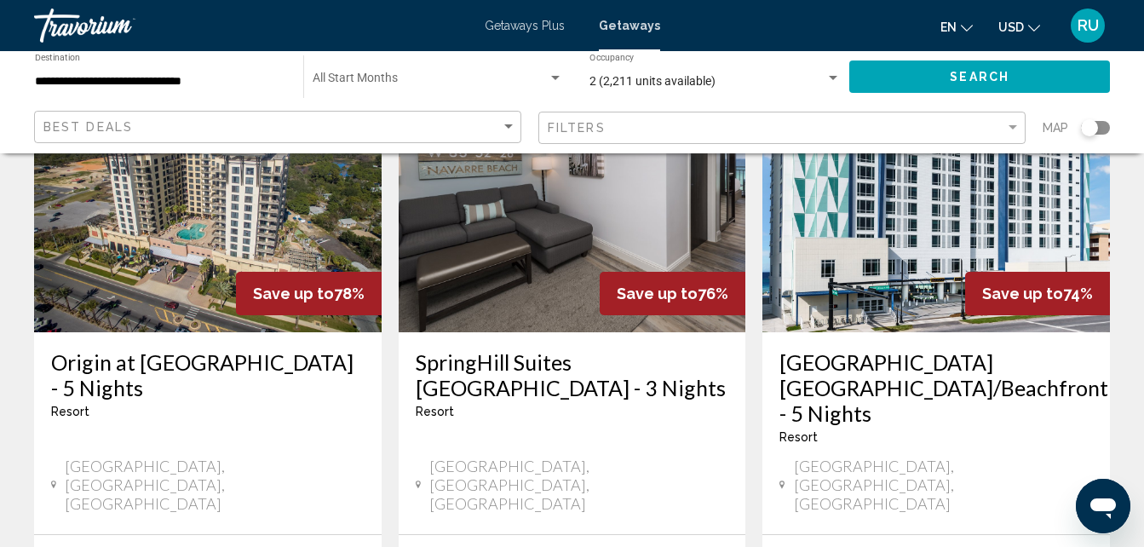
click at [575, 250] on img "Main content" at bounding box center [573, 196] width 348 height 273
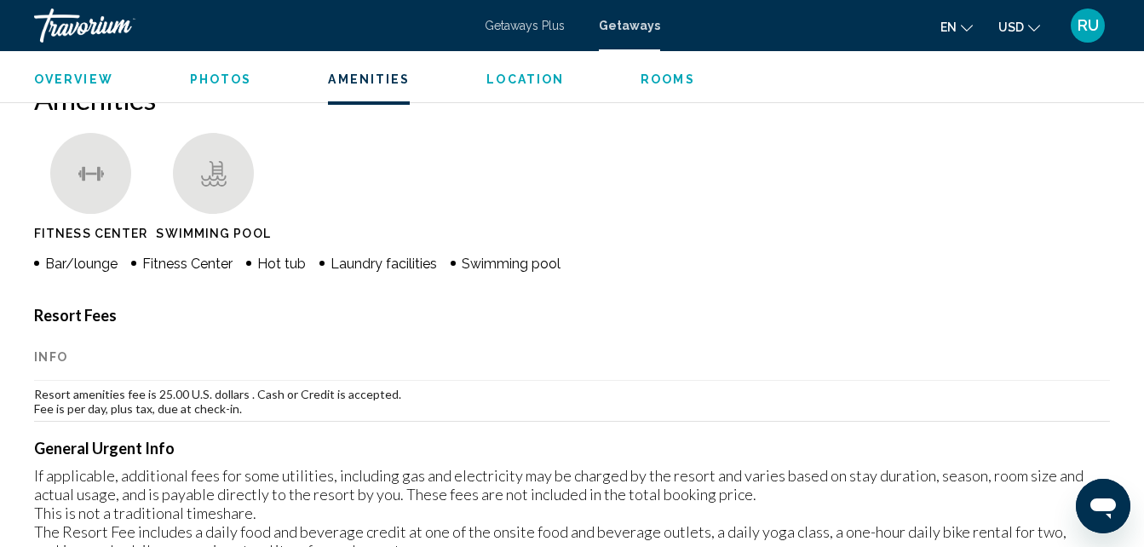
scroll to position [1863, 0]
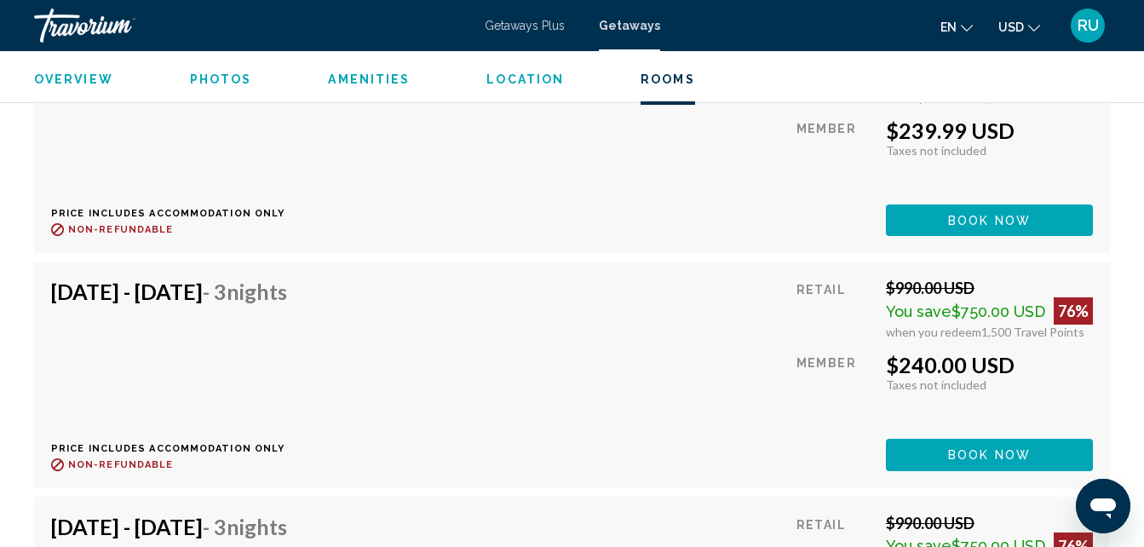
scroll to position [7082, 0]
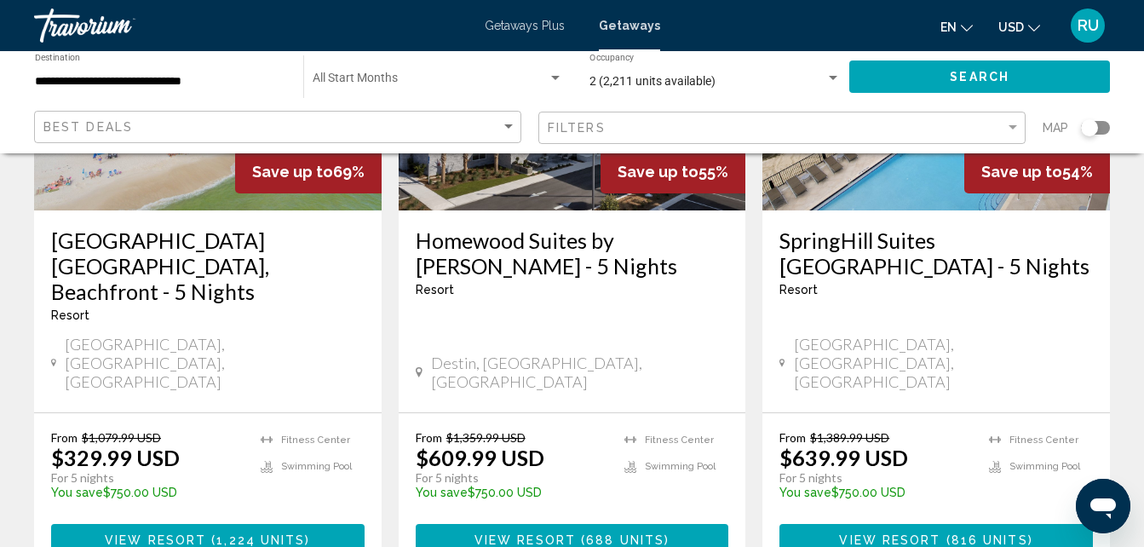
scroll to position [1107, 0]
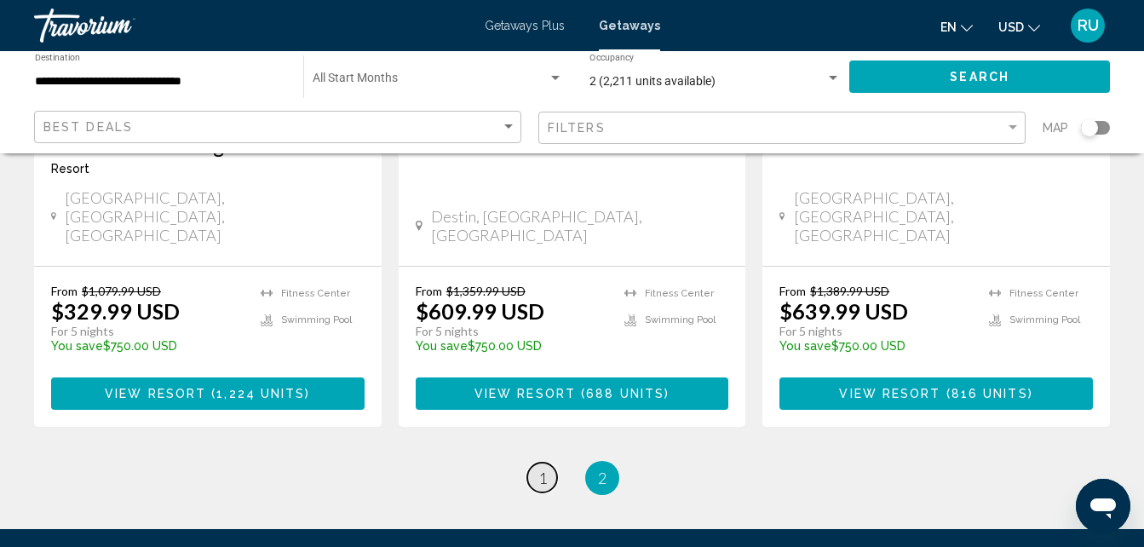
click at [539, 468] on span "1" at bounding box center [542, 477] width 9 height 19
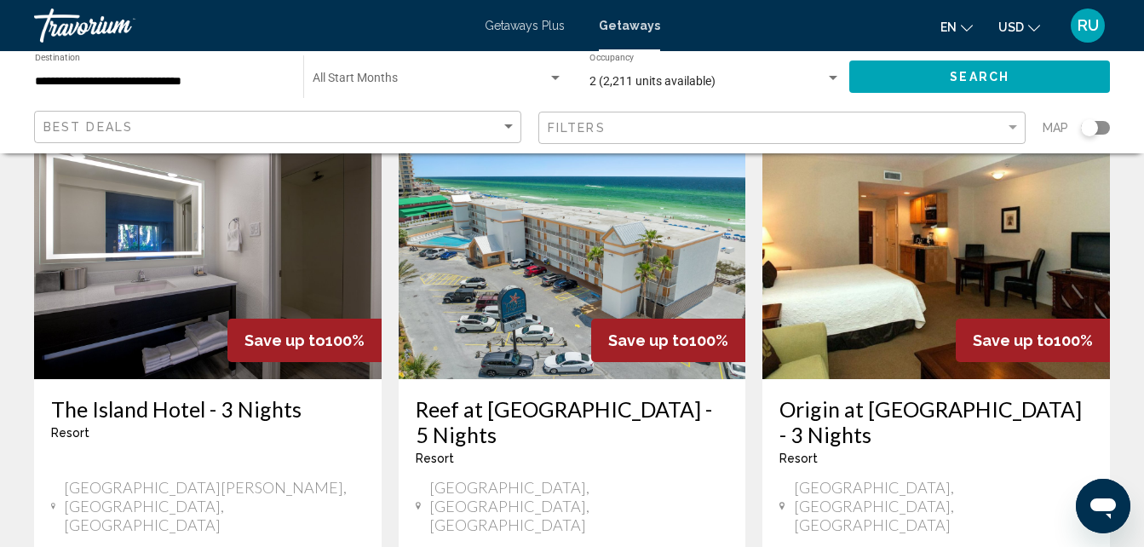
scroll to position [681, 0]
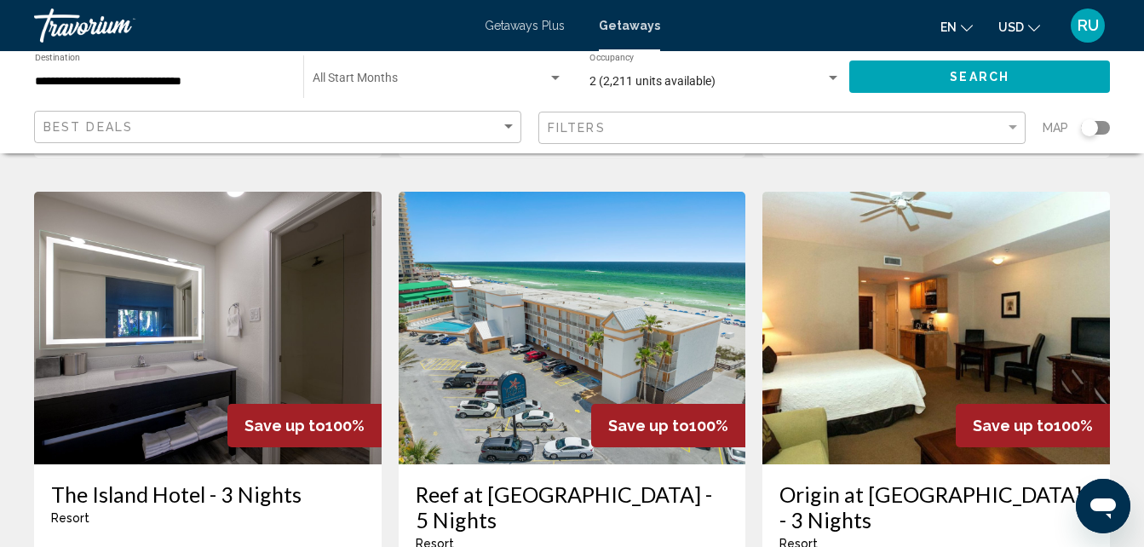
click at [165, 273] on img "Main content" at bounding box center [208, 328] width 348 height 273
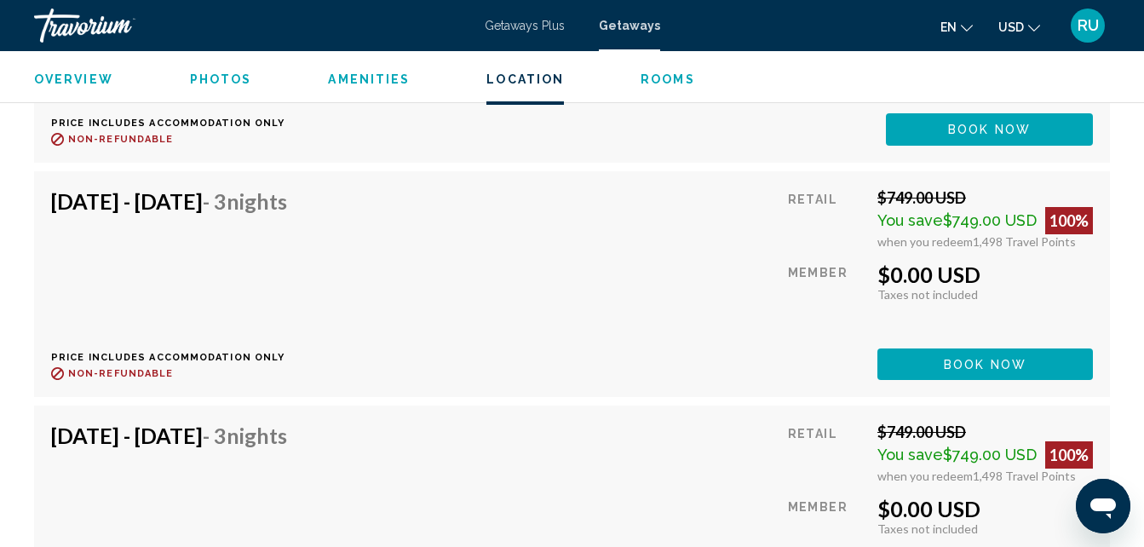
scroll to position [17723, 0]
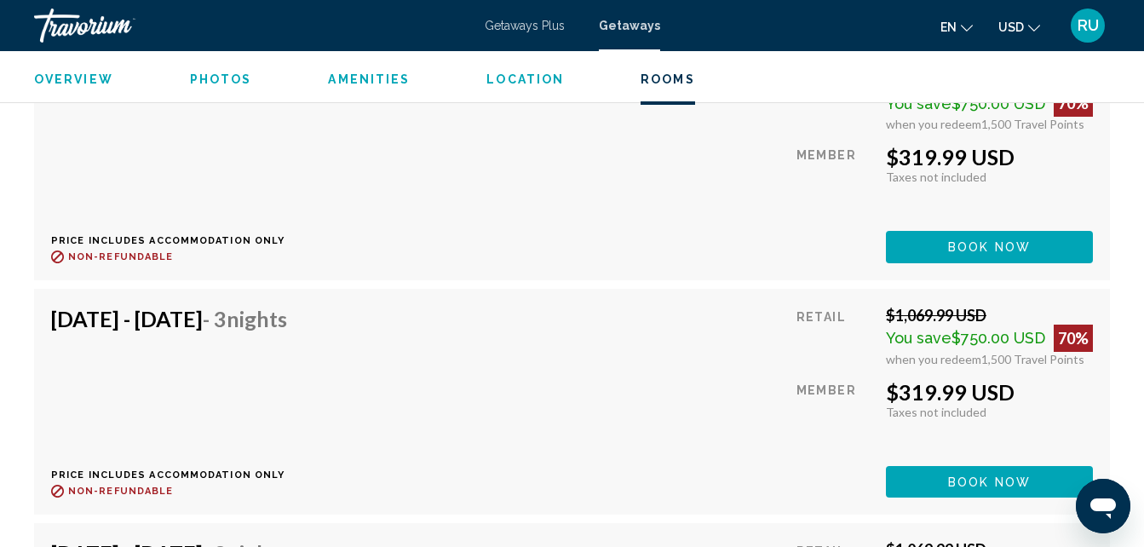
scroll to position [4015, 0]
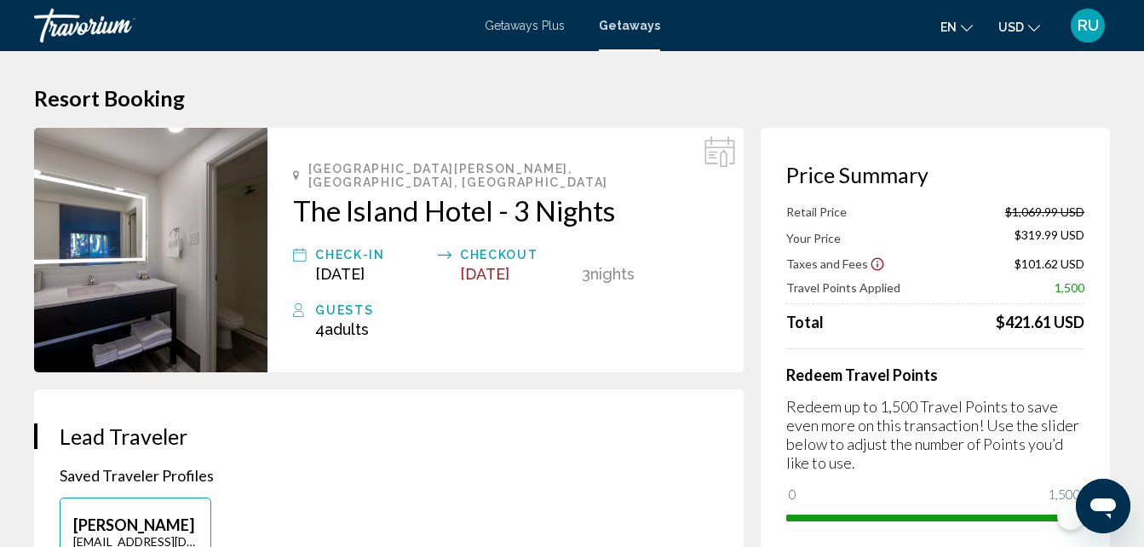
click at [439, 193] on h2 "The Island Hotel - 3 Nights" at bounding box center [505, 210] width 425 height 34
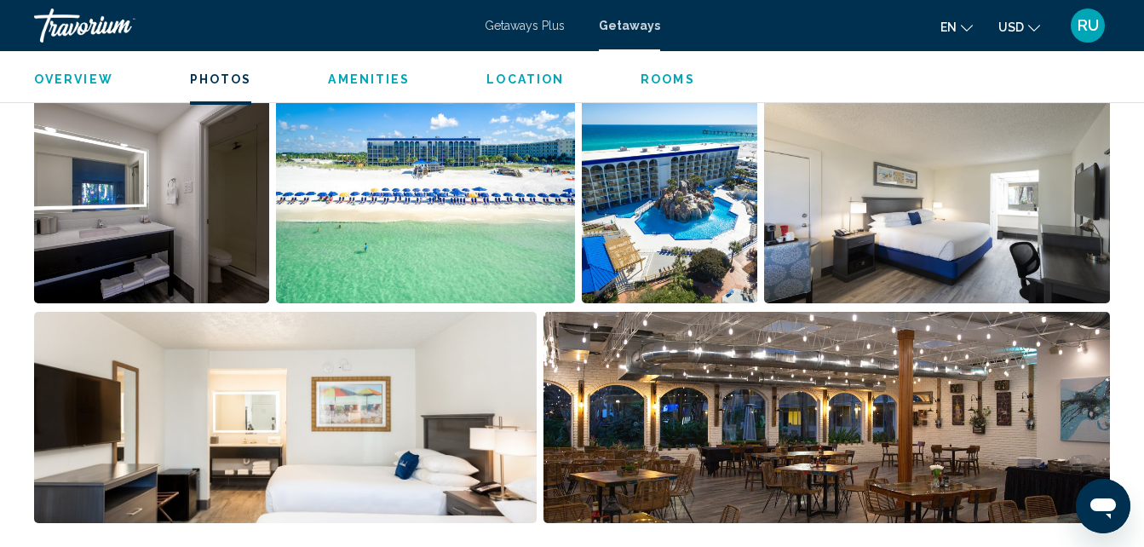
scroll to position [1119, 0]
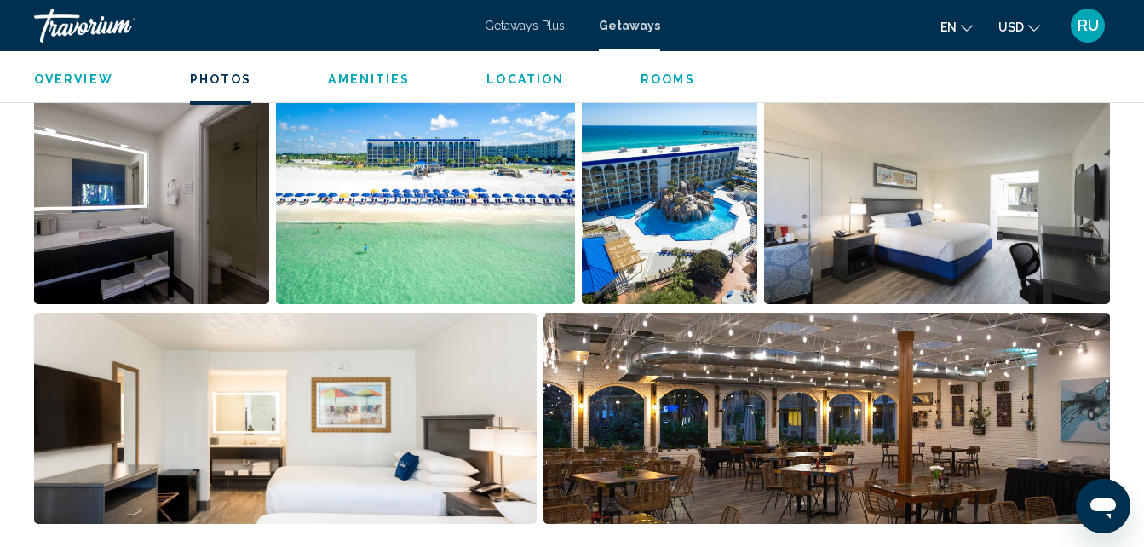
click at [750, 407] on img "Open full-screen image slider" at bounding box center [826, 418] width 566 height 211
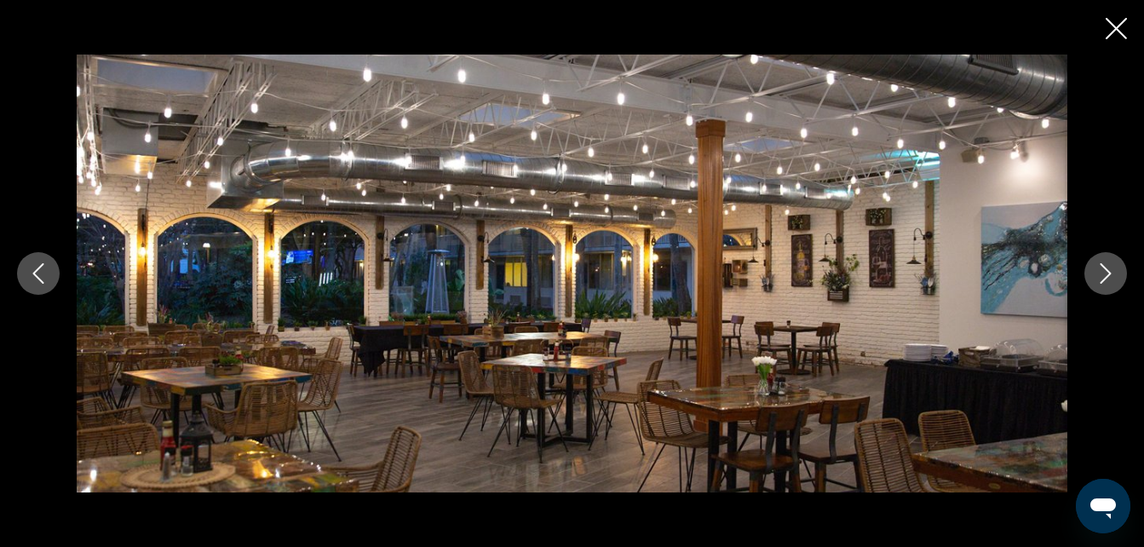
click at [1108, 267] on icon "Next image" at bounding box center [1105, 273] width 20 height 20
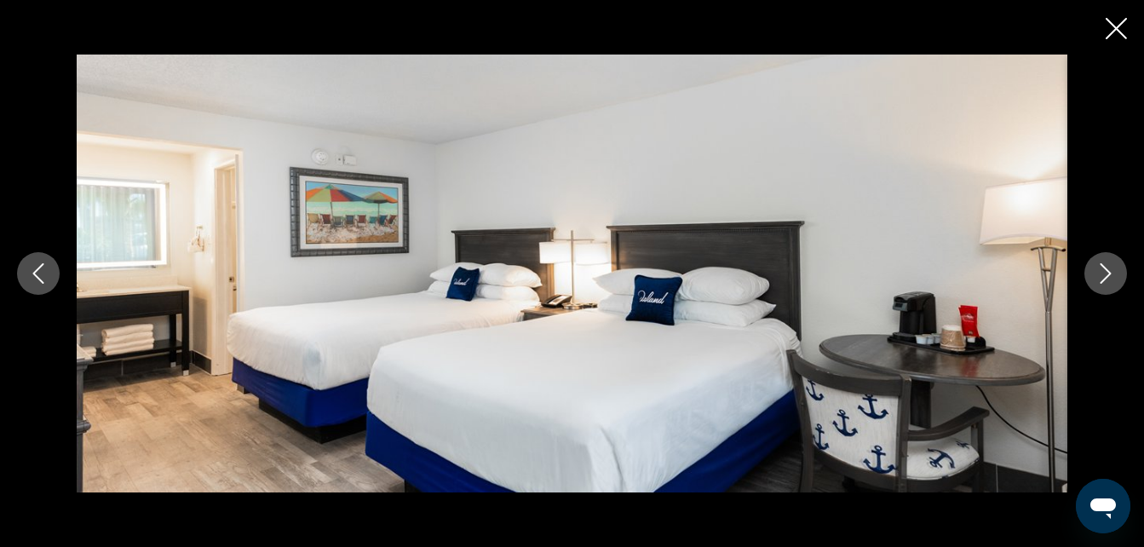
click at [1108, 267] on icon "Next image" at bounding box center [1105, 273] width 20 height 20
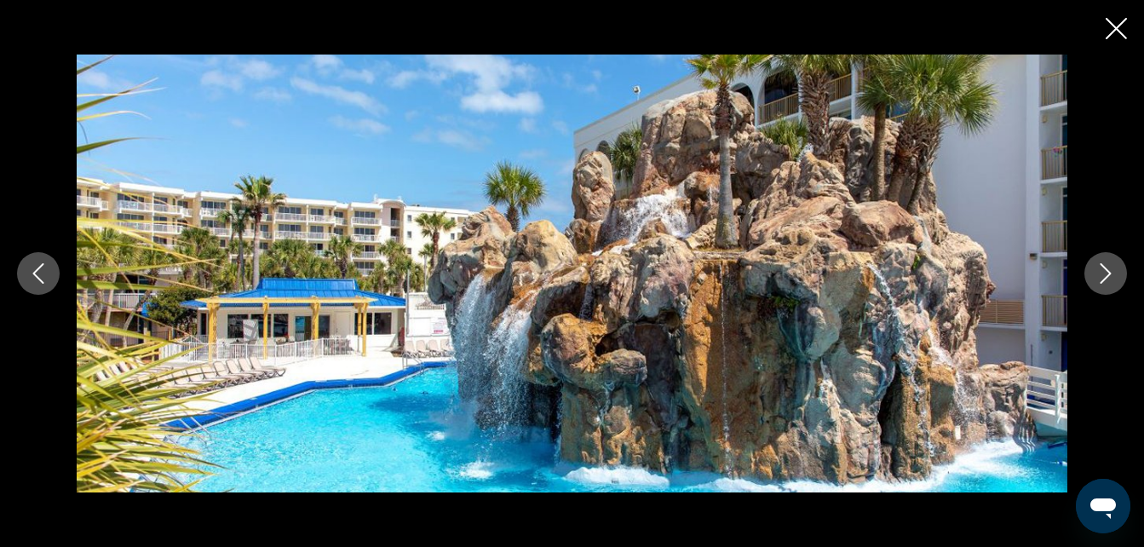
click at [1108, 267] on icon "Next image" at bounding box center [1105, 273] width 20 height 20
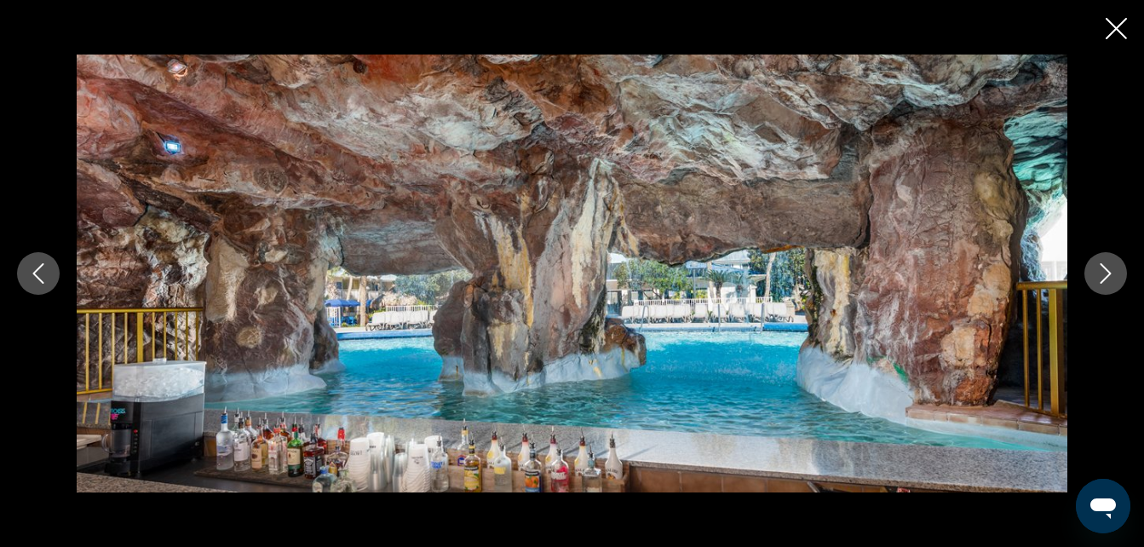
click at [1114, 266] on icon "Next image" at bounding box center [1105, 273] width 20 height 20
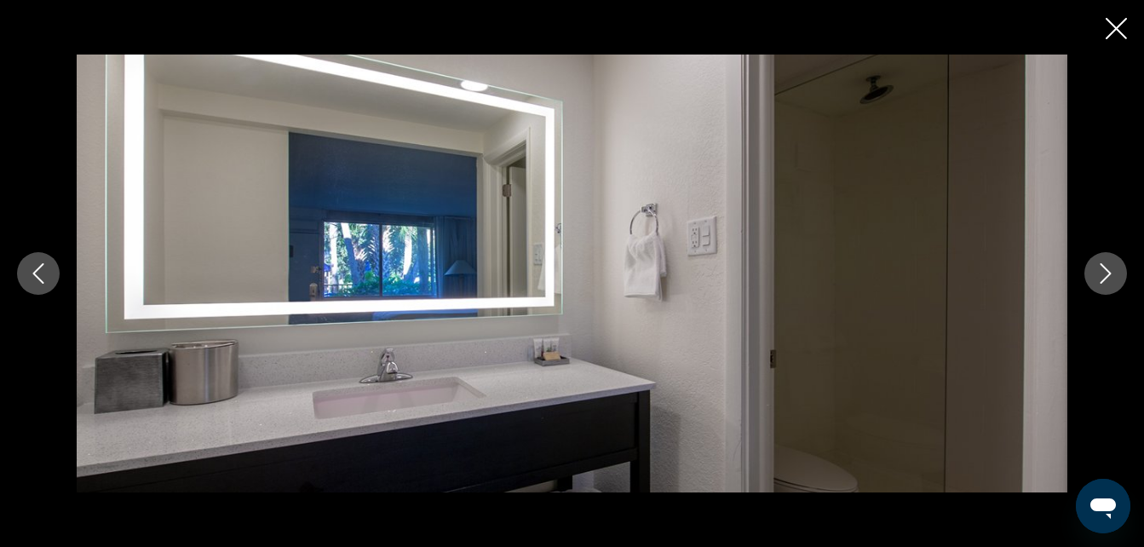
click at [1114, 266] on icon "Next image" at bounding box center [1105, 273] width 20 height 20
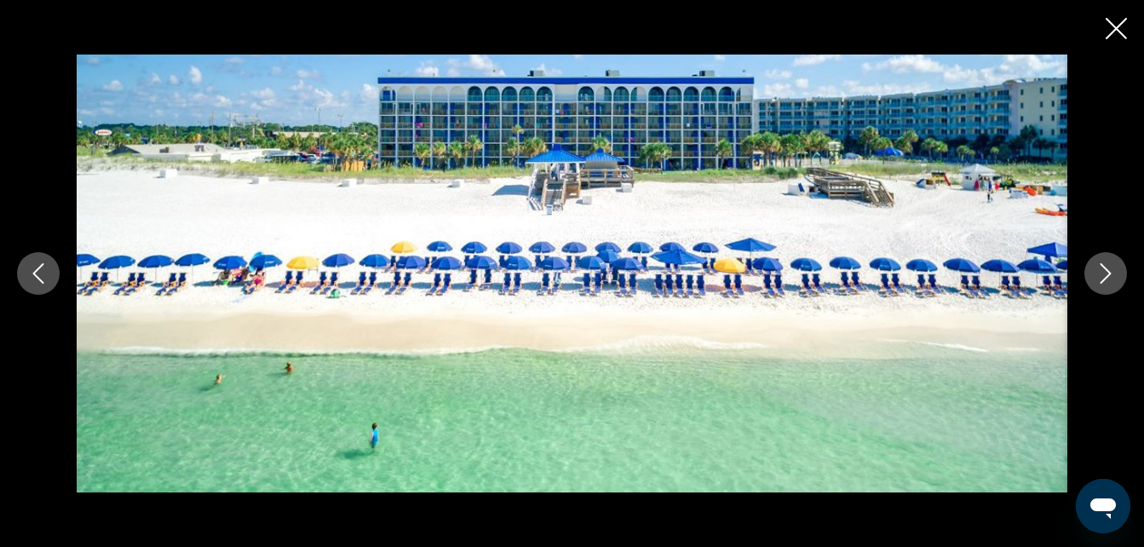
click at [1096, 269] on icon "Next image" at bounding box center [1105, 273] width 20 height 20
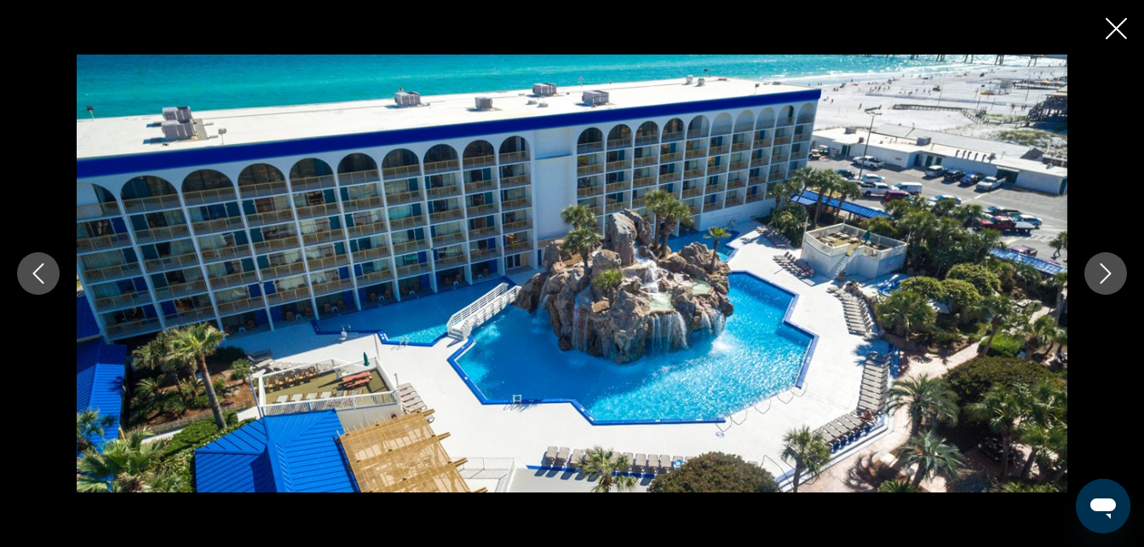
click at [1106, 32] on icon "Close slideshow" at bounding box center [1116, 28] width 21 height 21
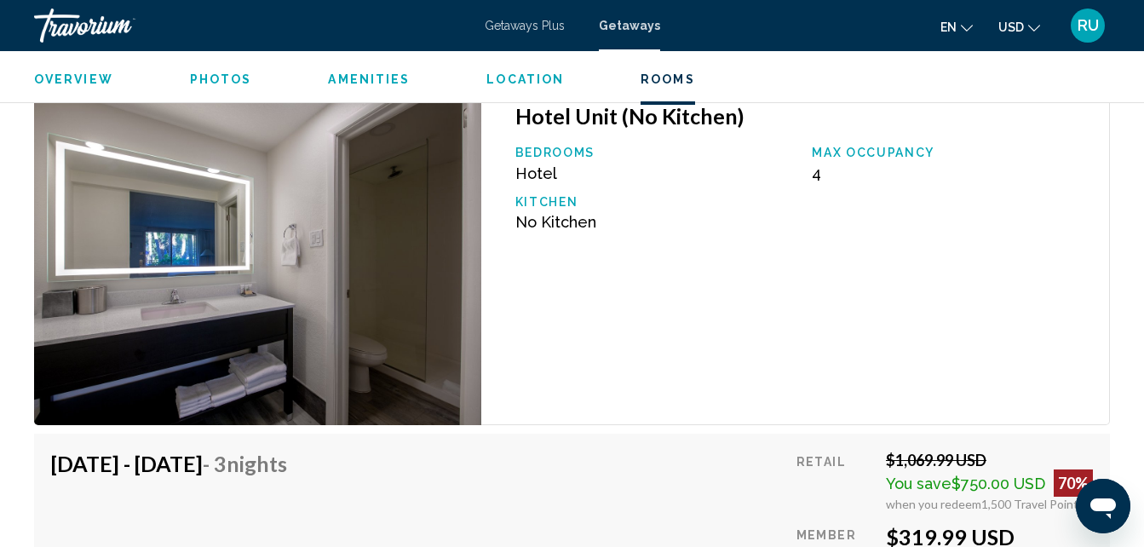
scroll to position [2908, 0]
